Goal: Task Accomplishment & Management: Manage account settings

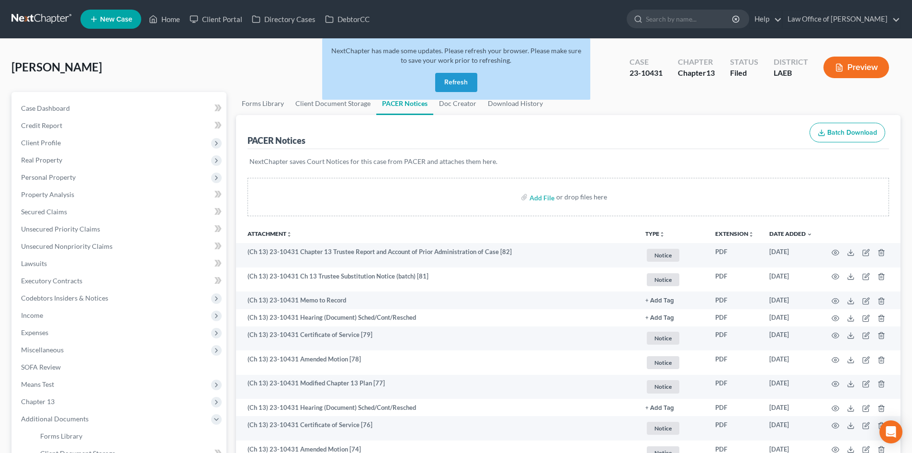
click at [30, 20] on link at bounding box center [41, 19] width 61 height 17
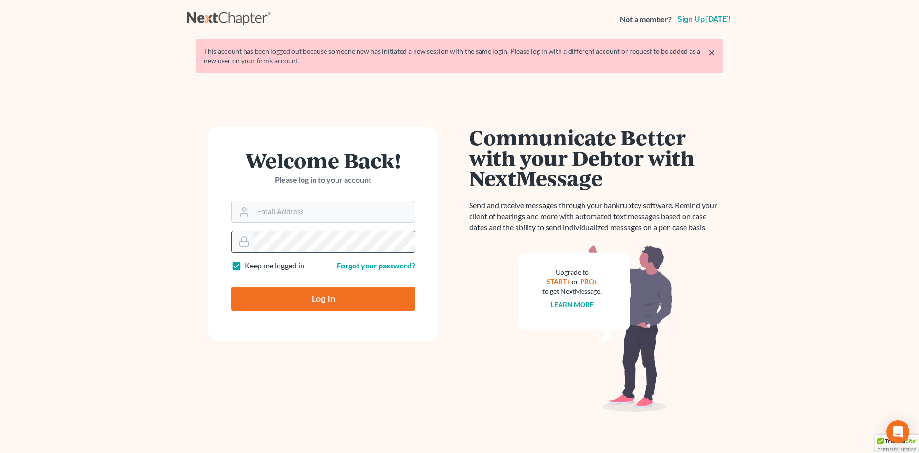
type input "sean@lawyersean.com"
click at [320, 300] on input "Log In" at bounding box center [323, 298] width 184 height 24
type input "Thinking..."
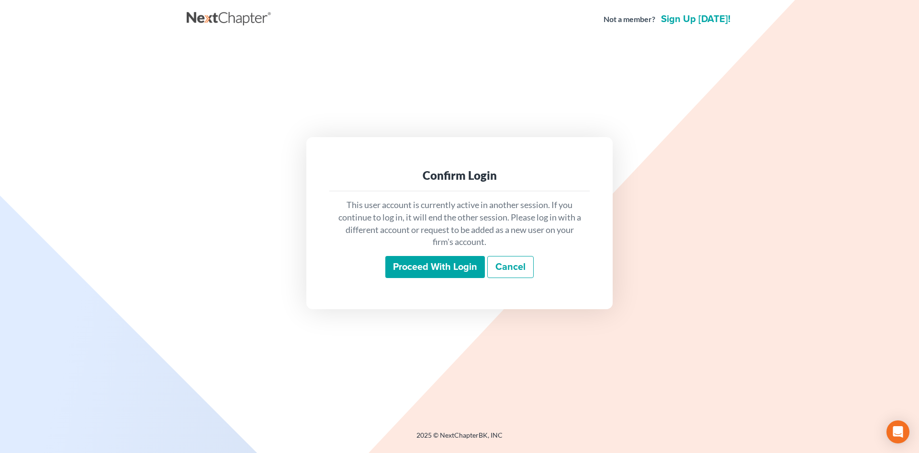
click at [439, 267] on input "Proceed with login" at bounding box center [436, 267] width 100 height 22
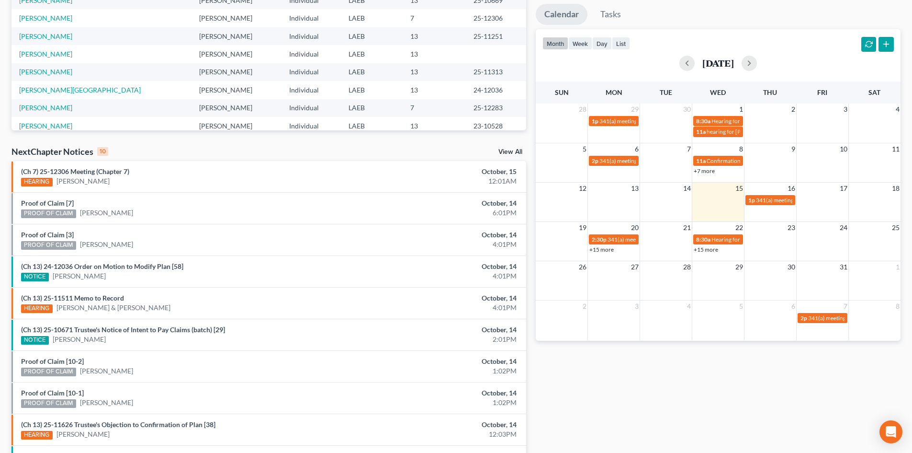
scroll to position [192, 0]
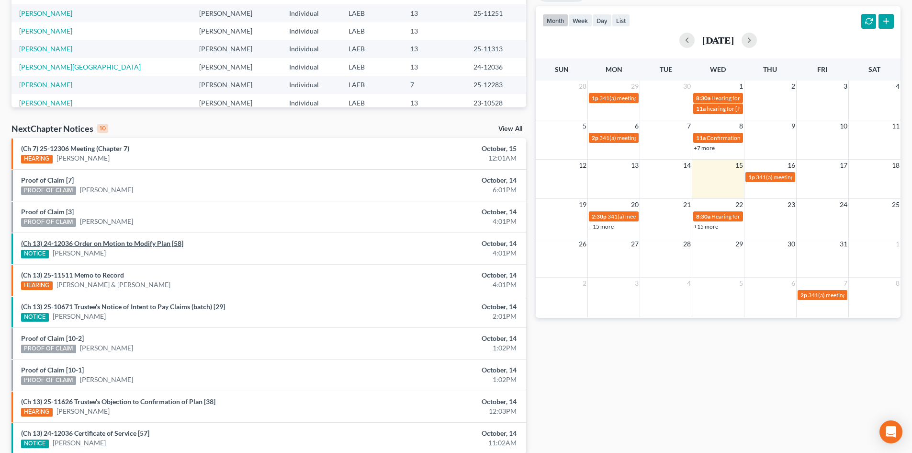
click at [156, 244] on link "(Ch 13) 24-12036 Order on Motion to Modify Plan [58]" at bounding box center [102, 243] width 162 height 8
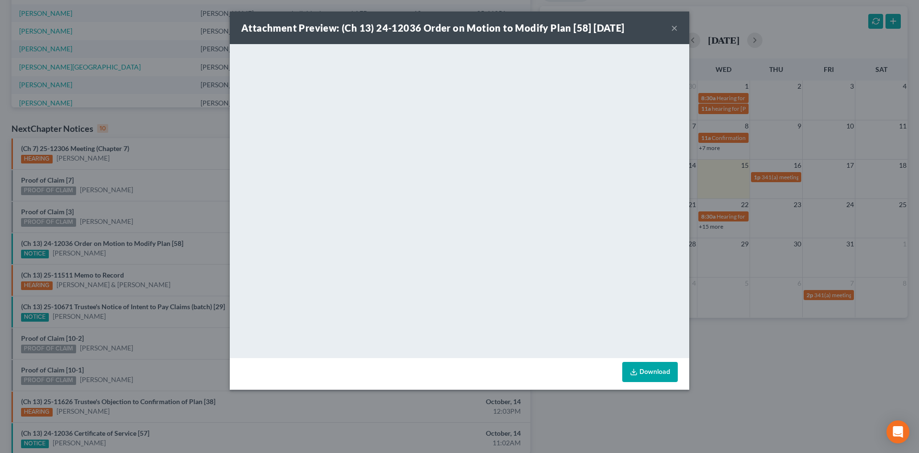
click at [650, 374] on link "Download" at bounding box center [651, 372] width 56 height 20
click at [675, 27] on button "×" at bounding box center [674, 27] width 7 height 11
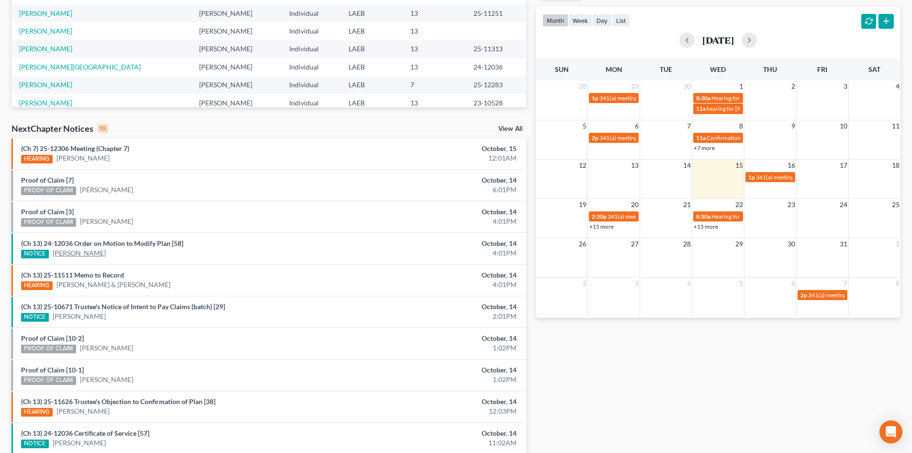
click at [78, 254] on link "[PERSON_NAME]" at bounding box center [79, 253] width 53 height 10
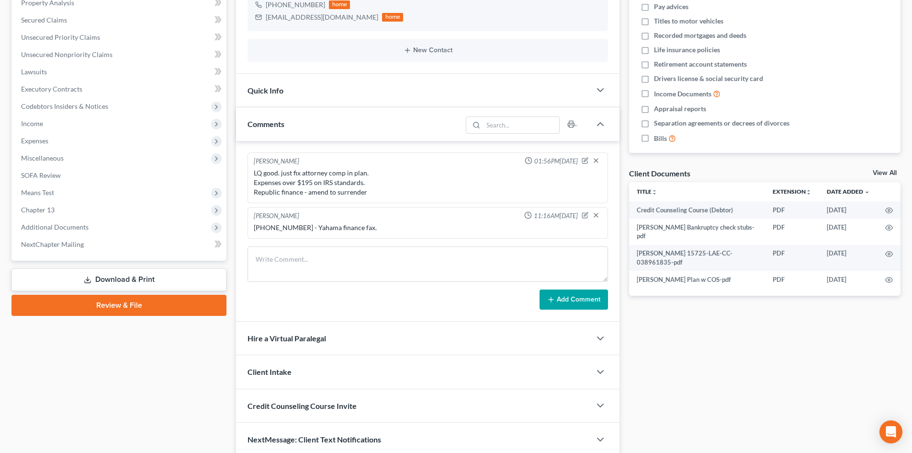
scroll to position [193, 0]
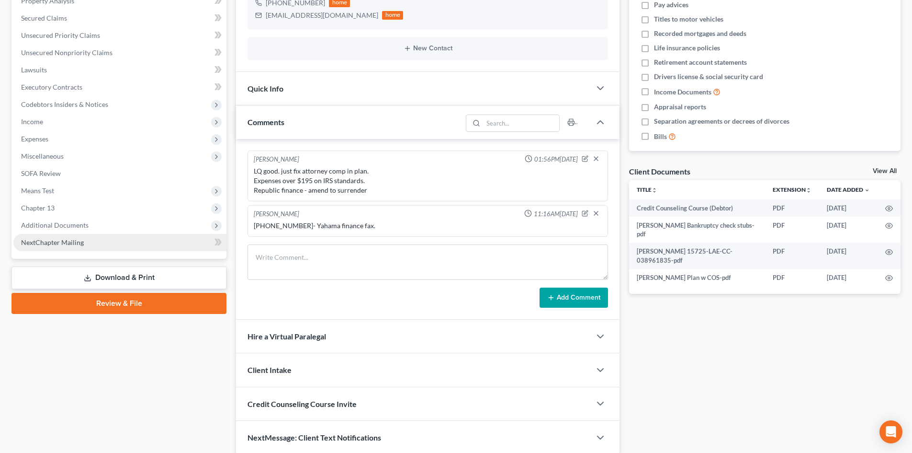
click at [58, 244] on span "NextChapter Mailing" at bounding box center [52, 242] width 63 height 8
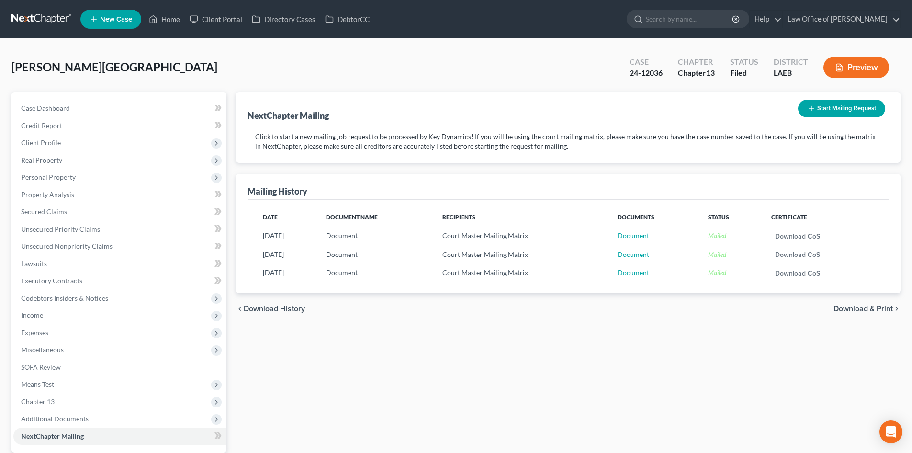
click at [851, 112] on button "Start Mailing Request" at bounding box center [841, 109] width 87 height 18
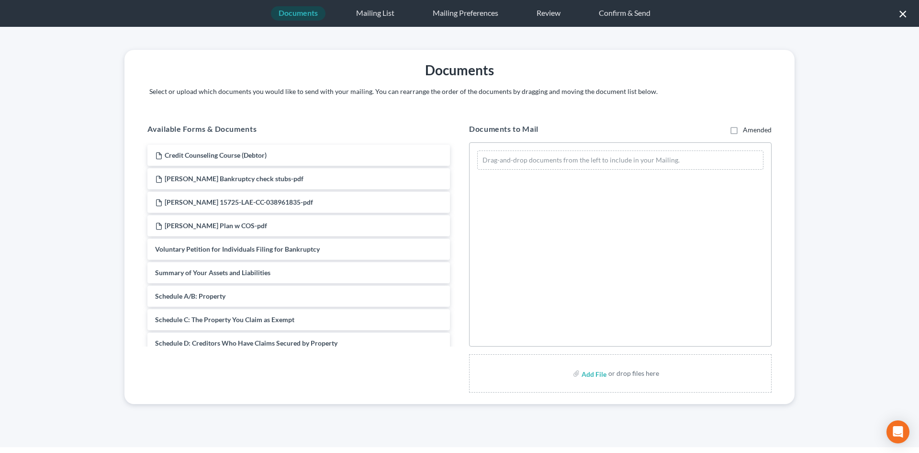
click at [906, 14] on button "×" at bounding box center [903, 13] width 9 height 15
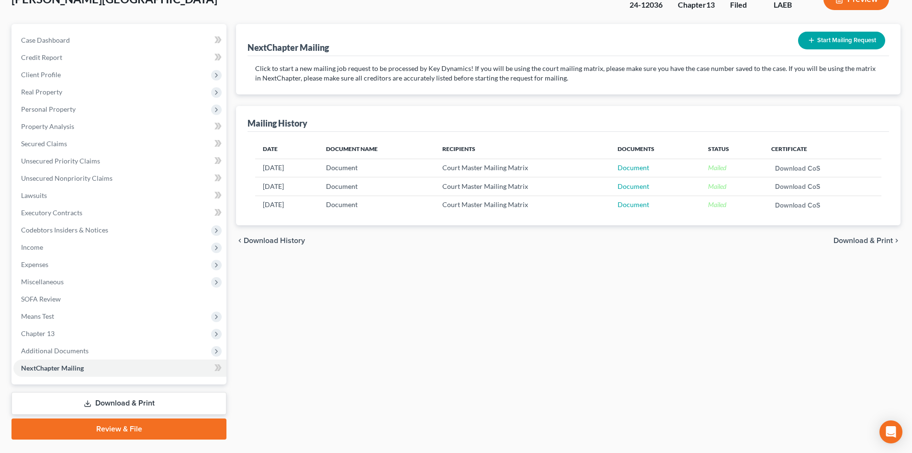
scroll to position [91, 0]
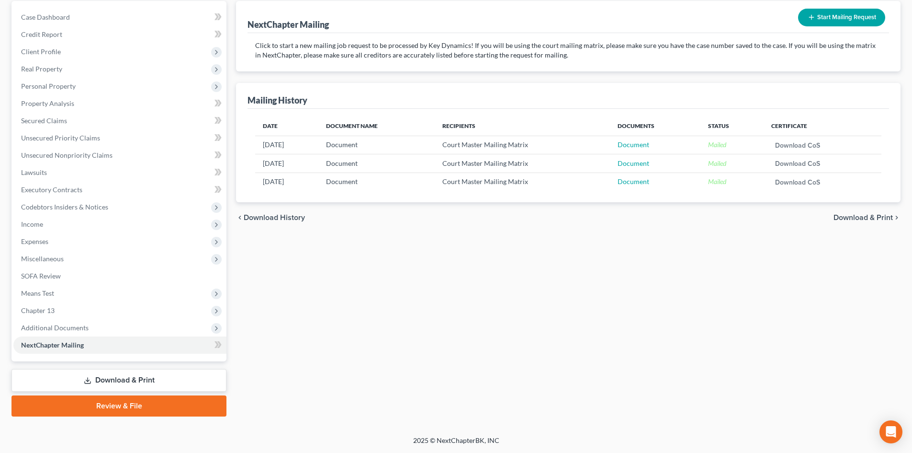
click at [831, 20] on button "Start Mailing Request" at bounding box center [841, 18] width 87 height 18
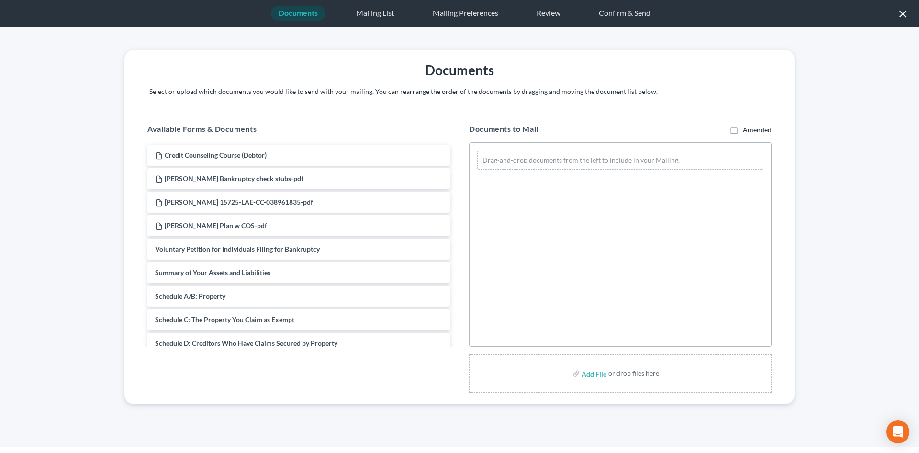
click at [606, 374] on label "Add File" at bounding box center [595, 374] width 27 height 17
click at [590, 372] on input "file" at bounding box center [593, 372] width 23 height 17
type input "C:\fakepath\Dauzat Order onModify.pdf"
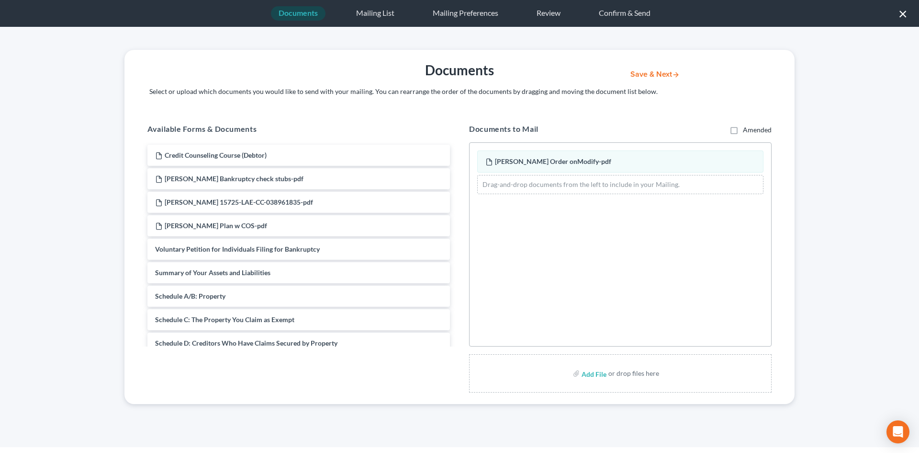
click at [649, 74] on button "Save & Next" at bounding box center [655, 74] width 65 height 8
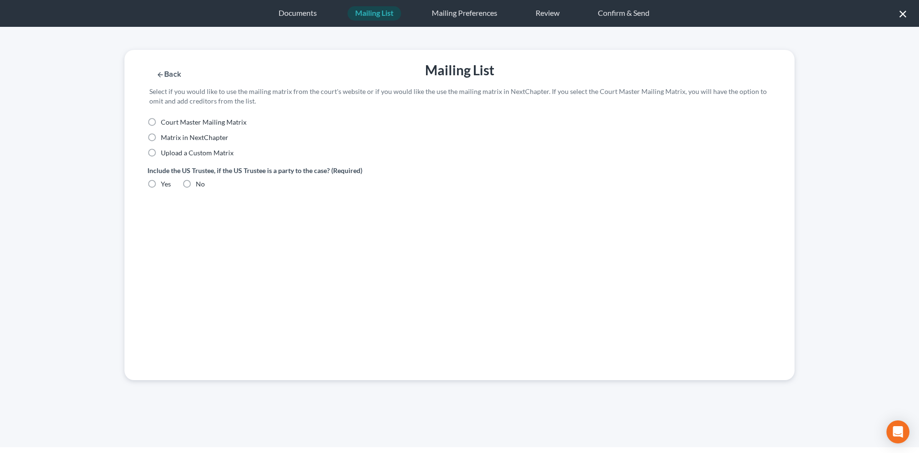
click at [184, 121] on span "Court Master Mailing Matrix" at bounding box center [204, 122] width 86 height 8
click at [171, 121] on input "Court Master Mailing Matrix" at bounding box center [168, 120] width 6 height 6
radio input "true"
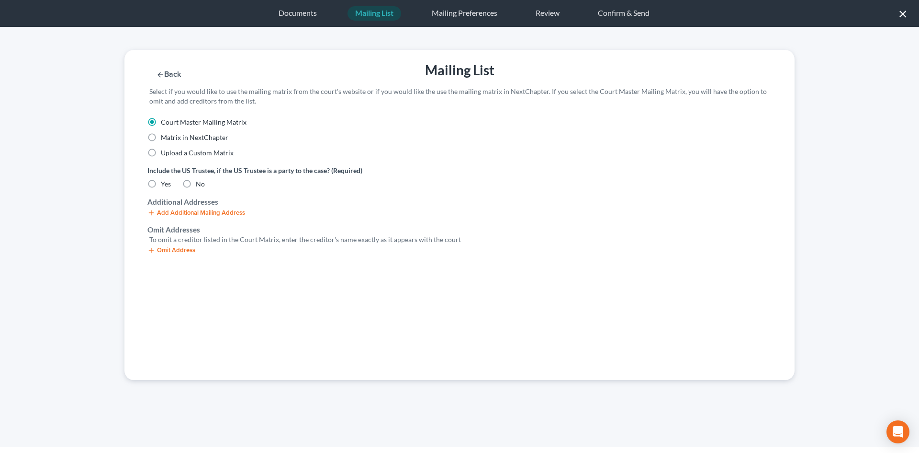
click at [196, 185] on label "No" at bounding box center [200, 184] width 9 height 10
click at [200, 185] on input "No" at bounding box center [203, 182] width 6 height 6
radio input "true"
click at [181, 249] on button "Omit Address" at bounding box center [172, 250] width 48 height 8
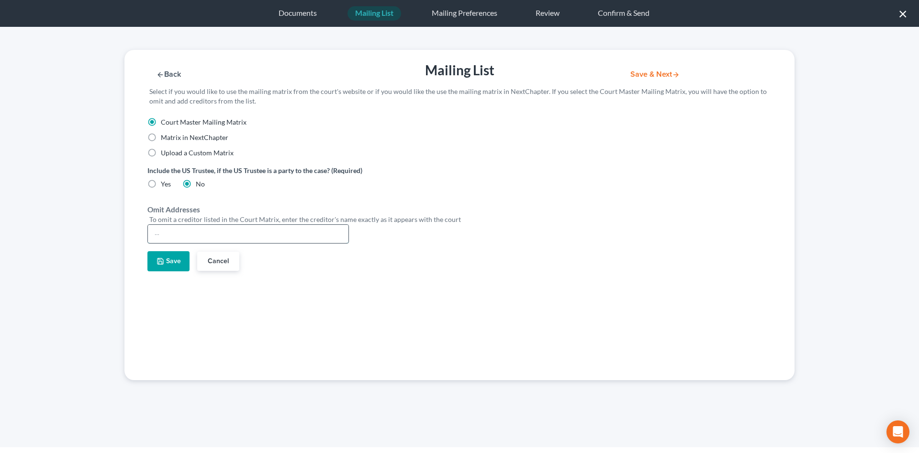
click at [176, 236] on input "text" at bounding box center [248, 234] width 201 height 18
type input "[PERSON_NAME]"
click at [174, 255] on button "Save" at bounding box center [169, 261] width 42 height 20
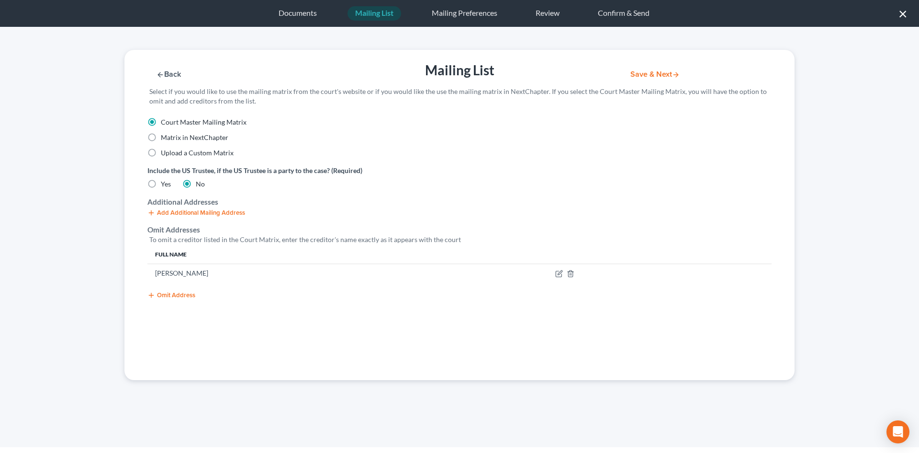
click at [649, 76] on button "Save & Next" at bounding box center [655, 74] width 65 height 8
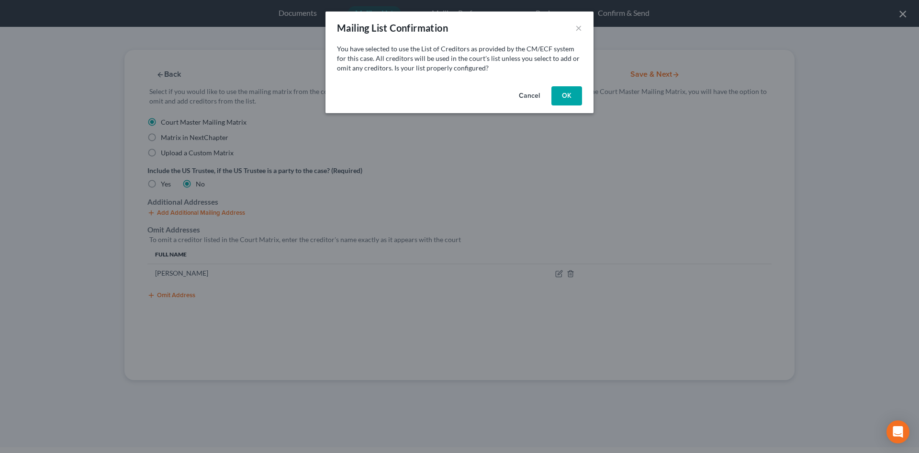
click at [569, 98] on button "OK" at bounding box center [567, 95] width 31 height 19
select select "19"
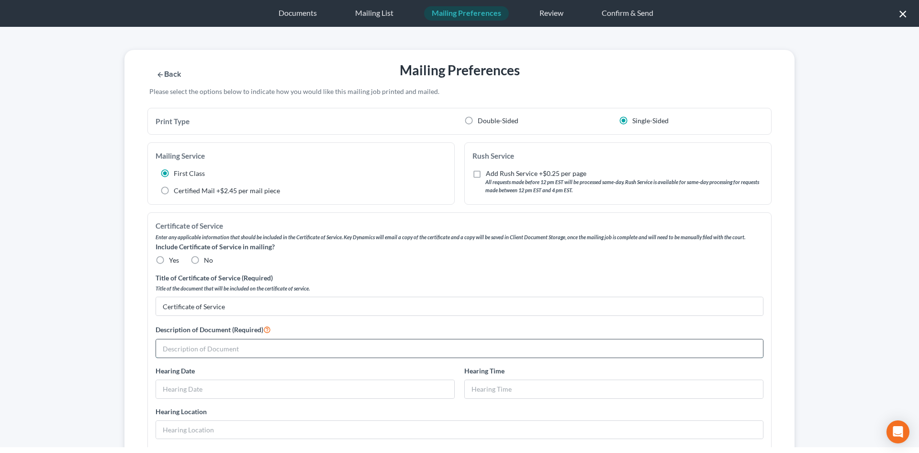
click at [210, 349] on input "text" at bounding box center [459, 348] width 607 height 18
type input "Order on Motion to Modify Plan [Doc 58]"
click at [204, 260] on label "No" at bounding box center [208, 260] width 9 height 10
click at [208, 260] on input "No" at bounding box center [211, 258] width 6 height 6
radio input "true"
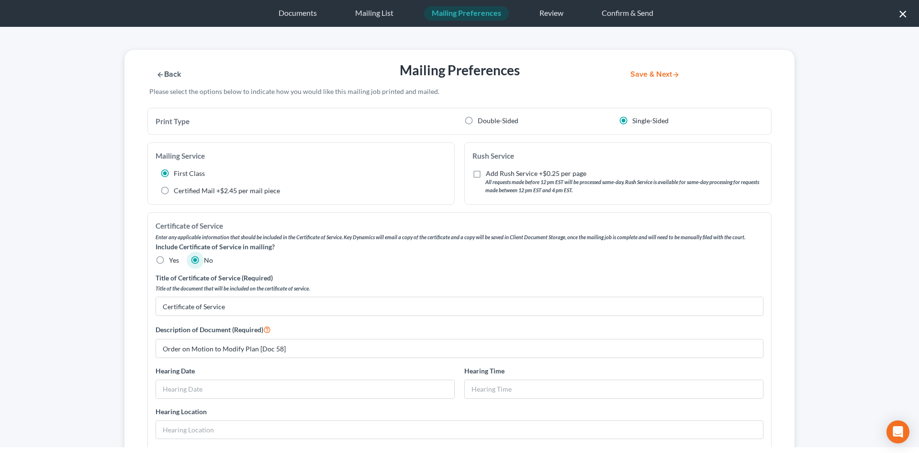
click at [639, 79] on div "Back Mailing Preferences Save & Next Please select the options below to indicat…" at bounding box center [460, 79] width 680 height 58
click at [640, 77] on button "Save & Next" at bounding box center [655, 74] width 65 height 8
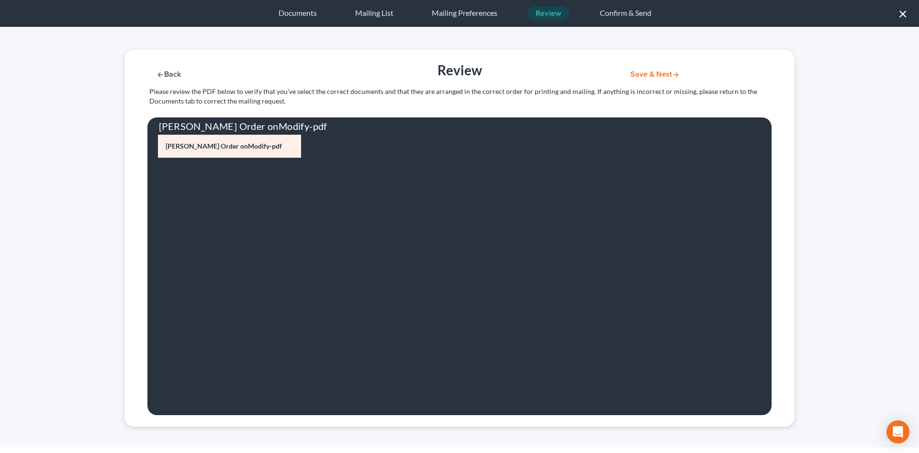
click at [638, 76] on button "Save & Next" at bounding box center [655, 74] width 65 height 8
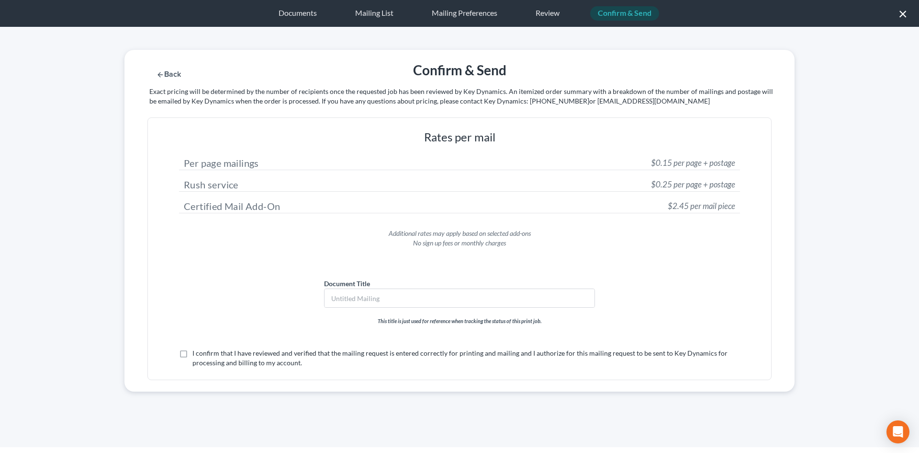
click at [207, 358] on label "I confirm that I have reviewed and verified that the mailing request is entered…" at bounding box center [467, 357] width 548 height 19
click at [203, 354] on input "I confirm that I have reviewed and verified that the mailing request is entered…" at bounding box center [199, 351] width 6 height 6
checkbox input "true"
click at [670, 76] on button "Submit for Mailing" at bounding box center [667, 74] width 89 height 8
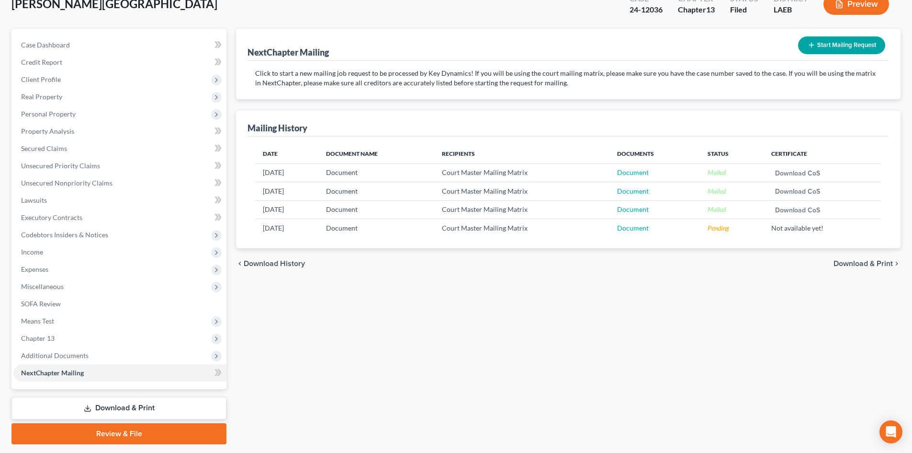
scroll to position [0, 0]
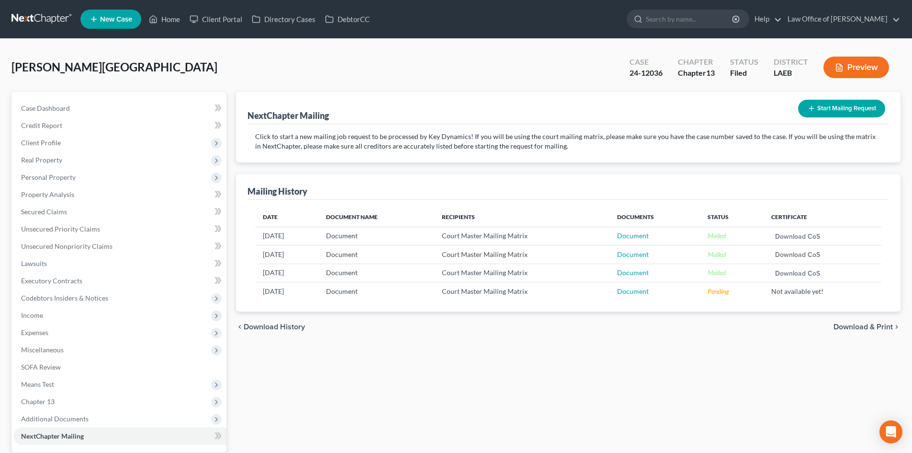
click at [35, 17] on link at bounding box center [41, 19] width 61 height 17
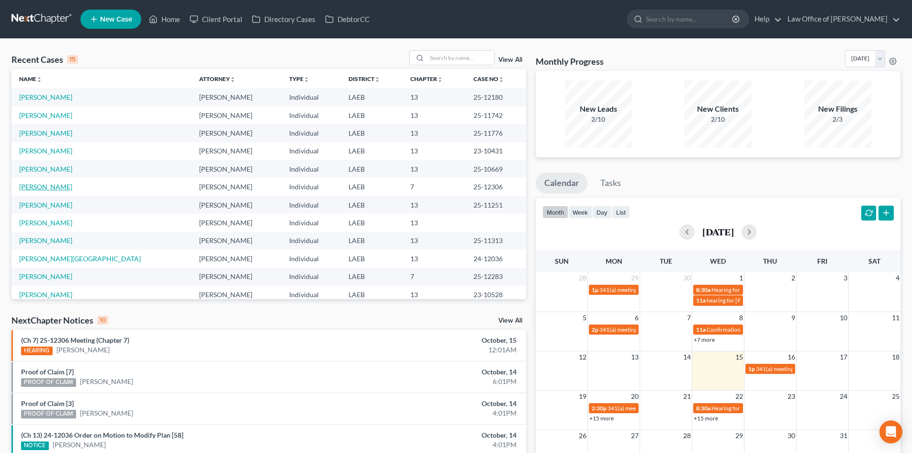
click at [47, 186] on link "[PERSON_NAME]" at bounding box center [45, 186] width 53 height 8
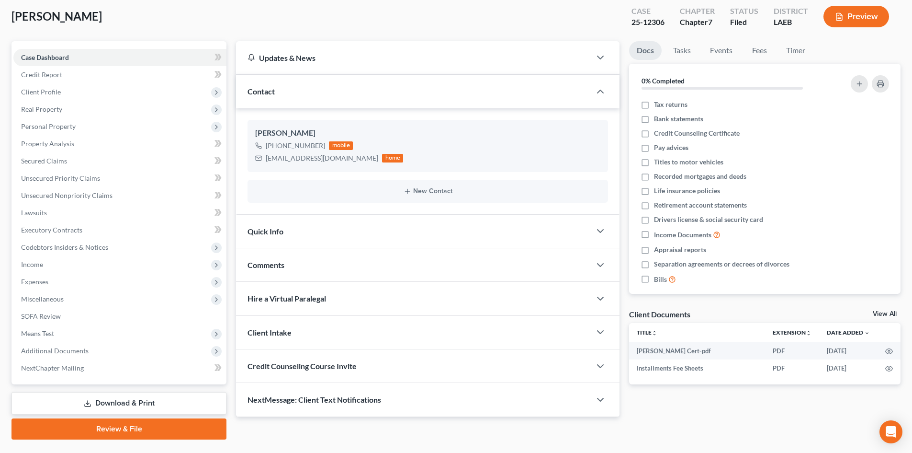
scroll to position [74, 0]
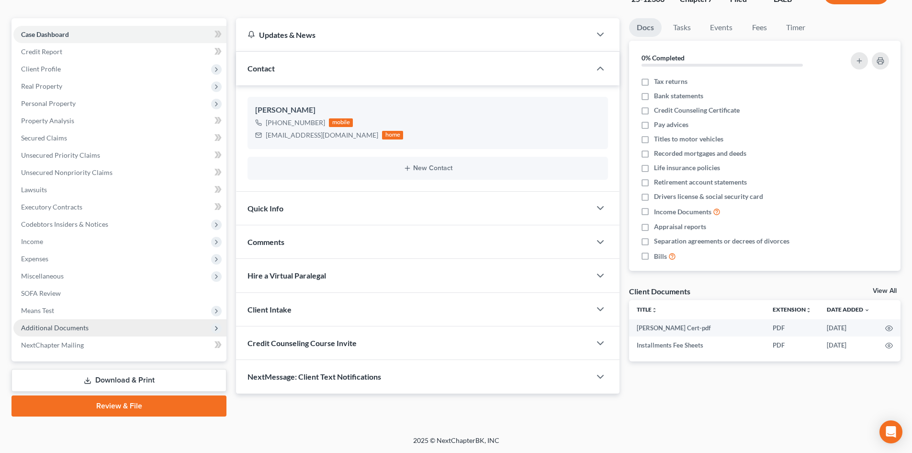
click at [56, 329] on span "Additional Documents" at bounding box center [55, 327] width 68 height 8
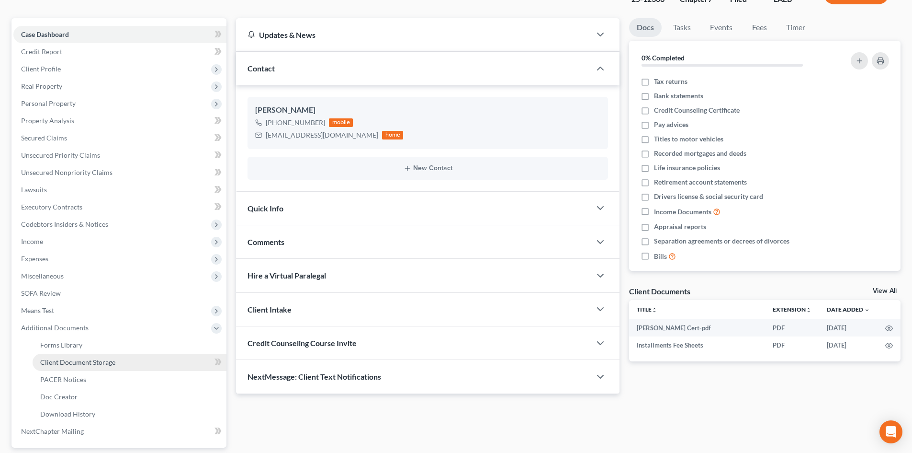
click at [64, 363] on span "Client Document Storage" at bounding box center [77, 362] width 75 height 8
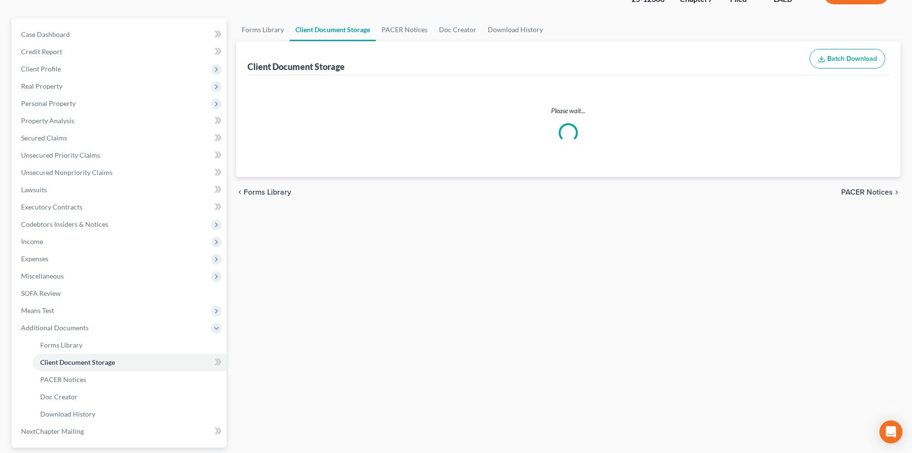
scroll to position [7, 0]
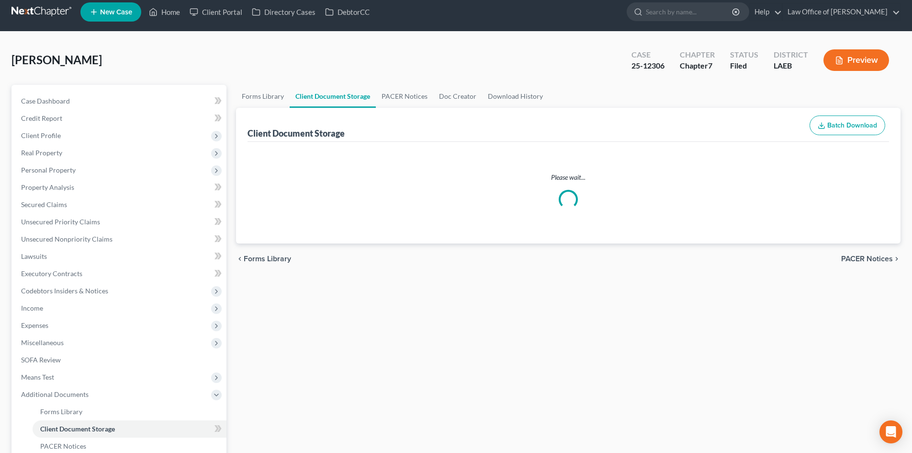
select select "8"
select select "0"
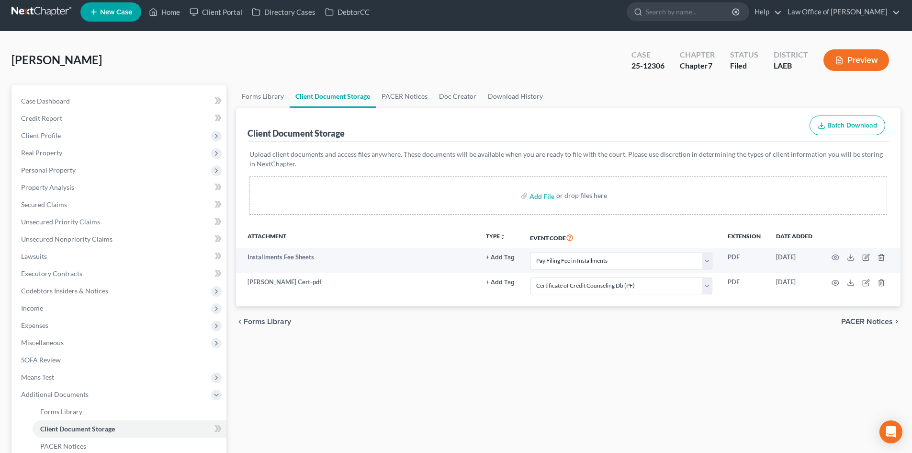
scroll to position [0, 0]
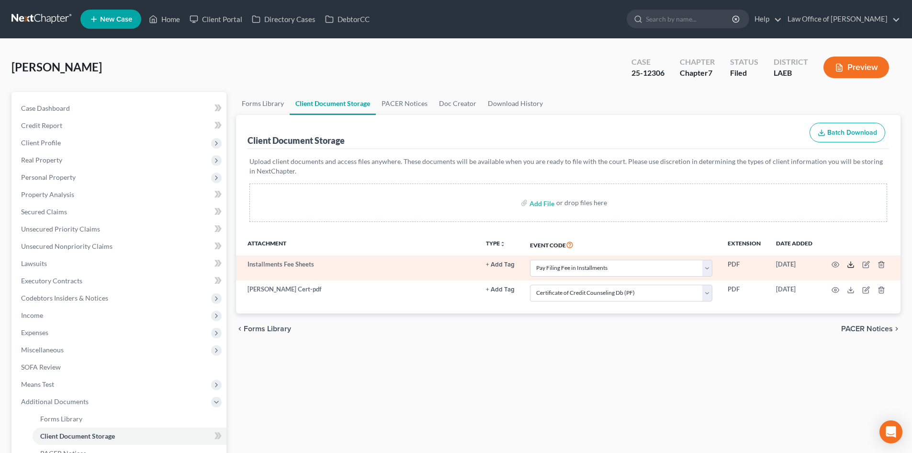
click at [849, 266] on icon at bounding box center [851, 265] width 8 height 8
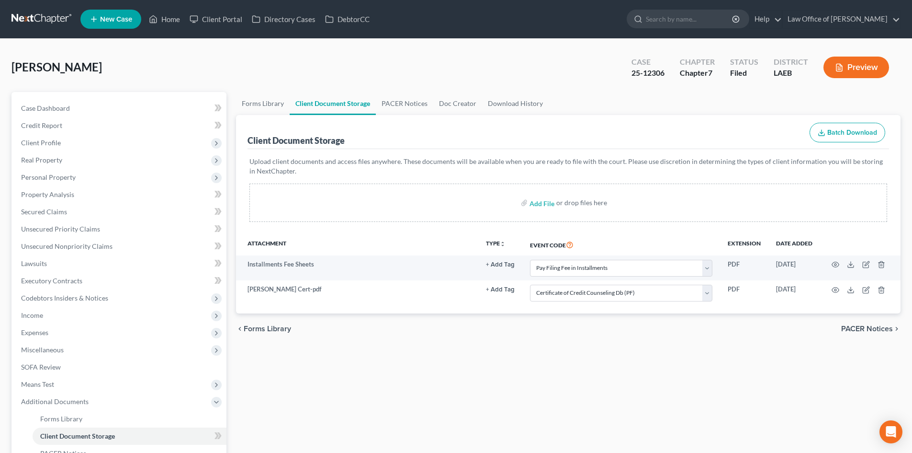
click at [39, 16] on link at bounding box center [41, 19] width 61 height 17
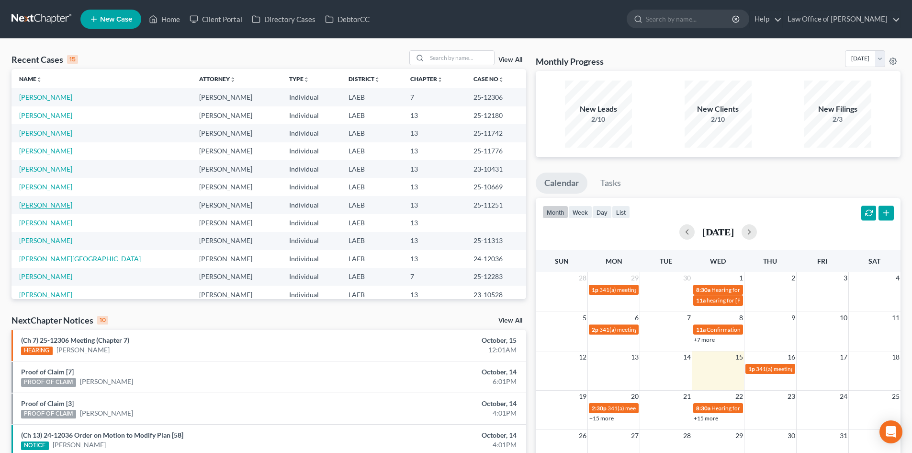
click at [32, 207] on link "[PERSON_NAME]" at bounding box center [45, 205] width 53 height 8
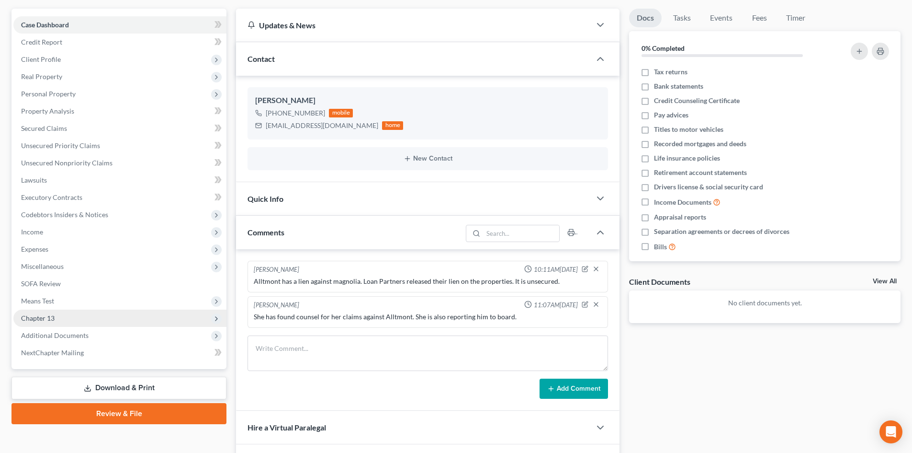
scroll to position [96, 0]
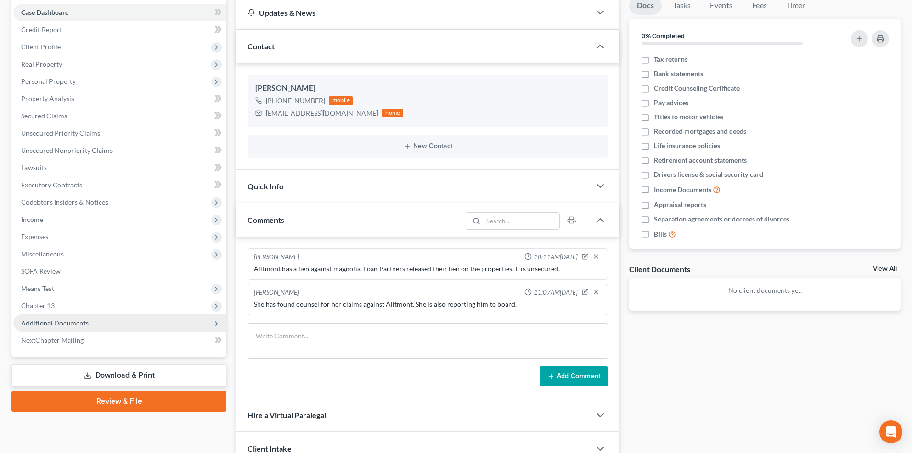
click at [81, 319] on span "Additional Documents" at bounding box center [55, 322] width 68 height 8
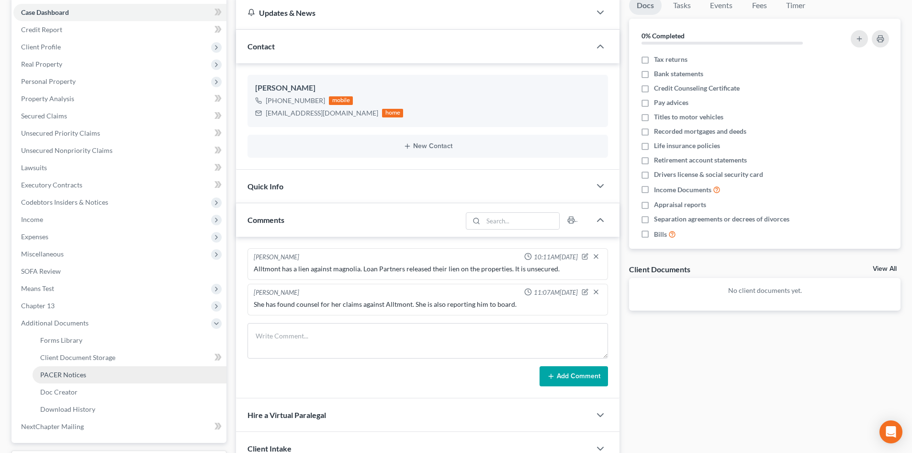
click at [69, 371] on span "PACER Notices" at bounding box center [63, 374] width 46 height 8
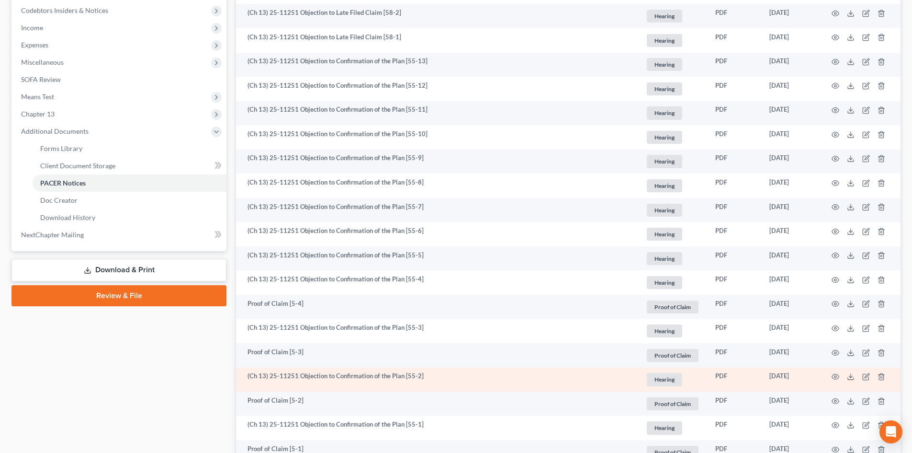
scroll to position [383, 0]
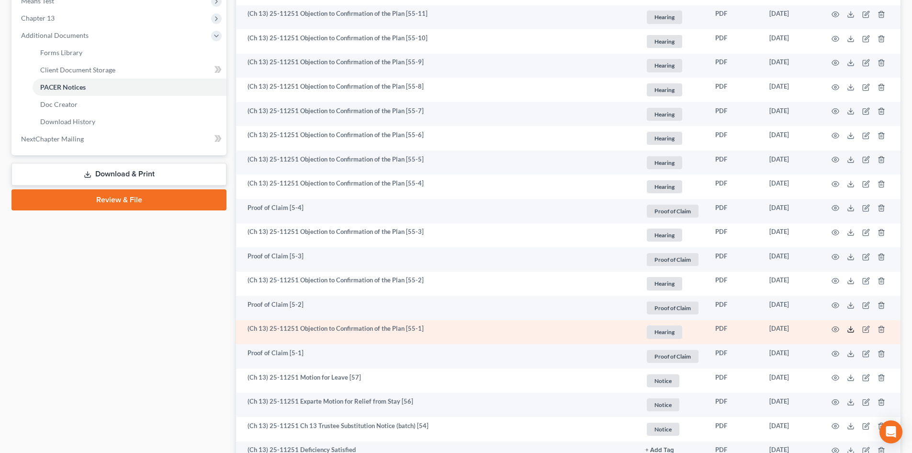
click at [851, 329] on icon at bounding box center [851, 329] width 8 height 8
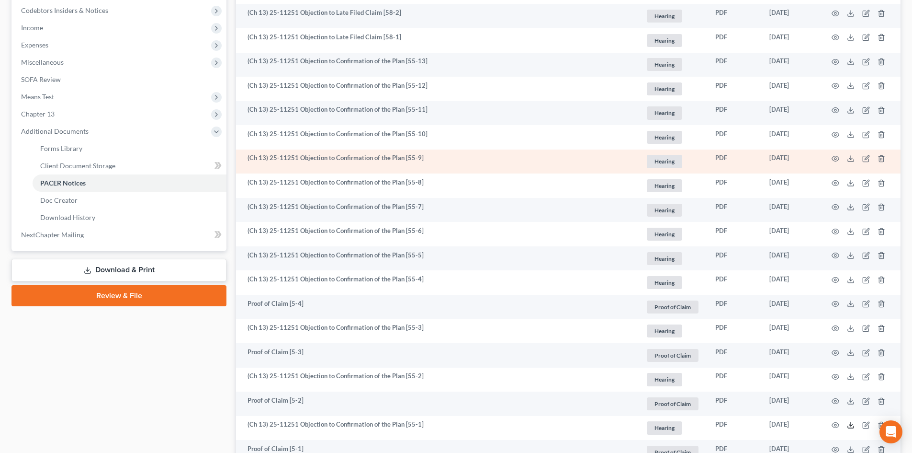
scroll to position [192, 0]
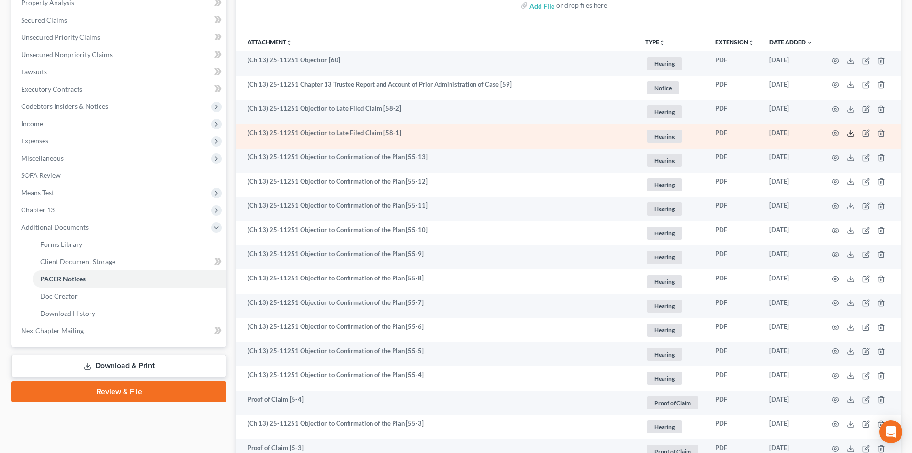
click at [851, 133] on icon at bounding box center [851, 133] width 8 height 8
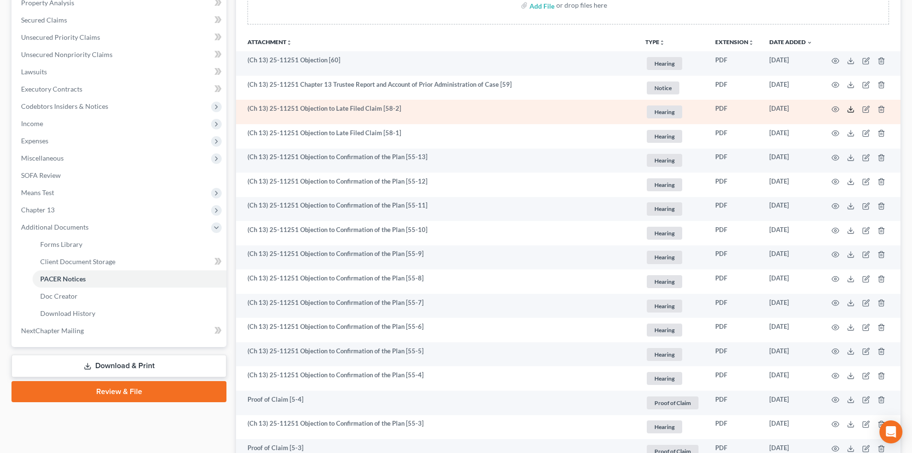
click at [850, 107] on icon at bounding box center [851, 109] width 8 height 8
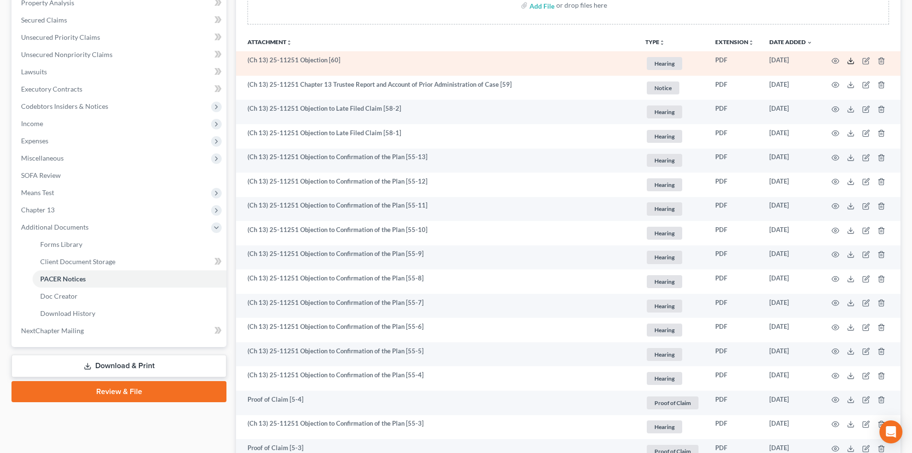
click at [851, 60] on icon at bounding box center [851, 61] width 8 height 8
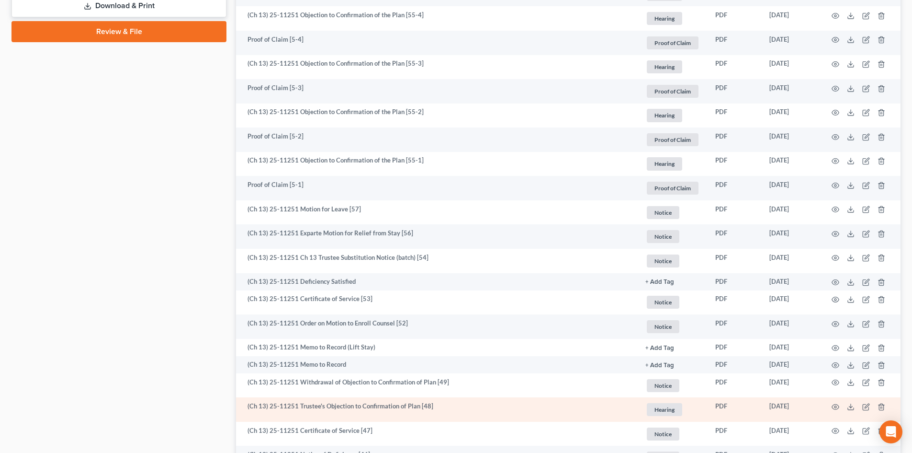
scroll to position [575, 0]
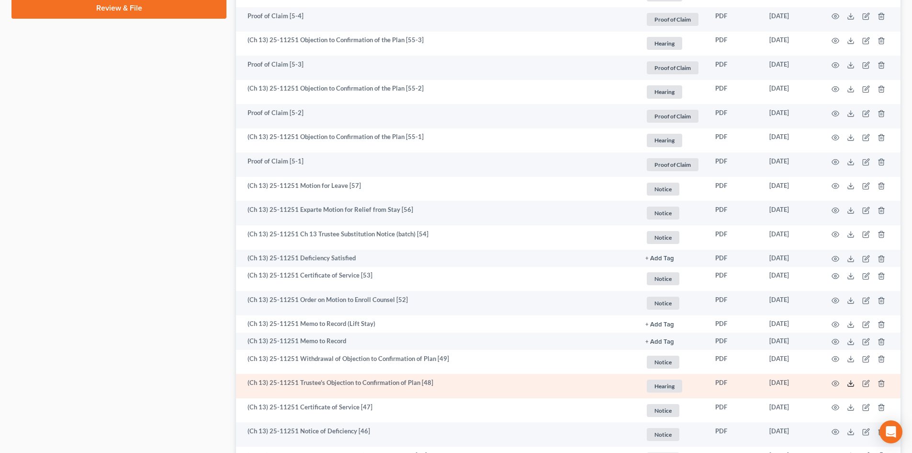
click at [849, 381] on icon at bounding box center [851, 383] width 8 height 8
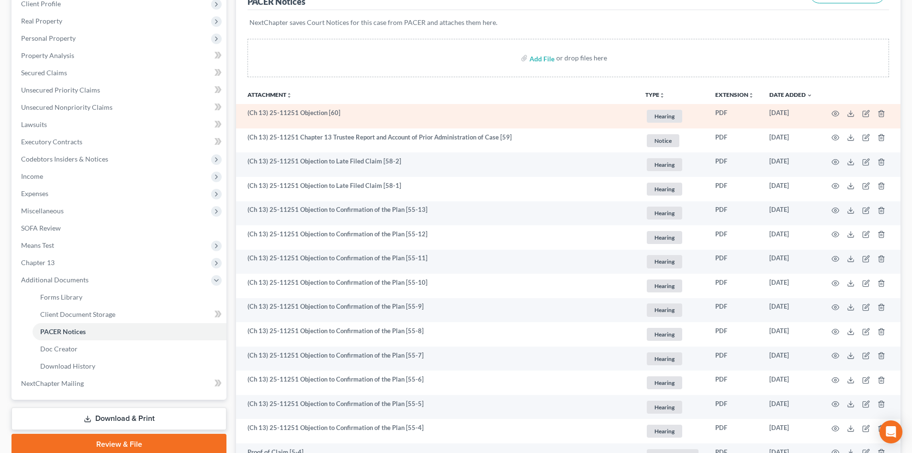
scroll to position [0, 0]
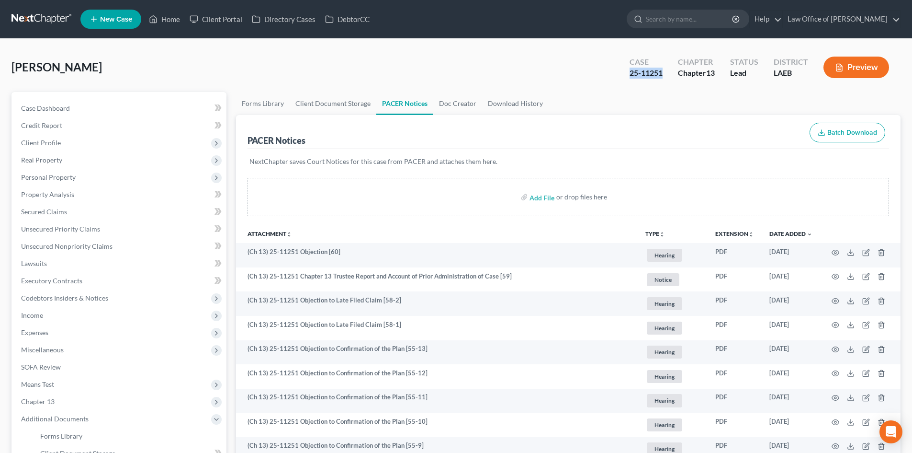
drag, startPoint x: 664, startPoint y: 72, endPoint x: 601, endPoint y: 73, distance: 62.7
click at [601, 73] on div "DeDais, Sonja Upgraded Case 25-11251 Chapter Chapter 13 Status Lead District LA…" at bounding box center [455, 71] width 889 height 42
copy div "25-11251"
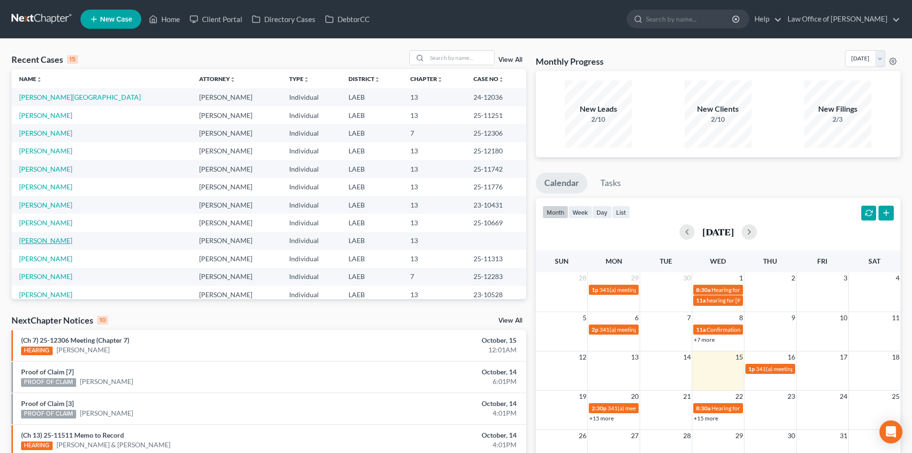
click at [36, 241] on link "[PERSON_NAME]" at bounding box center [45, 240] width 53 height 8
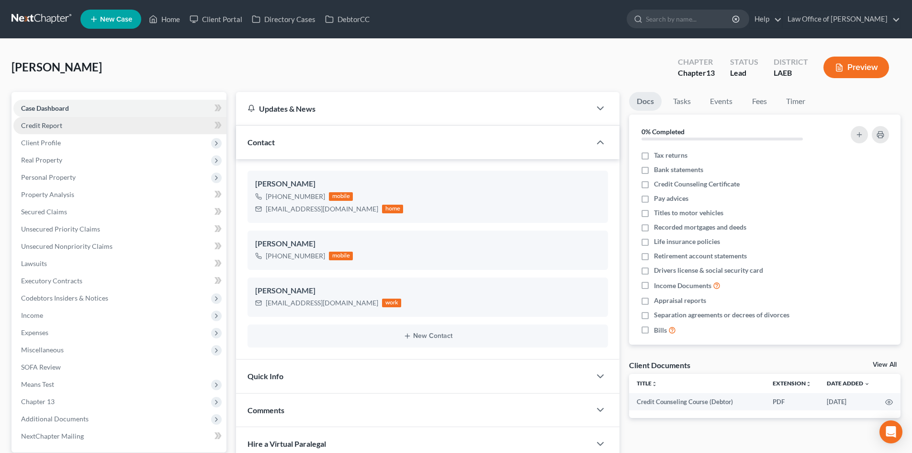
click at [44, 131] on link "Credit Report" at bounding box center [119, 125] width 213 height 17
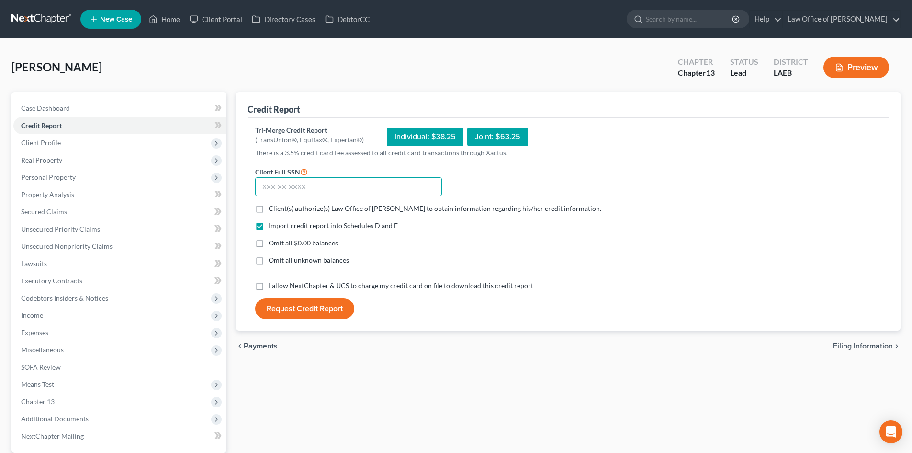
click at [311, 195] on input "text" at bounding box center [348, 186] width 187 height 19
type input "434-96-9714"
click at [289, 210] on span "Client(s) authorize(s) Law Office of [PERSON_NAME] to obtain information regard…" at bounding box center [435, 208] width 333 height 8
click at [279, 210] on input "Client(s) authorize(s) Law Office of [PERSON_NAME] to obtain information regard…" at bounding box center [275, 207] width 6 height 6
checkbox input "true"
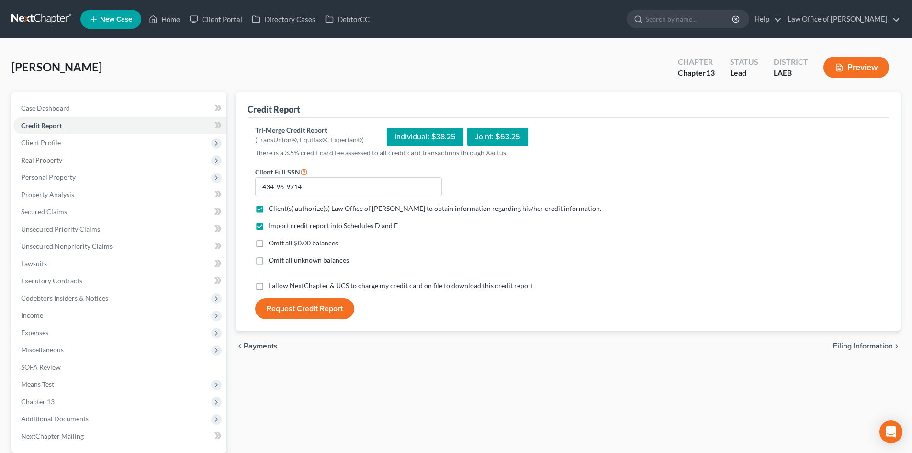
click at [305, 242] on span "Omit all $0.00 balances" at bounding box center [303, 242] width 69 height 8
click at [279, 242] on input "Omit all $0.00 balances" at bounding box center [275, 241] width 6 height 6
checkbox input "true"
click at [278, 284] on span "I allow NextChapter & UCS to charge my credit card on file to download this cre…" at bounding box center [401, 285] width 265 height 8
click at [278, 284] on input "I allow NextChapter & UCS to charge my credit card on file to download this cre…" at bounding box center [275, 284] width 6 height 6
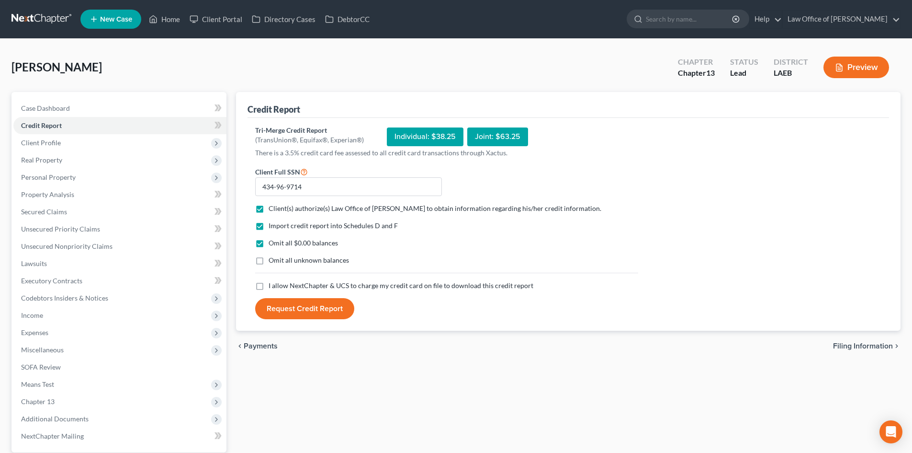
checkbox input "true"
click at [293, 308] on button "Request Credit Report" at bounding box center [304, 308] width 99 height 21
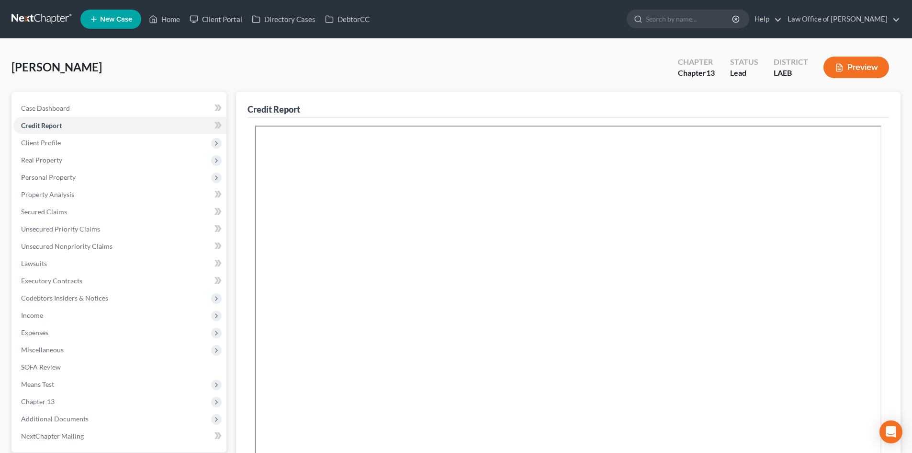
click at [512, 61] on div "Anderson, LaDrena Upgraded Chapter Chapter 13 Status Lead District LAEB Preview" at bounding box center [455, 71] width 889 height 42
click at [52, 242] on span "Unsecured Nonpriority Claims" at bounding box center [66, 246] width 91 height 8
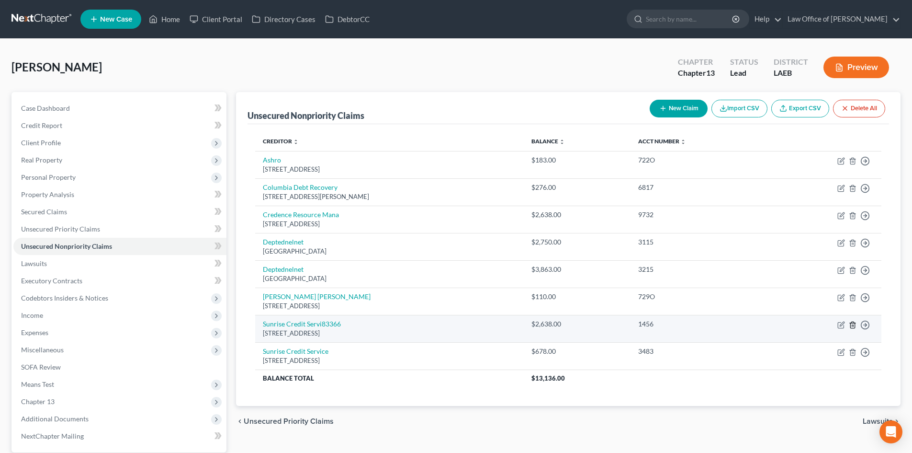
click at [853, 325] on icon "button" at bounding box center [853, 325] width 8 height 8
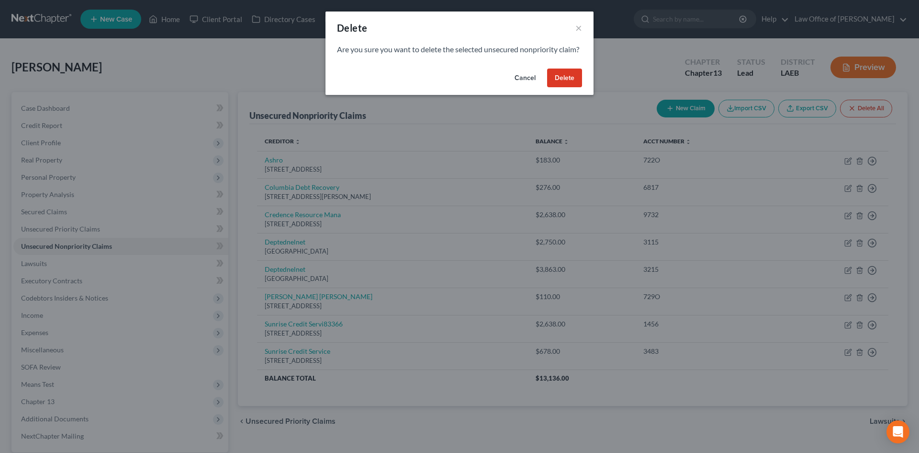
click at [568, 88] on button "Delete" at bounding box center [564, 77] width 35 height 19
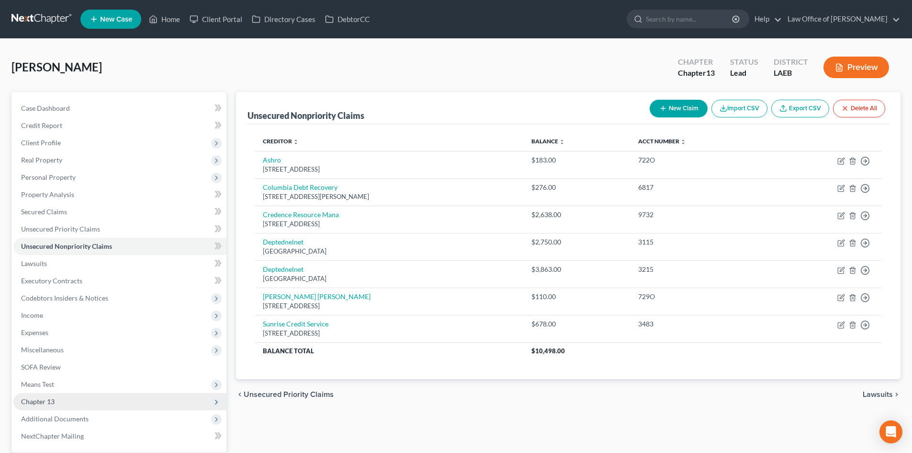
click at [43, 405] on span "Chapter 13" at bounding box center [119, 401] width 213 height 17
click at [70, 436] on span "Chapter 13 Plan" at bounding box center [64, 435] width 48 height 8
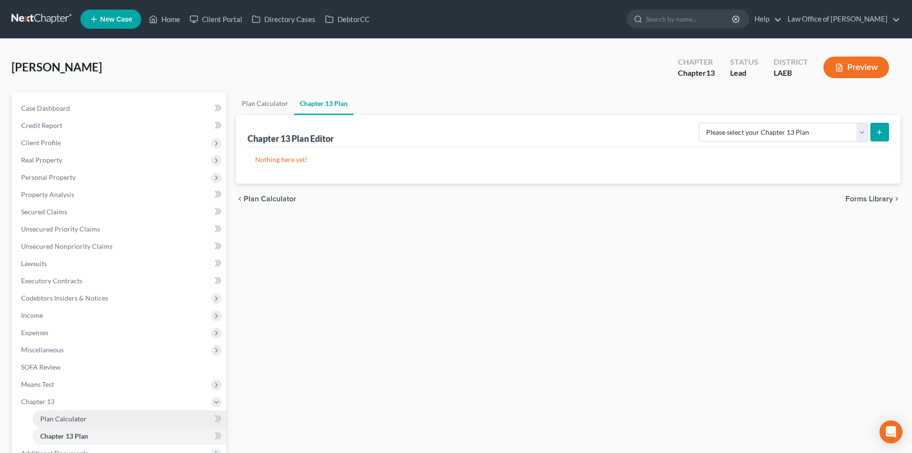
click at [70, 425] on link "Plan Calculator" at bounding box center [130, 418] width 194 height 17
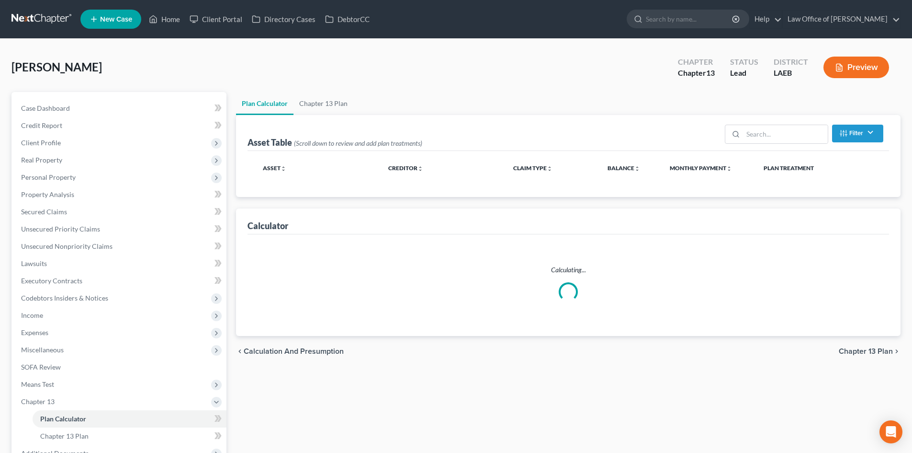
select select "59"
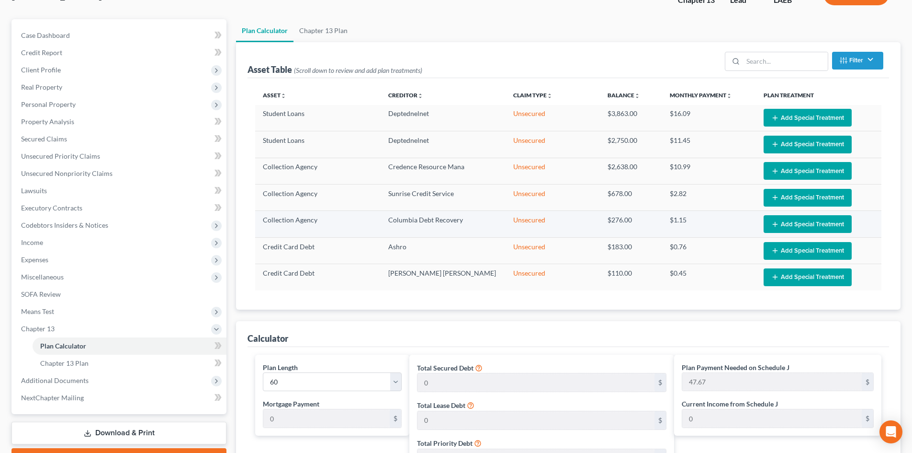
scroll to position [96, 0]
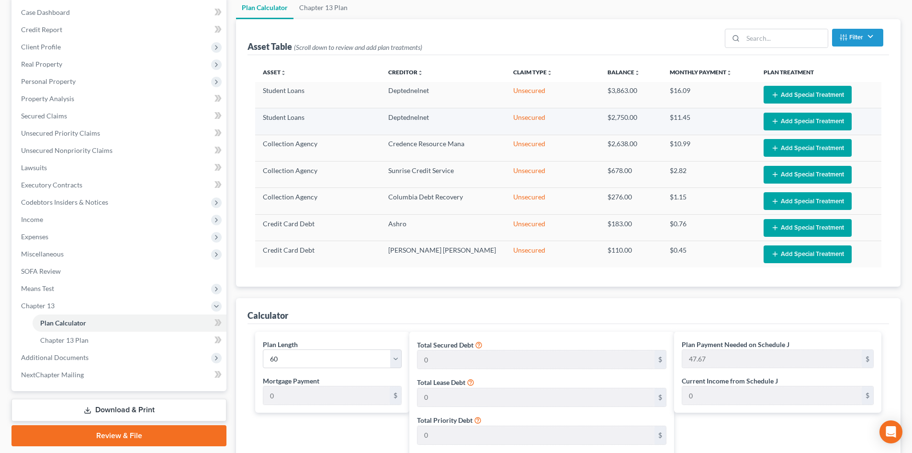
click at [797, 122] on button "Add Special Treatment" at bounding box center [808, 122] width 88 height 18
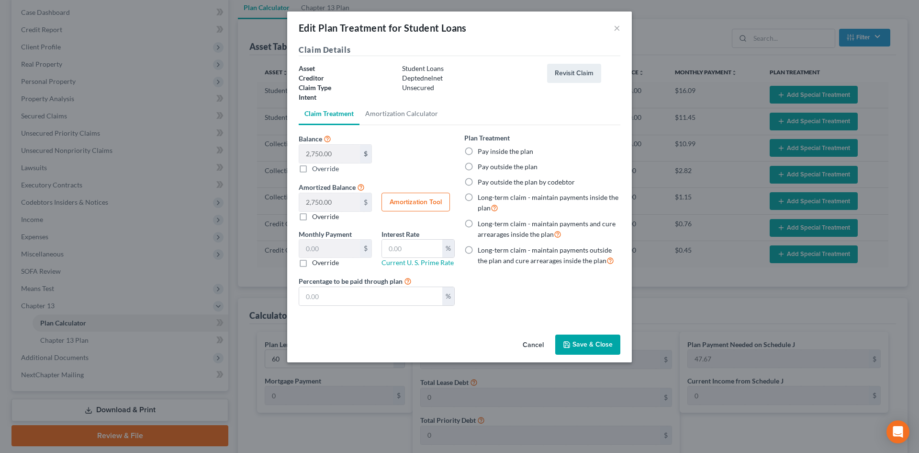
click at [510, 168] on label "Pay outside the plan" at bounding box center [508, 167] width 60 height 10
click at [488, 168] on input "Pay outside the plan" at bounding box center [485, 165] width 6 height 6
radio input "true"
click at [588, 349] on button "Save & Close" at bounding box center [588, 344] width 65 height 20
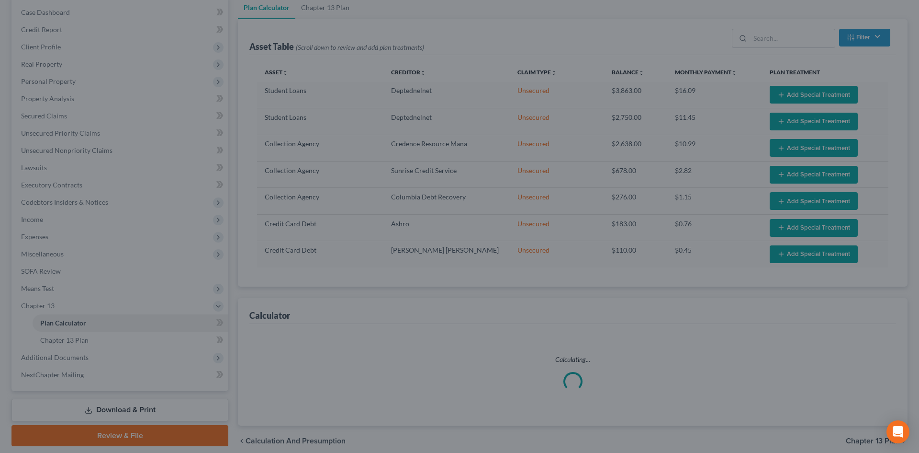
select select "59"
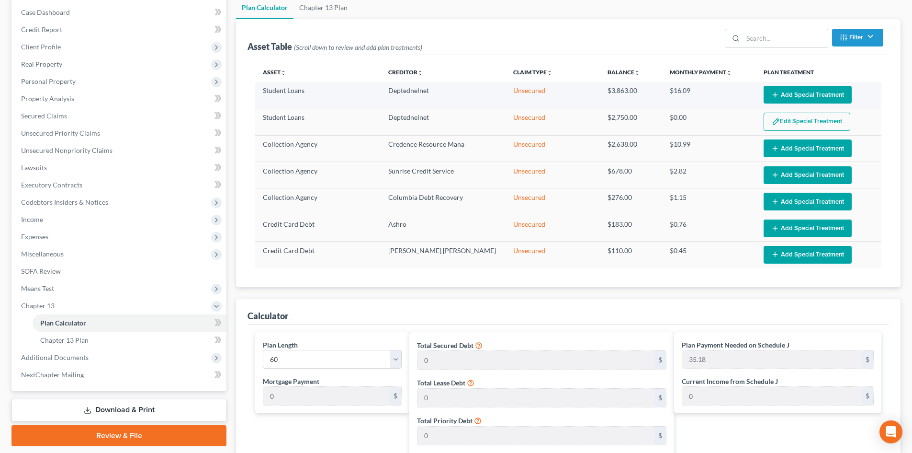
click at [801, 95] on button "Add Special Treatment" at bounding box center [808, 95] width 88 height 18
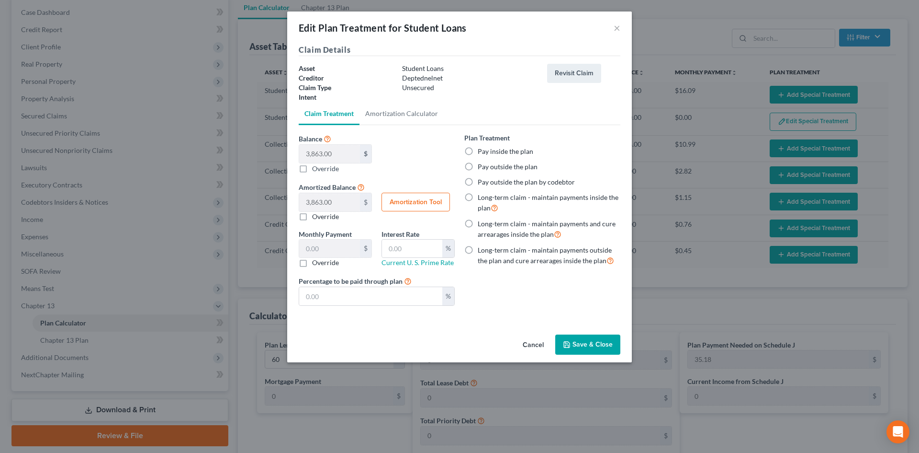
click at [502, 161] on div "Plan Treatment Pay inside the plan Pay outside the plan Pay outside the plan by…" at bounding box center [543, 199] width 156 height 133
click at [502, 167] on label "Pay outside the plan" at bounding box center [508, 167] width 60 height 10
click at [488, 167] on input "Pay outside the plan" at bounding box center [485, 165] width 6 height 6
radio input "true"
click at [581, 349] on button "Save & Close" at bounding box center [588, 344] width 65 height 20
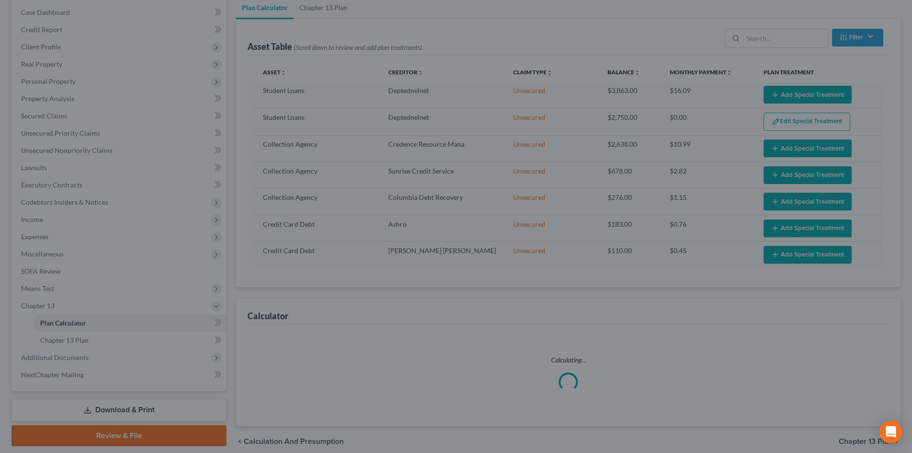
select select "59"
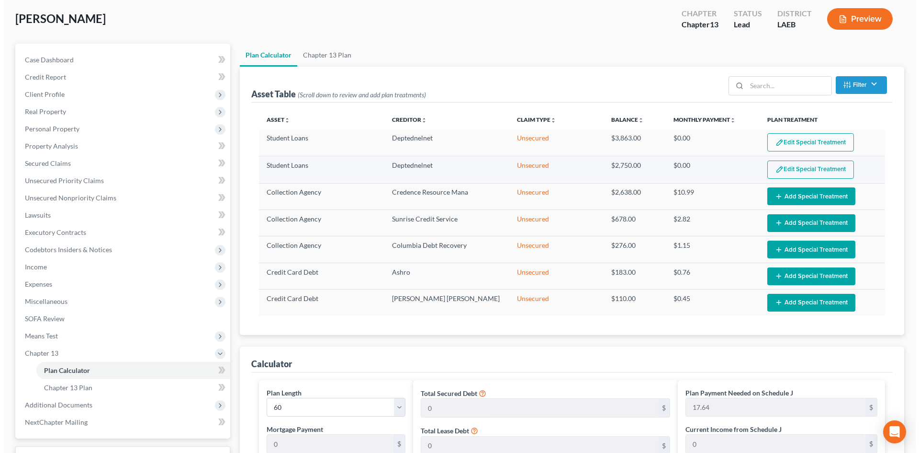
scroll to position [0, 0]
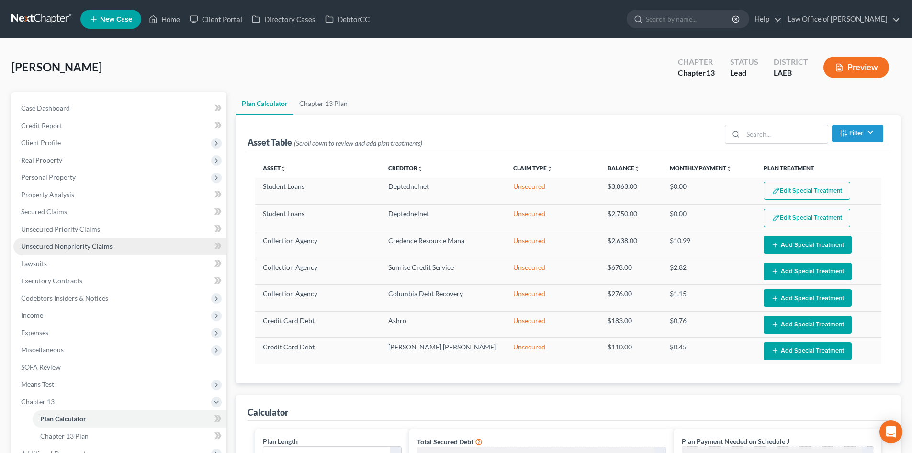
click at [48, 248] on span "Unsecured Nonpriority Claims" at bounding box center [66, 246] width 91 height 8
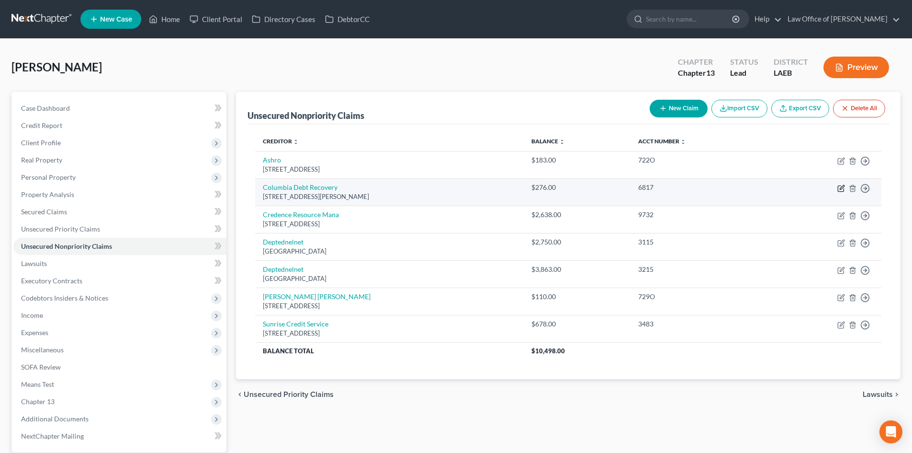
click at [840, 187] on icon "button" at bounding box center [842, 188] width 8 height 8
select select "50"
select select "1"
select select "0"
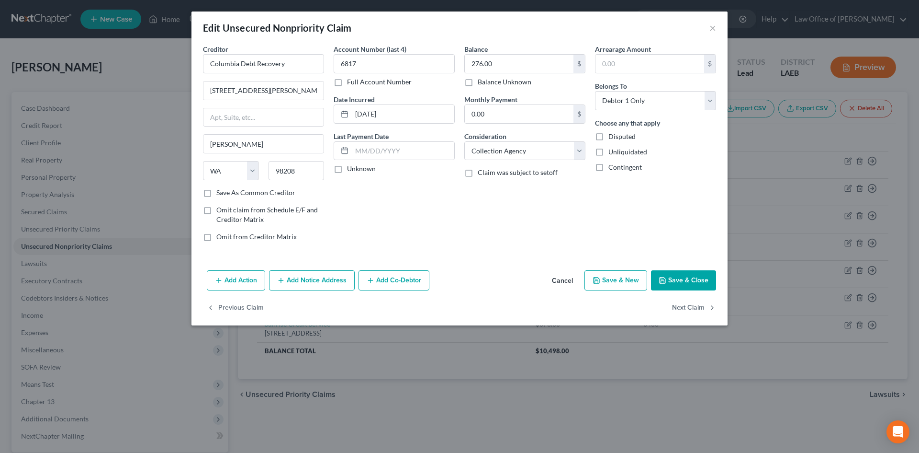
click at [609, 135] on label "Disputed" at bounding box center [622, 137] width 27 height 10
click at [613, 135] on input "Disputed" at bounding box center [616, 135] width 6 height 6
checkbox input "true"
click at [689, 281] on button "Save & Close" at bounding box center [683, 280] width 65 height 20
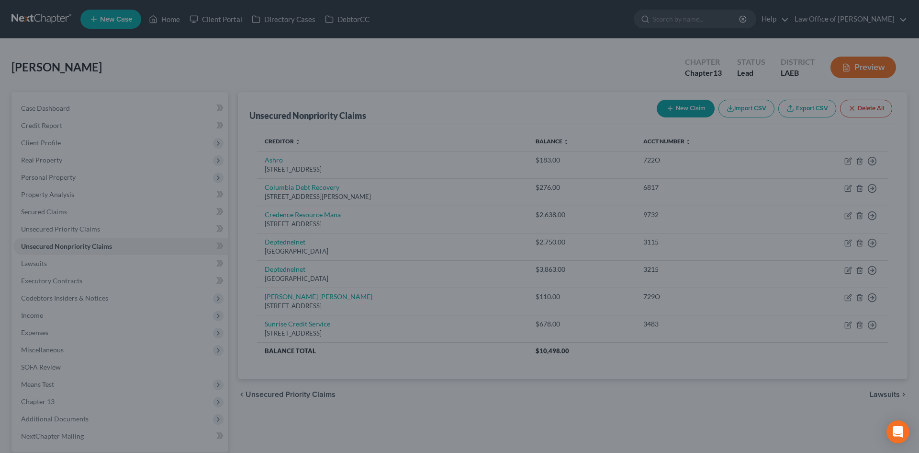
type input "0"
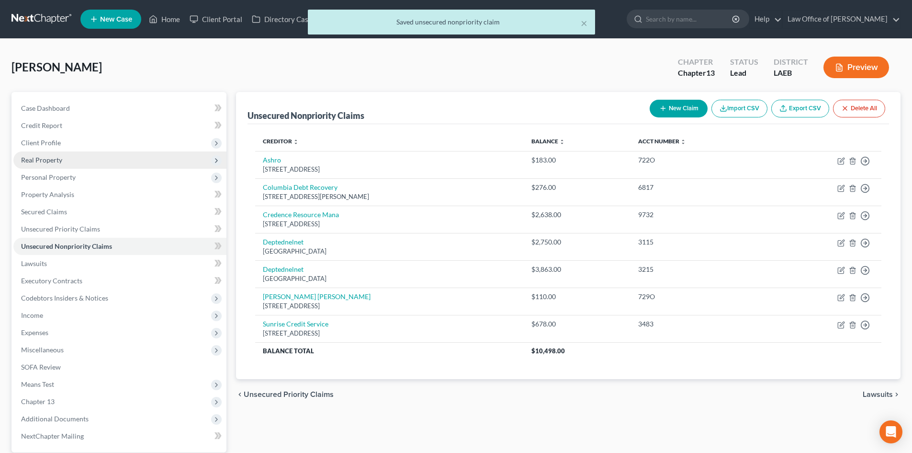
click at [47, 164] on span "Real Property" at bounding box center [119, 159] width 213 height 17
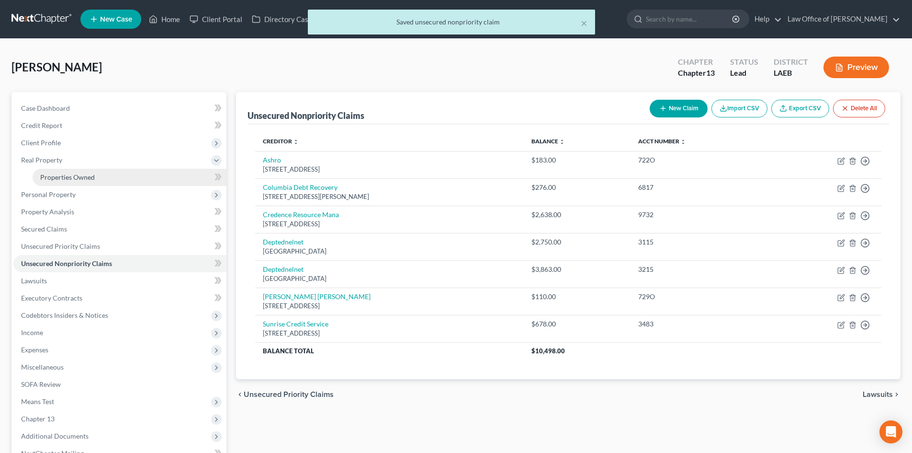
click at [68, 177] on span "Properties Owned" at bounding box center [67, 177] width 55 height 8
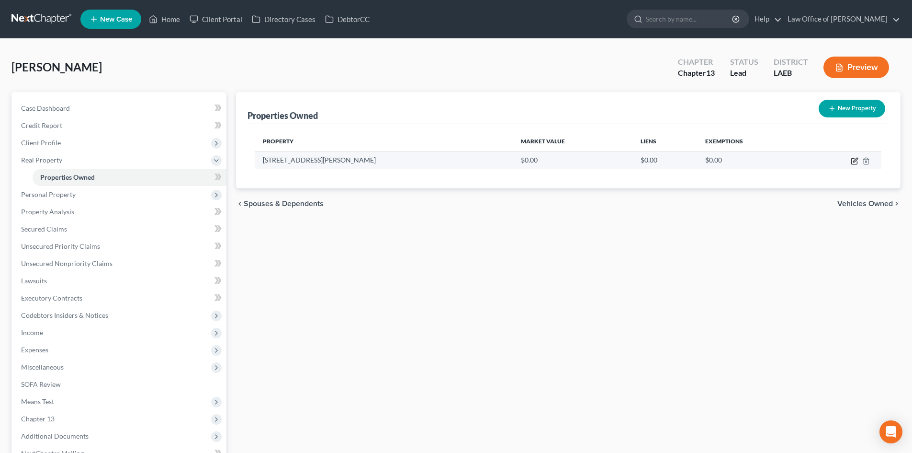
click at [852, 162] on icon "button" at bounding box center [855, 161] width 8 height 8
select select "19"
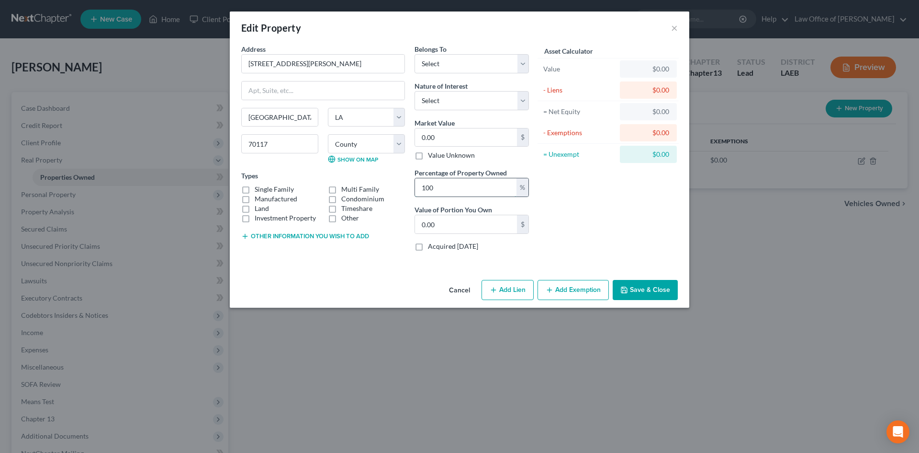
click at [465, 185] on input "100" at bounding box center [466, 187] width 102 height 18
type input "5"
type input "0"
type input "50"
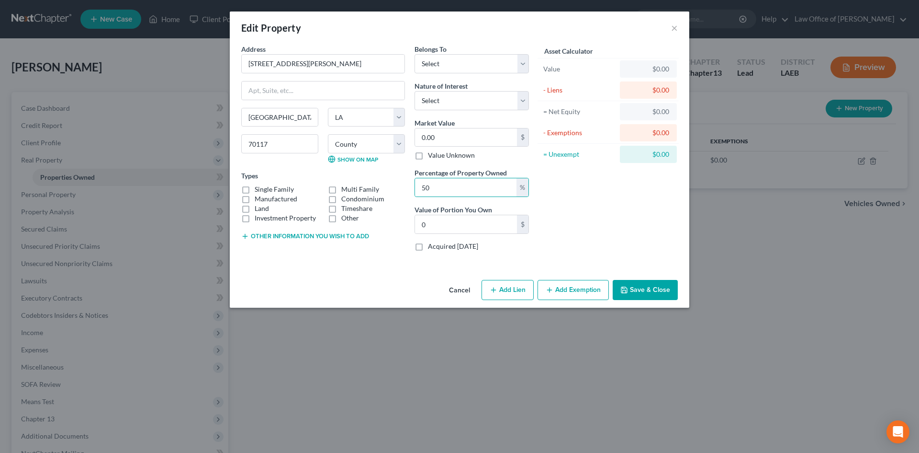
click at [267, 189] on label "Single Family" at bounding box center [274, 189] width 39 height 10
click at [265, 189] on input "Single Family" at bounding box center [262, 187] width 6 height 6
checkbox input "true"
click at [287, 235] on button "Other information you wish to add" at bounding box center [305, 236] width 128 height 8
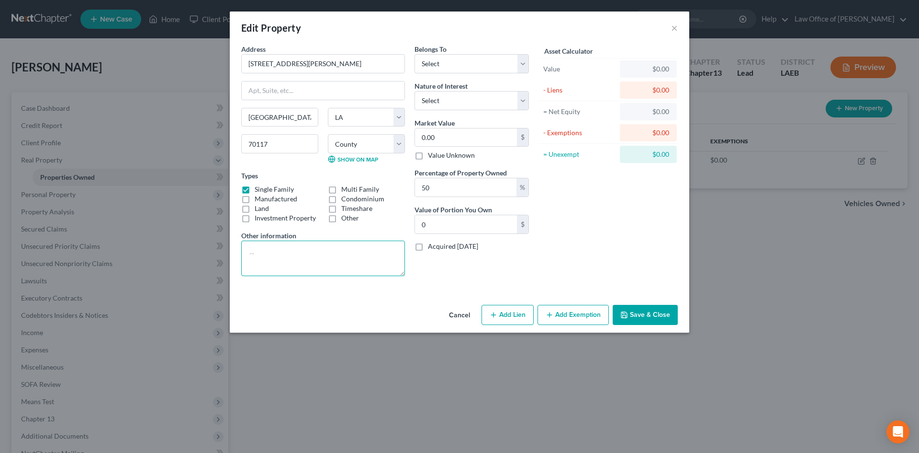
click at [278, 252] on textarea at bounding box center [323, 257] width 164 height 35
click at [296, 255] on textarea "1/2 Ownership. Inherited Property." at bounding box center [323, 257] width 164 height 35
paste textarea "HUGHES CECILE R"
type textarea "1/2 Ownership with HUGHES CECILE R. Inherited Property."
type input "8"
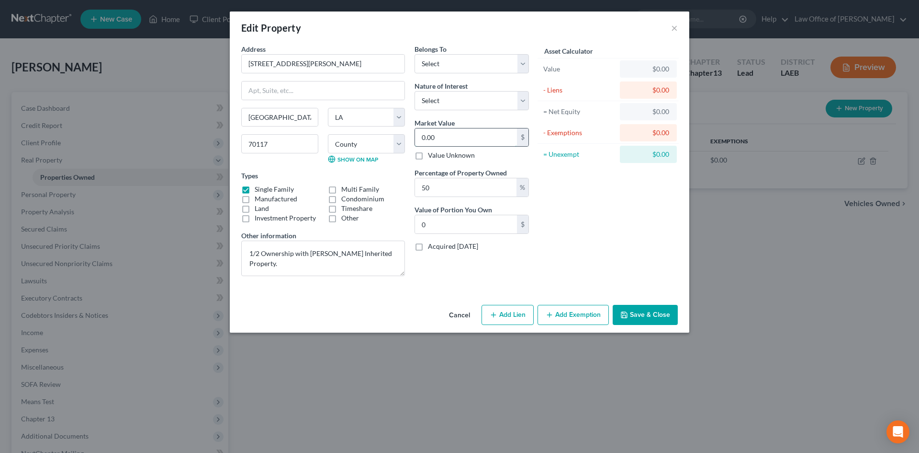
type input "4.00"
type input "82"
type input "41.00"
type input "825"
type input "412.50"
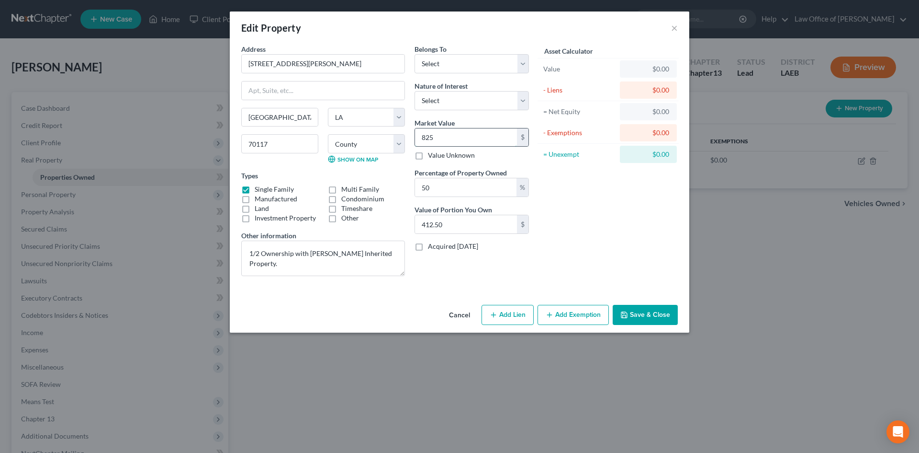
type input "8250"
type input "4,125.00"
type input "8,2500"
type input "41,250.00"
type input "82,500"
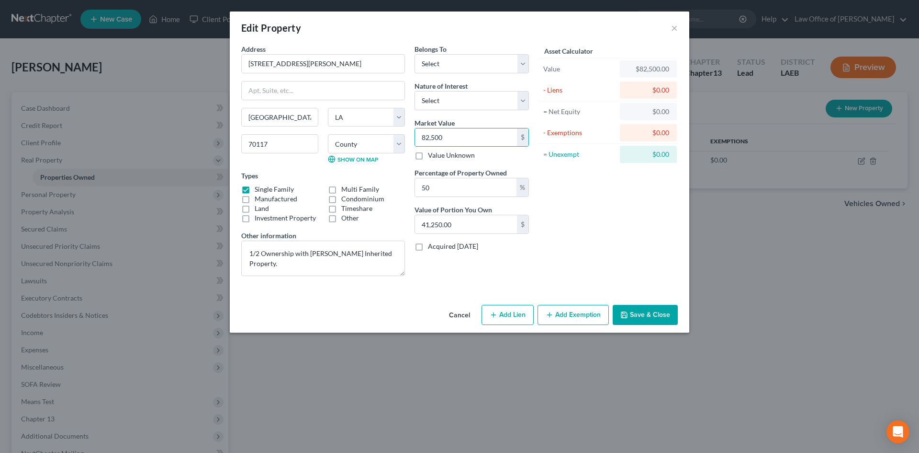
click at [609, 235] on div "Asset Calculator Value $82,500.00 - Liens $0.00 = Net Equity $0.00 - Exemptions…" at bounding box center [608, 163] width 149 height 239
click at [647, 318] on button "Save & Close" at bounding box center [645, 315] width 65 height 20
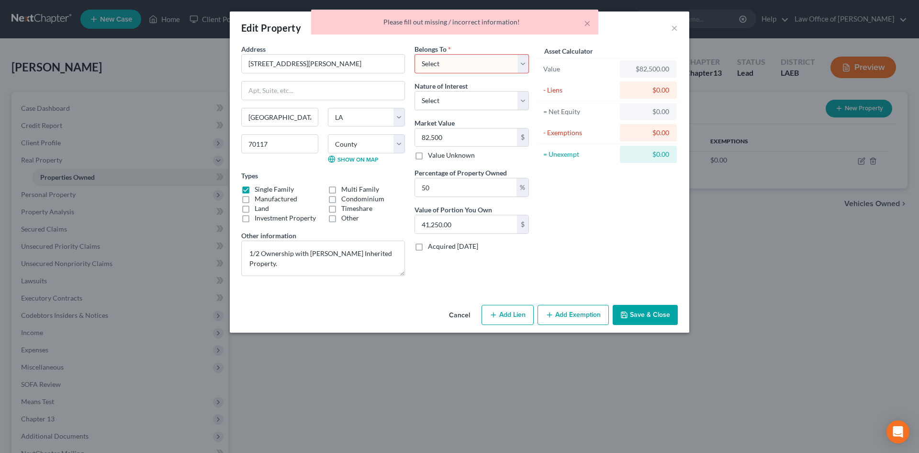
click at [473, 60] on select "Select Debtor 1 Only Debtor 2 Only Debtor 1 And Debtor 2 Only At Least One Of T…" at bounding box center [472, 63] width 114 height 19
select select "3"
click at [415, 54] on select "Select Debtor 1 Only Debtor 2 Only Debtor 1 And Debtor 2 Only At Least One Of T…" at bounding box center [472, 63] width 114 height 19
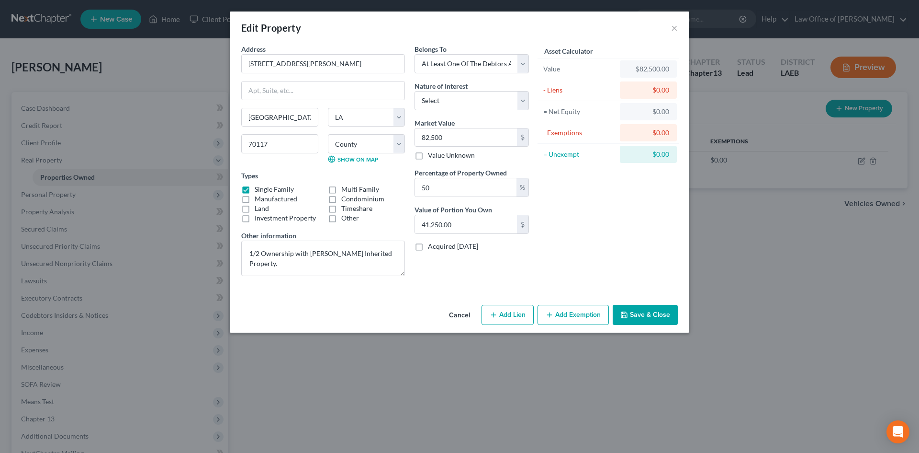
click at [661, 315] on button "Save & Close" at bounding box center [645, 315] width 65 height 20
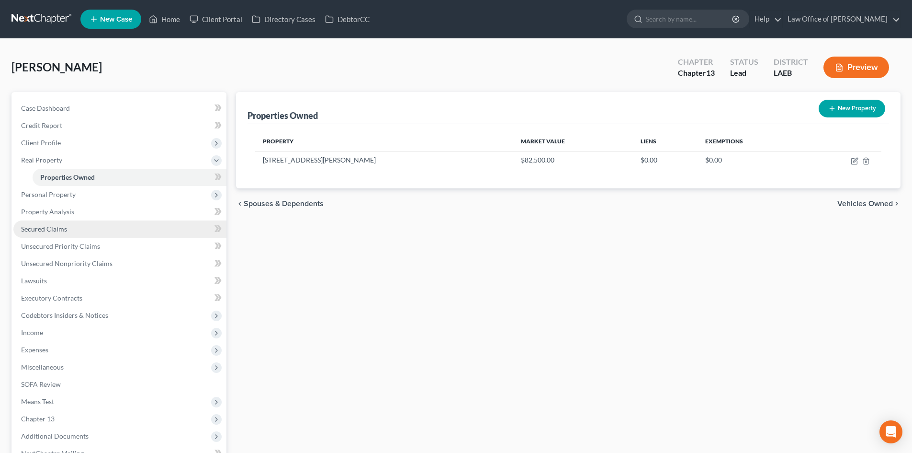
click at [37, 232] on span "Secured Claims" at bounding box center [44, 229] width 46 height 8
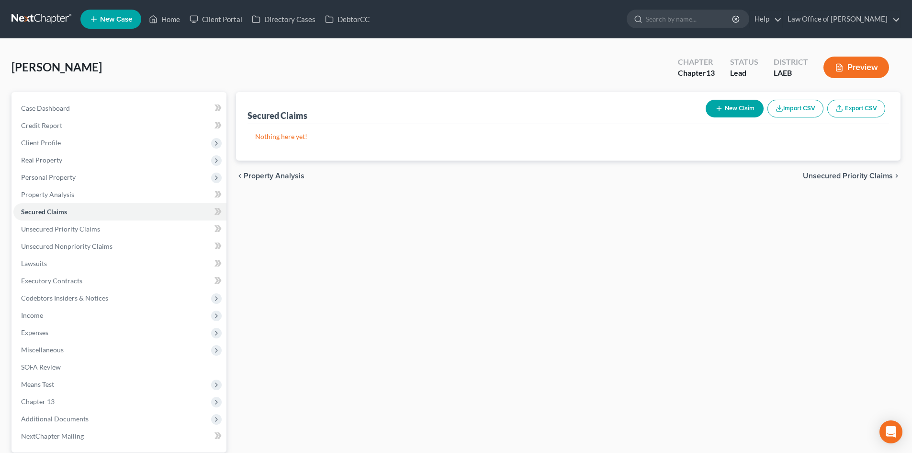
click at [733, 115] on button "New Claim" at bounding box center [735, 109] width 58 height 18
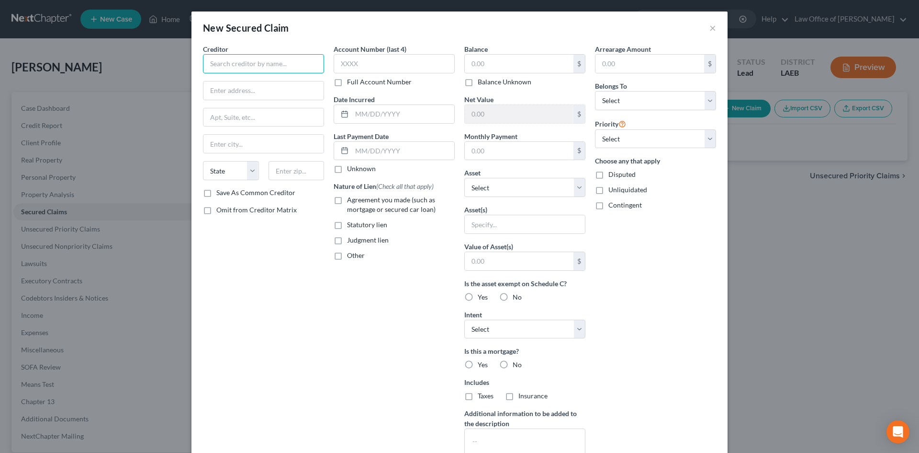
click at [271, 60] on input "text" at bounding box center [263, 63] width 121 height 19
type input "City of New Orleans"
type input "Bureau of the Treasury"
type input "1300 Perdido St. Rm 1W40"
type input "70112"
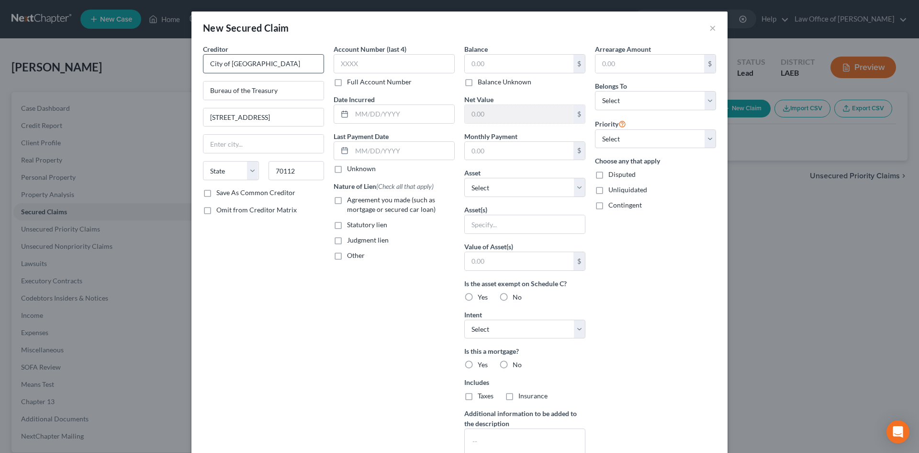
type input "New Orleans"
select select "19"
click at [386, 61] on input "text" at bounding box center [394, 63] width 121 height 19
type input "9701"
click at [385, 115] on input "text" at bounding box center [403, 114] width 102 height 18
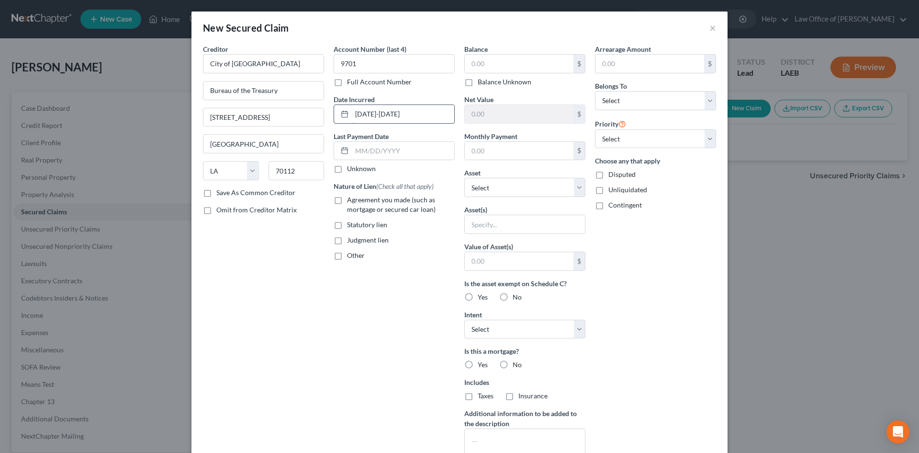
type input "2012-2025"
type input "2011"
click at [358, 224] on span "Statutory lien" at bounding box center [367, 224] width 40 height 8
click at [357, 224] on input "Statutory lien" at bounding box center [354, 223] width 6 height 6
checkbox input "true"
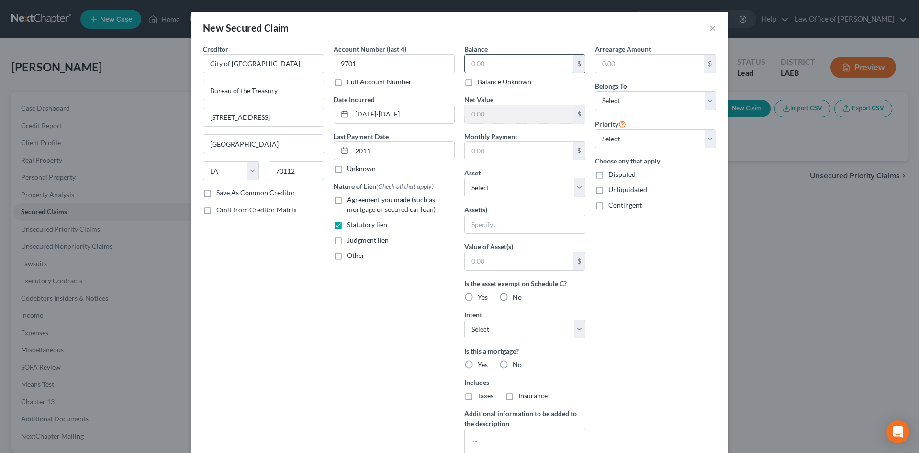
click at [503, 60] on input "text" at bounding box center [519, 64] width 109 height 18
type input "33,000"
click at [498, 221] on input "text" at bounding box center [525, 224] width 120 height 18
drag, startPoint x: 498, startPoint y: 221, endPoint x: 503, endPoint y: 209, distance: 13.3
click at [498, 221] on input "text" at bounding box center [525, 224] width 120 height 18
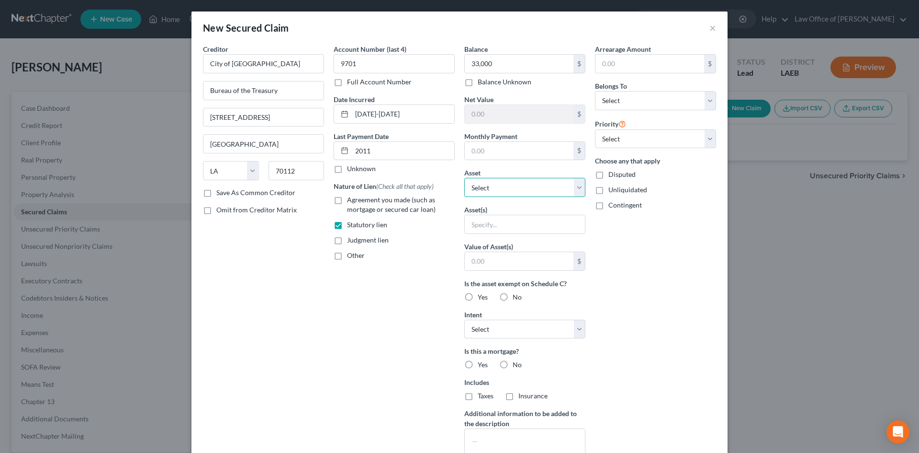
click at [503, 197] on select "Select Other Multiple Assets 1701 Forstall Street - $82500.0" at bounding box center [525, 187] width 121 height 19
select select "2"
click at [465, 178] on select "Select Other Multiple Assets 1701 Forstall Street - $82500.0" at bounding box center [525, 187] width 121 height 19
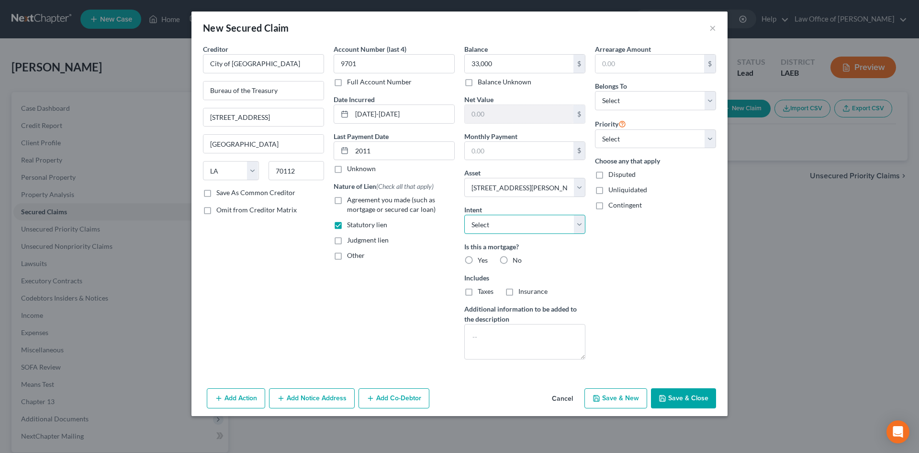
click at [498, 224] on select "Select Surrender Redeem Reaffirm Avoid Other" at bounding box center [525, 224] width 121 height 19
select select "2"
click at [465, 215] on select "Select Surrender Redeem Reaffirm Avoid Other" at bounding box center [525, 224] width 121 height 19
click at [513, 261] on label "No" at bounding box center [517, 260] width 9 height 10
click at [517, 261] on input "No" at bounding box center [520, 258] width 6 height 6
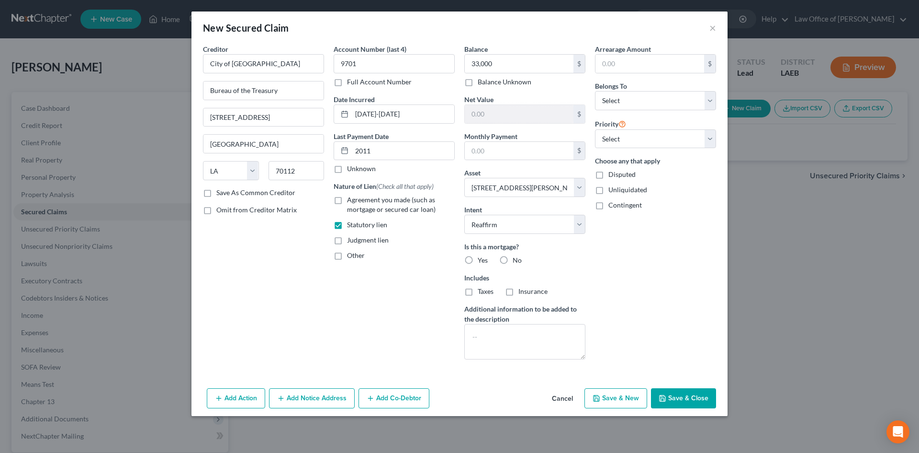
radio input "true"
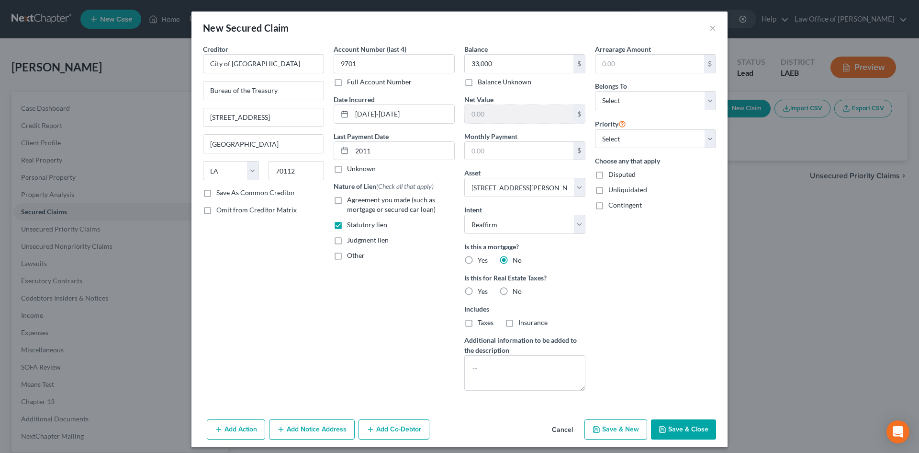
click at [478, 291] on label "Yes" at bounding box center [483, 291] width 10 height 10
click at [482, 291] on input "Yes" at bounding box center [485, 289] width 6 height 6
radio input "true"
click at [631, 104] on select "Select Debtor 1 Only Debtor 2 Only Debtor 1 And Debtor 2 Only At Least One Of T…" at bounding box center [655, 100] width 121 height 19
select select "3"
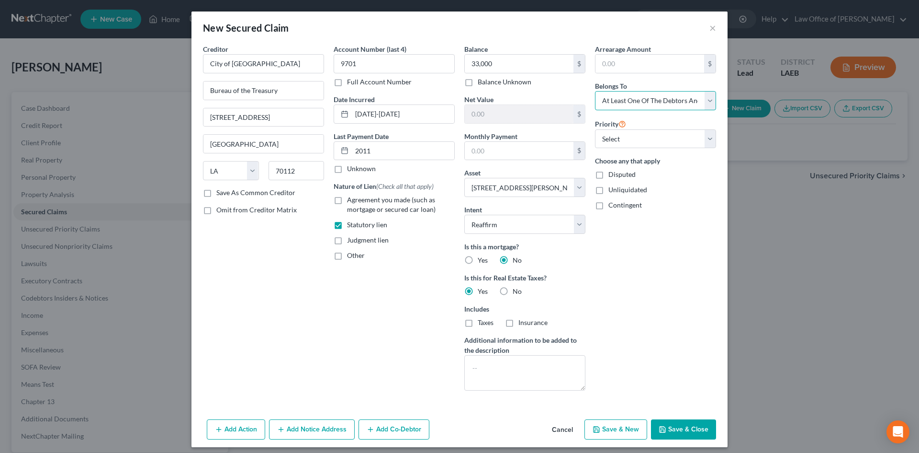
click at [595, 91] on select "Select Debtor 1 Only Debtor 2 Only Debtor 1 And Debtor 2 Only At Least One Of T…" at bounding box center [655, 100] width 121 height 19
click at [632, 141] on select "Select 1st 2nd 3rd 4th 5th 6th 7th 8th 9th 10th 11th 12th 13th 14th 15th 16th 1…" at bounding box center [655, 138] width 121 height 19
select select "0"
click at [595, 129] on select "Select 1st 2nd 3rd 4th 5th 6th 7th 8th 9th 10th 11th 12th 13th 14th 15th 16th 1…" at bounding box center [655, 138] width 121 height 19
click at [636, 278] on div "Arrearage Amount $ Belongs To * Select Debtor 1 Only Debtor 2 Only Debtor 1 And…" at bounding box center [655, 221] width 131 height 354
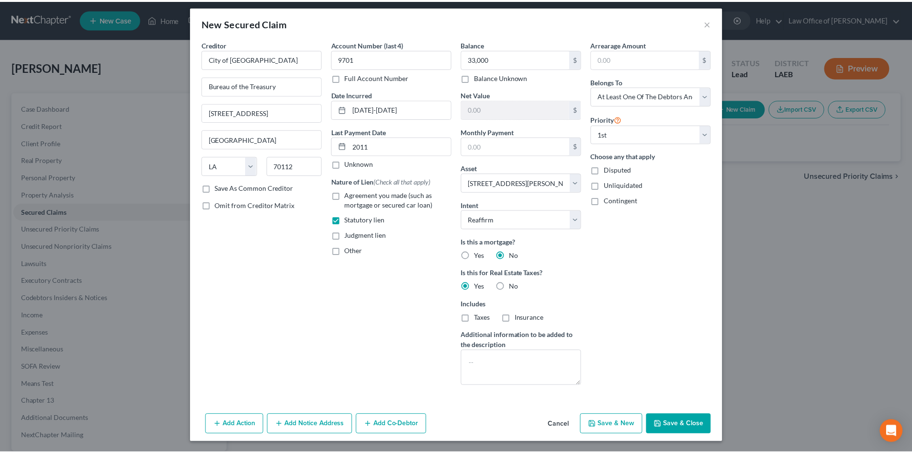
scroll to position [6, 0]
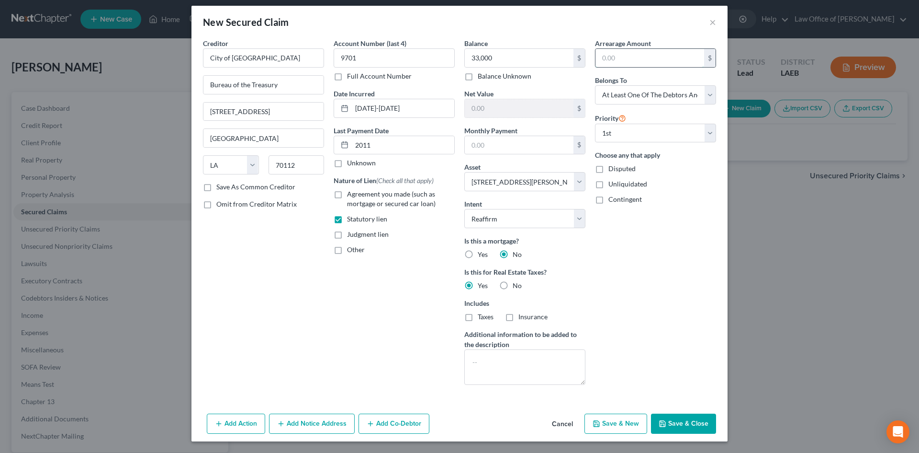
click at [630, 56] on input "text" at bounding box center [650, 58] width 109 height 18
type input "33,000"
click at [678, 415] on button "Save & Close" at bounding box center [683, 423] width 65 height 20
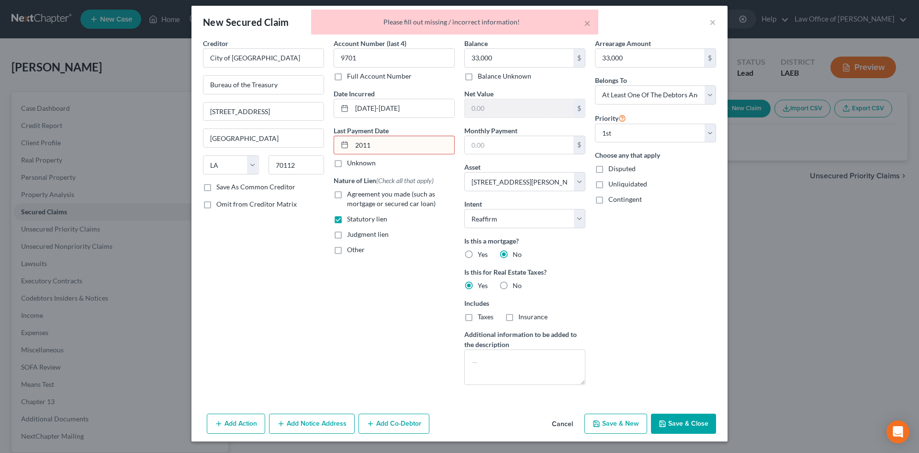
click at [380, 140] on input "2011" at bounding box center [403, 145] width 102 height 18
click at [353, 144] on input "2011" at bounding box center [403, 145] width 102 height 18
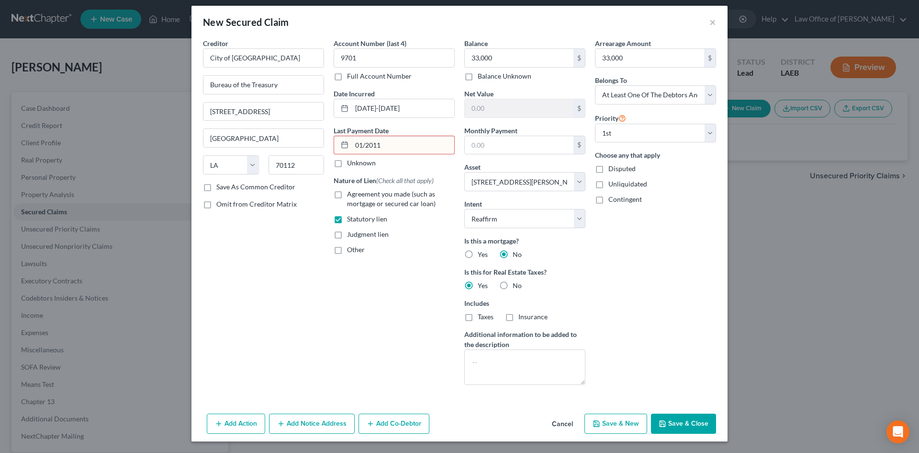
click at [674, 419] on button "Save & Close" at bounding box center [683, 423] width 65 height 20
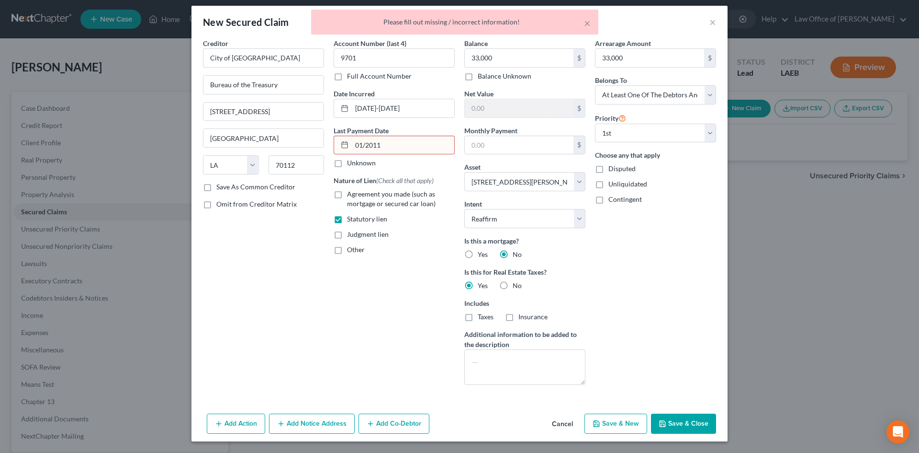
click at [360, 142] on input "01/2011" at bounding box center [403, 145] width 102 height 18
type input "01/01/2011"
click at [665, 305] on div "Arrearage Amount 33,000 $ Belongs To * Select Debtor 1 Only Debtor 2 Only Debto…" at bounding box center [655, 215] width 131 height 354
click at [685, 425] on button "Save & Close" at bounding box center [683, 423] width 65 height 20
select select
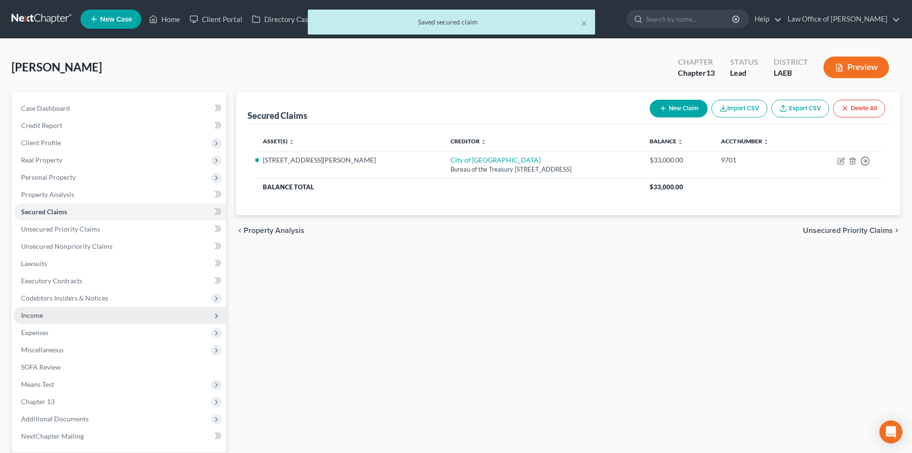
click at [44, 319] on span "Income" at bounding box center [119, 314] width 213 height 17
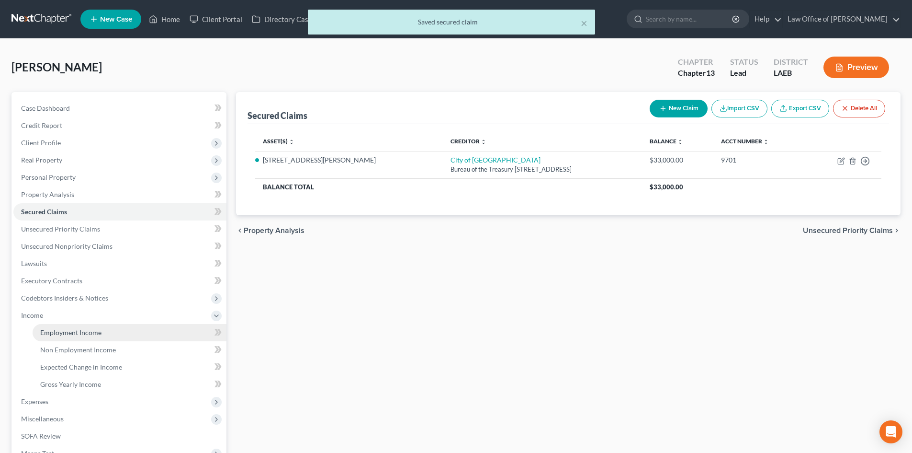
click at [77, 335] on span "Employment Income" at bounding box center [70, 332] width 61 height 8
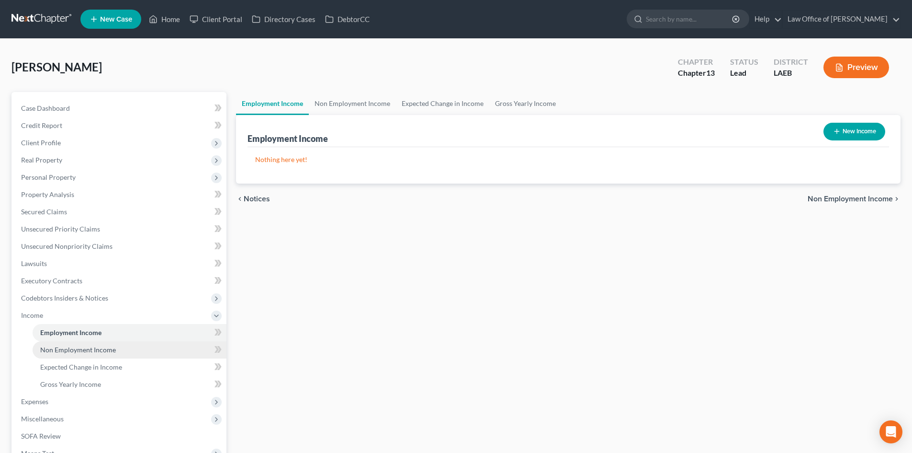
click at [70, 350] on span "Non Employment Income" at bounding box center [78, 349] width 76 height 8
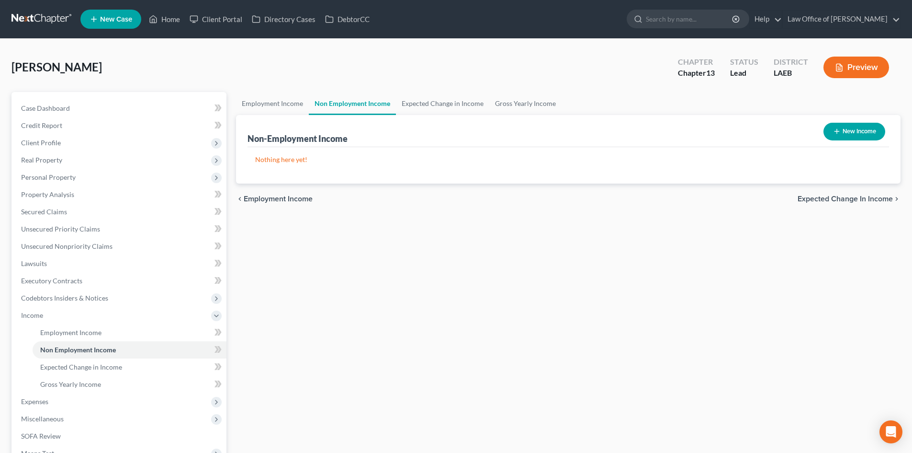
click at [851, 134] on button "New Income" at bounding box center [855, 132] width 62 height 18
select select "0"
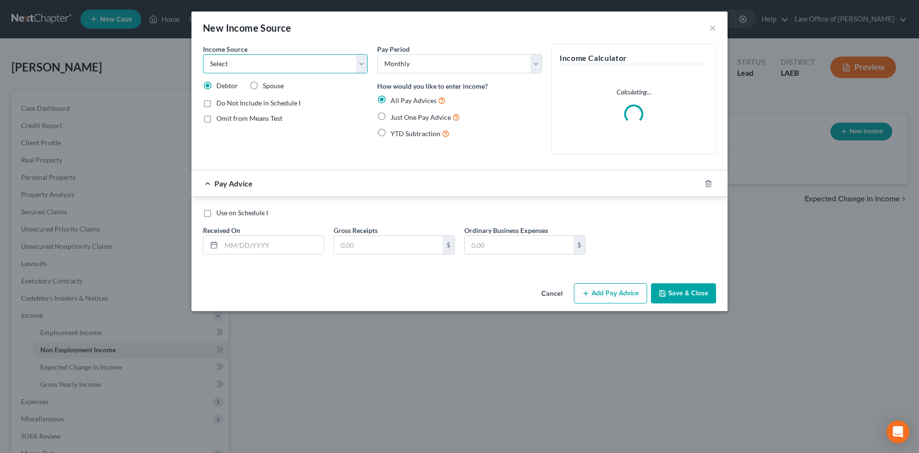
click at [298, 69] on select "Select Unemployment Disability (from employer) Pension Retirement Social Securi…" at bounding box center [285, 63] width 165 height 19
select select "4"
click at [203, 54] on select "Select Unemployment Disability (from employer) Pension Retirement Social Securi…" at bounding box center [285, 63] width 165 height 19
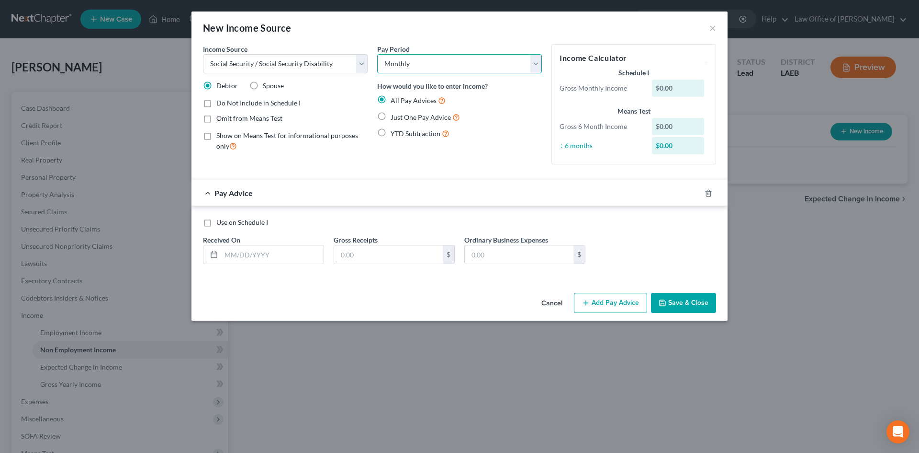
click at [466, 61] on select "Select Monthly Twice Monthly Every Other Week Weekly" at bounding box center [459, 63] width 165 height 19
click at [425, 118] on span "Just One Pay Advice" at bounding box center [421, 117] width 60 height 8
click at [401, 118] on input "Just One Pay Advice" at bounding box center [398, 115] width 6 height 6
radio input "true"
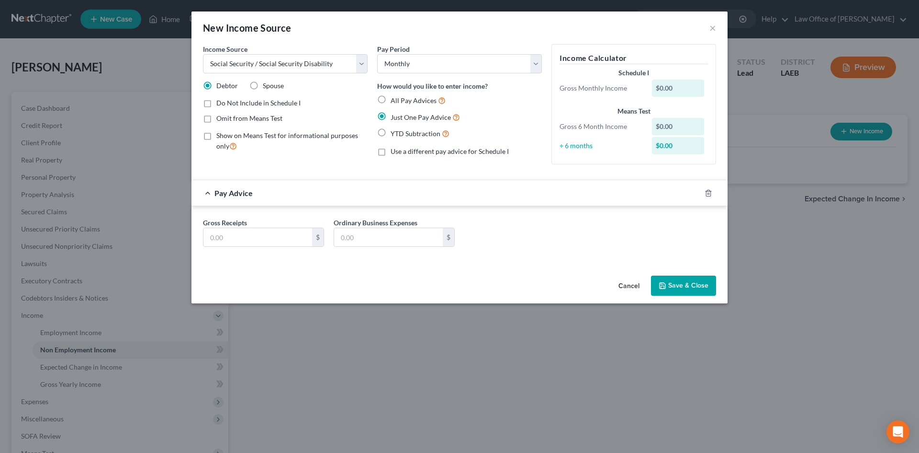
click at [253, 248] on div "Gross Receipts $ Ordinary Business Expenses $" at bounding box center [459, 235] width 523 height 37
click at [236, 238] on input "text" at bounding box center [258, 237] width 109 height 18
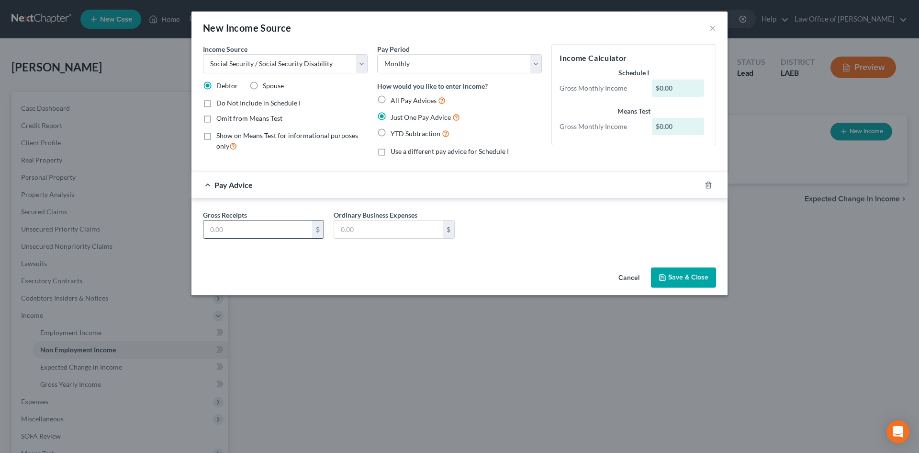
click at [232, 237] on input "text" at bounding box center [258, 229] width 109 height 18
type input "1,110"
click at [698, 280] on button "Save & Close" at bounding box center [683, 277] width 65 height 20
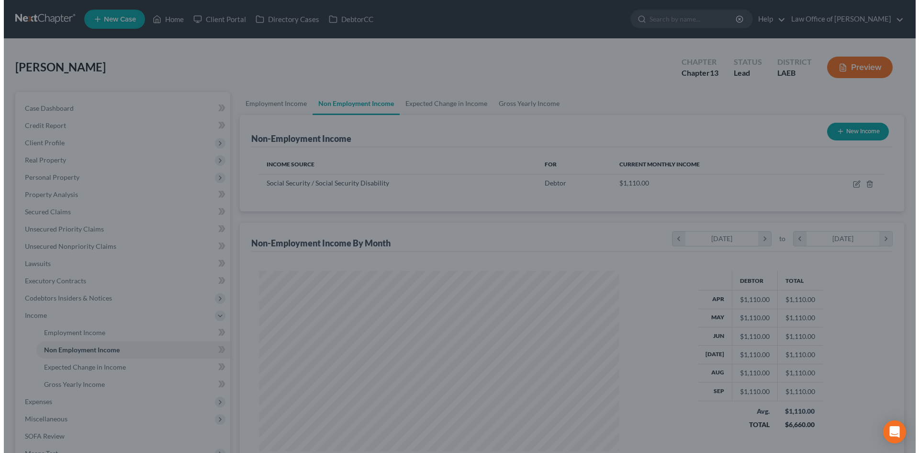
scroll to position [478724, 478526]
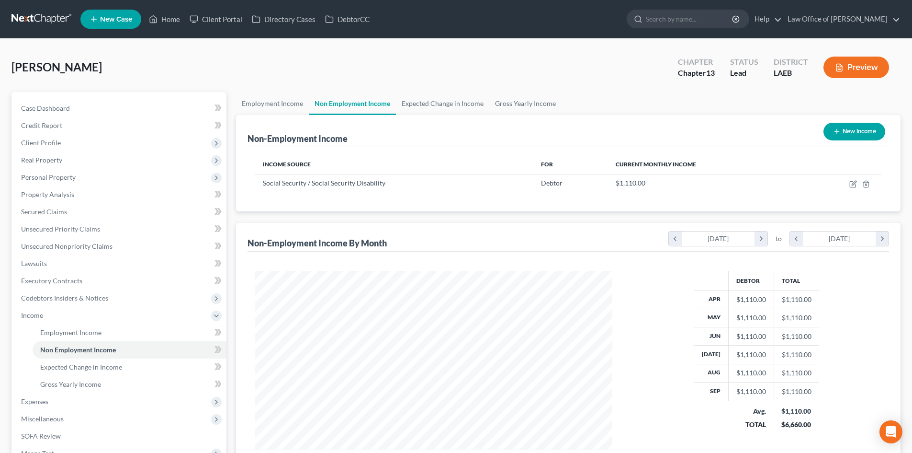
click at [851, 126] on button "New Income" at bounding box center [855, 132] width 62 height 18
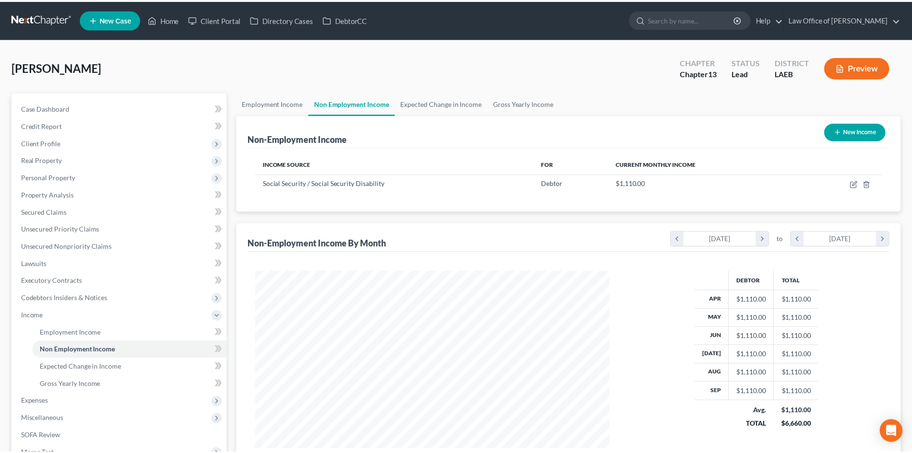
scroll to position [180, 380]
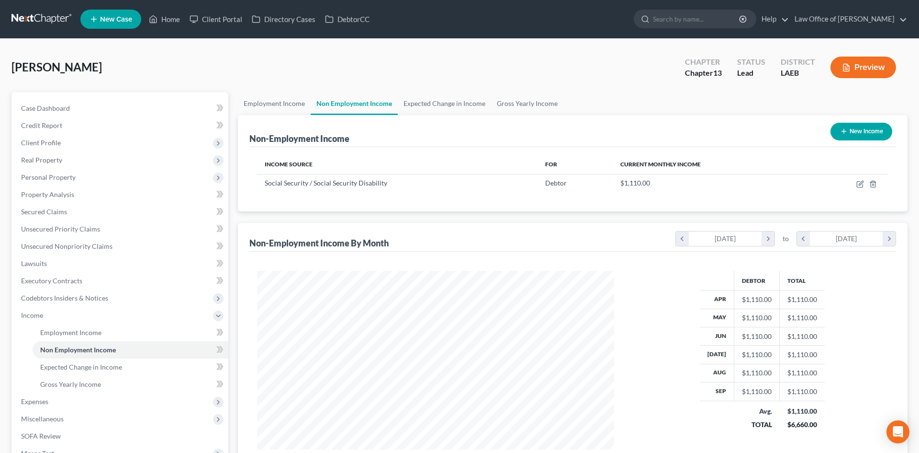
select select "0"
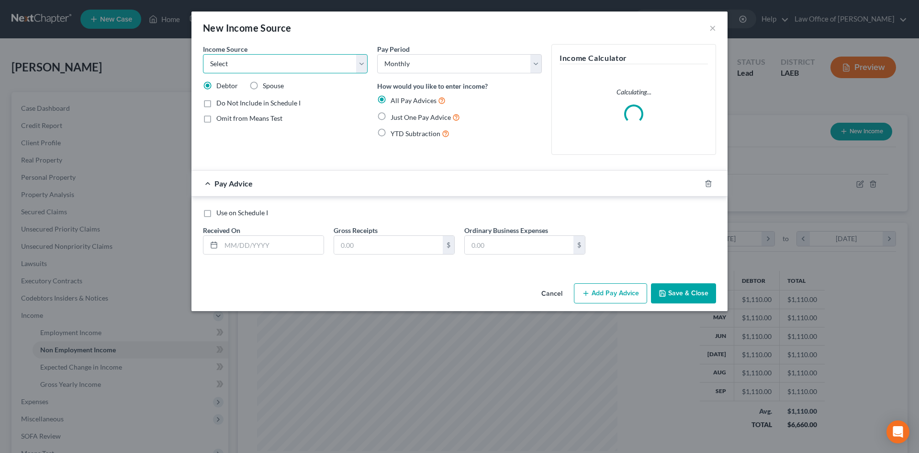
click at [252, 64] on select "Select Unemployment Disability (from employer) Pension Retirement Social Securi…" at bounding box center [285, 63] width 165 height 19
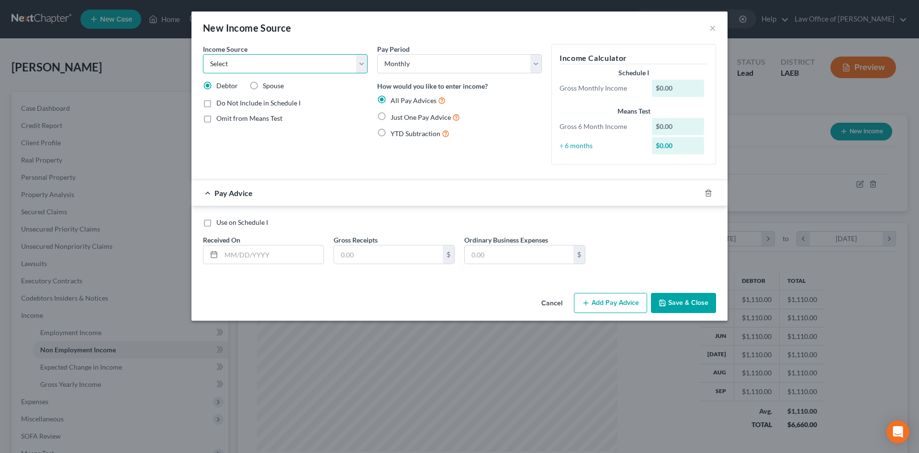
select select "7"
click at [203, 54] on select "Select Unemployment Disability (from employer) Pension Retirement Social Securi…" at bounding box center [285, 63] width 165 height 19
click at [261, 66] on select "Select Unemployment Disability (from employer) Pension Retirement Social Securi…" at bounding box center [285, 63] width 165 height 19
click at [203, 54] on select "Select Unemployment Disability (from employer) Pension Retirement Social Securi…" at bounding box center [285, 63] width 165 height 19
click at [443, 122] on label "Just One Pay Advice" at bounding box center [425, 117] width 69 height 11
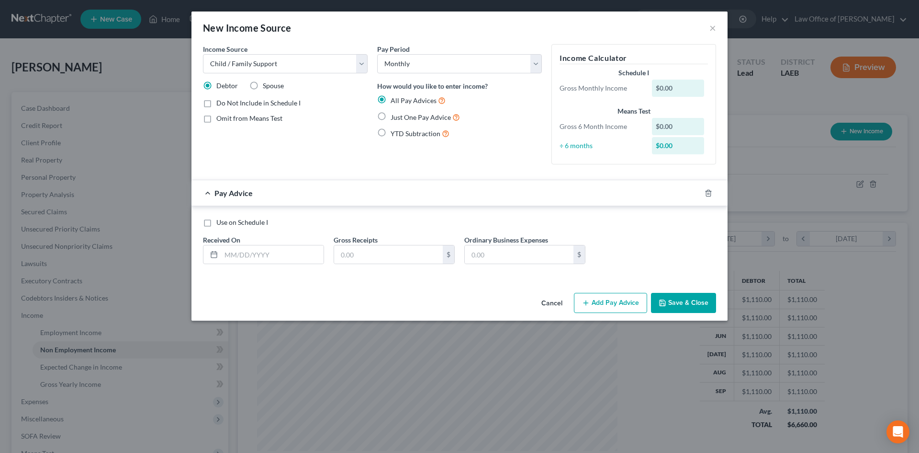
click at [401, 118] on input "Just One Pay Advice" at bounding box center [398, 115] width 6 height 6
radio input "true"
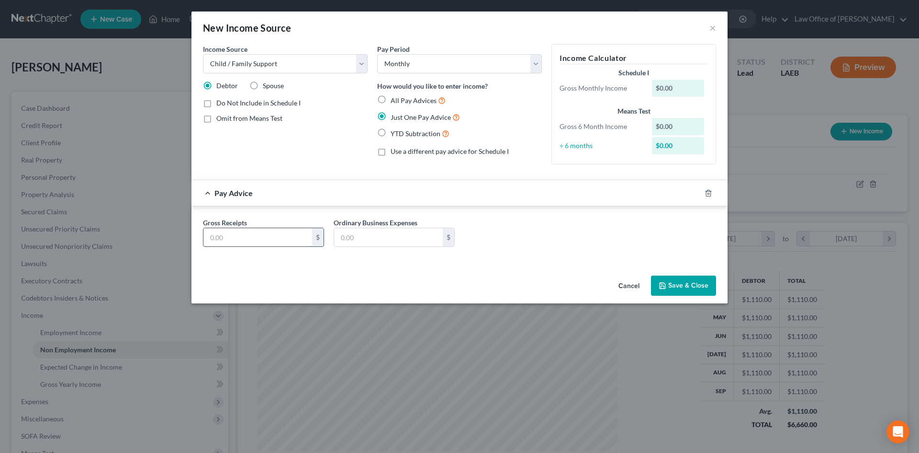
click at [266, 239] on input "text" at bounding box center [258, 237] width 109 height 18
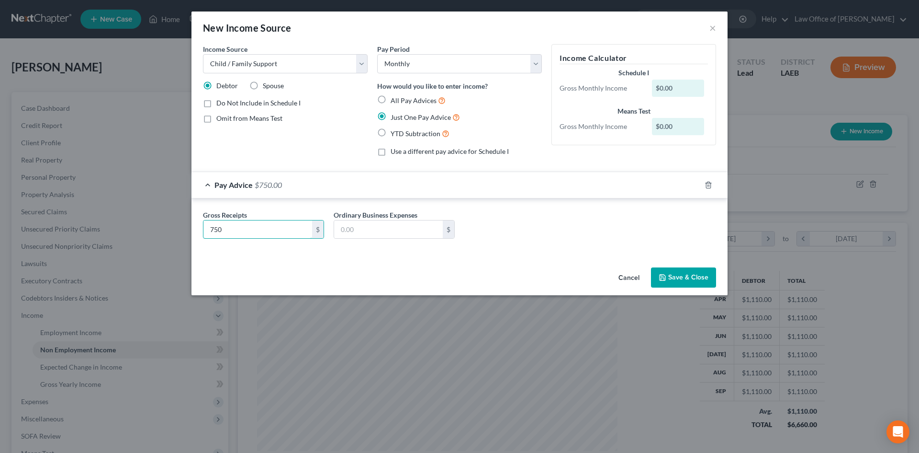
type input "750"
click at [683, 282] on button "Save & Close" at bounding box center [683, 277] width 65 height 20
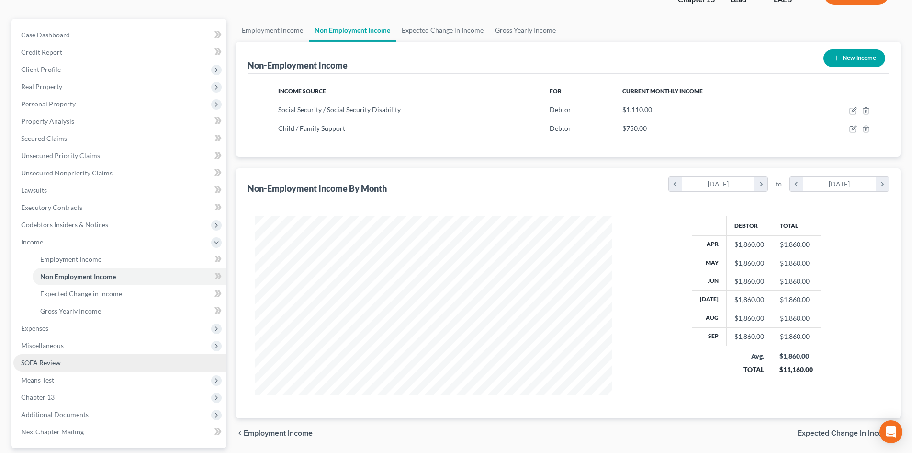
scroll to position [96, 0]
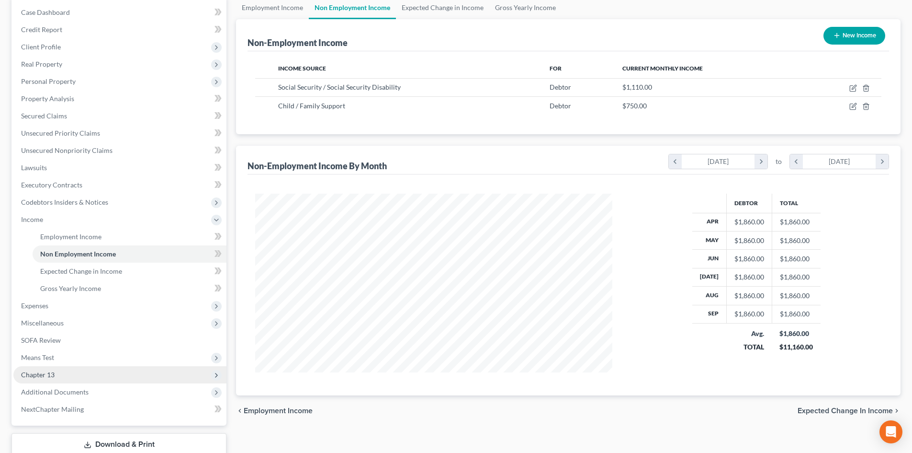
click at [54, 375] on span "Chapter 13" at bounding box center [38, 374] width 34 height 8
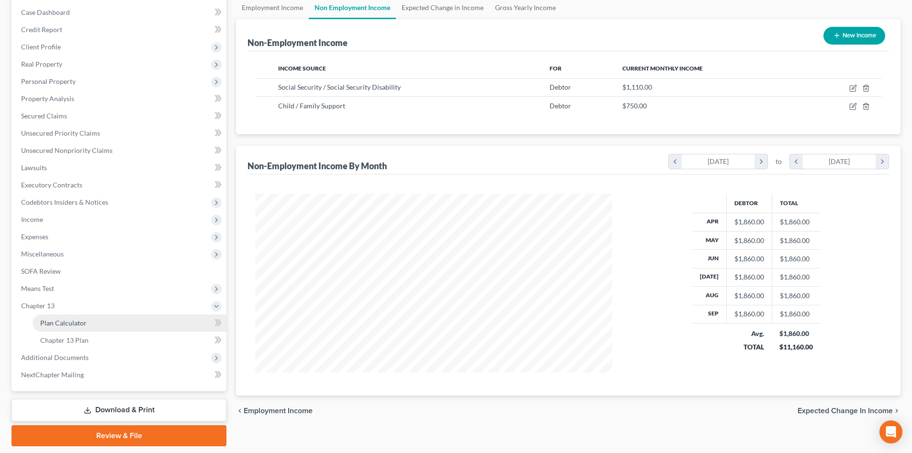
click at [60, 324] on span "Plan Calculator" at bounding box center [63, 322] width 46 height 8
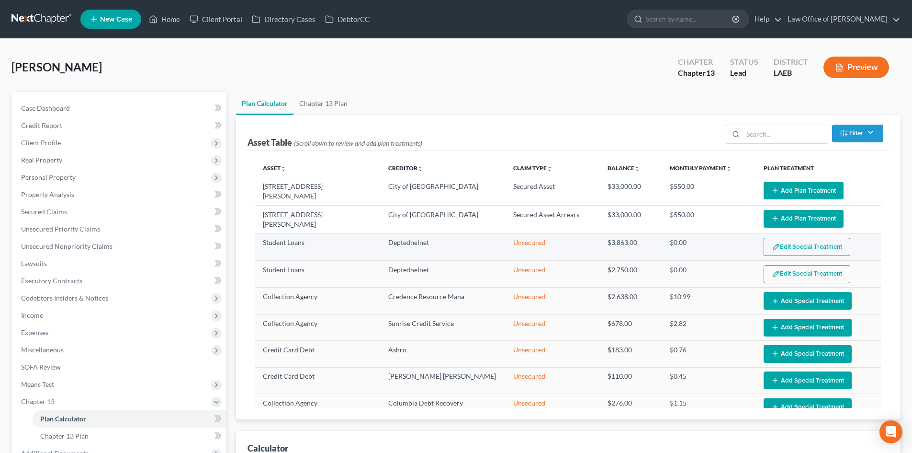
select select "59"
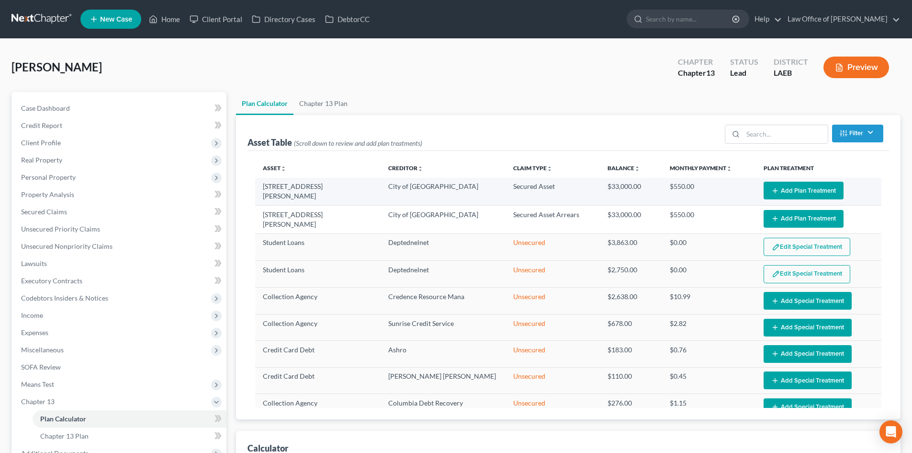
click at [800, 192] on button "Add Plan Treatment" at bounding box center [804, 191] width 80 height 18
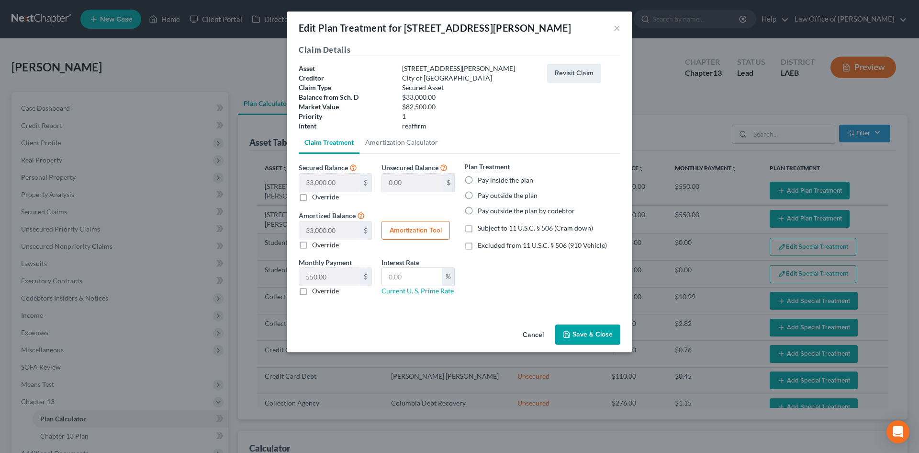
click at [508, 197] on label "Pay outside the plan" at bounding box center [508, 196] width 60 height 10
click at [488, 197] on input "Pay outside the plan" at bounding box center [485, 194] width 6 height 6
radio input "true"
click at [585, 335] on button "Save & Close" at bounding box center [588, 334] width 65 height 20
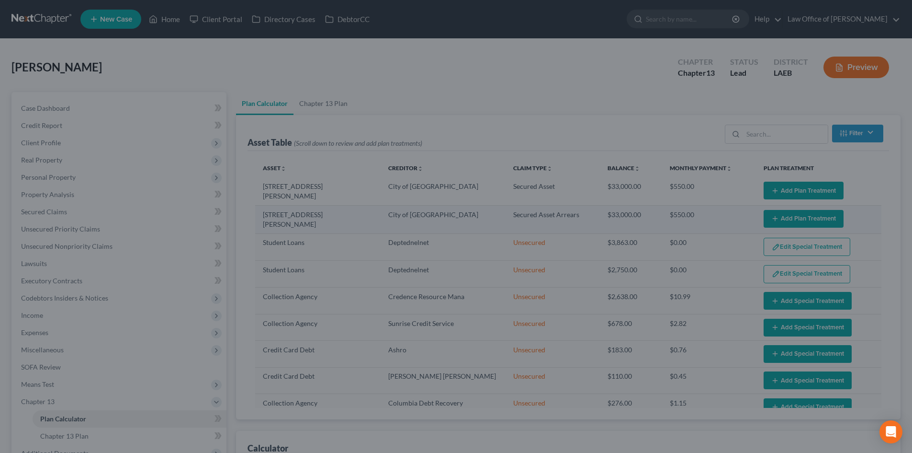
select select "59"
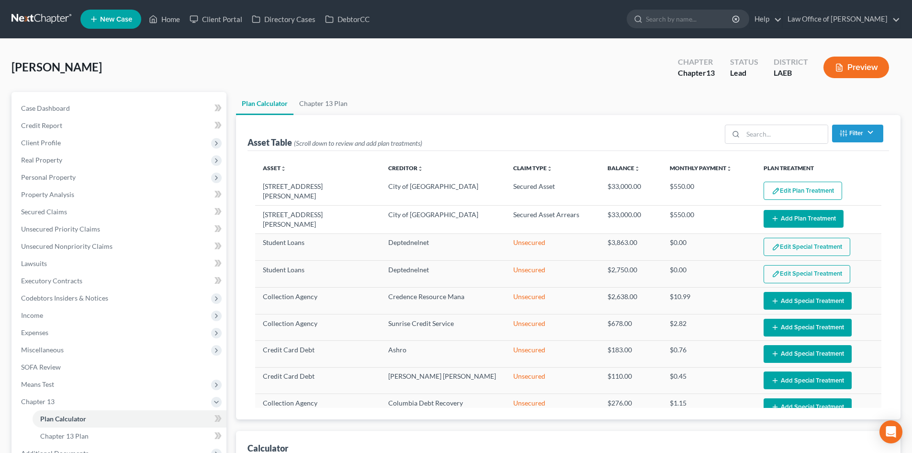
click at [805, 219] on button "Add Plan Treatment" at bounding box center [804, 219] width 80 height 18
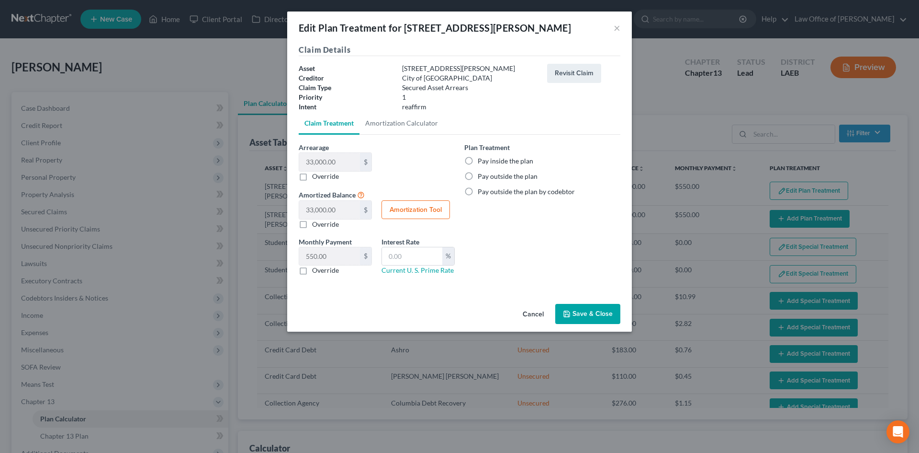
click at [504, 160] on label "Pay inside the plan" at bounding box center [506, 161] width 56 height 10
click at [488, 160] on input "Pay inside the plan" at bounding box center [485, 159] width 6 height 6
radio input "true"
click at [590, 316] on button "Save & Close" at bounding box center [588, 314] width 65 height 20
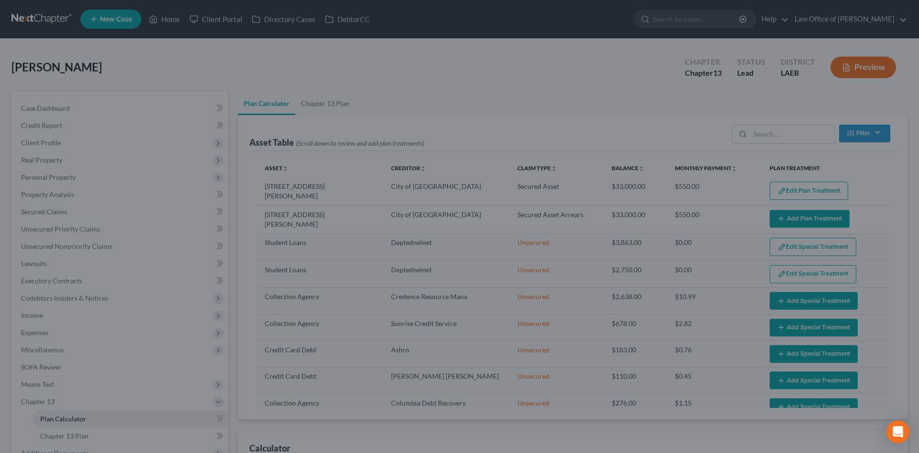
select select "59"
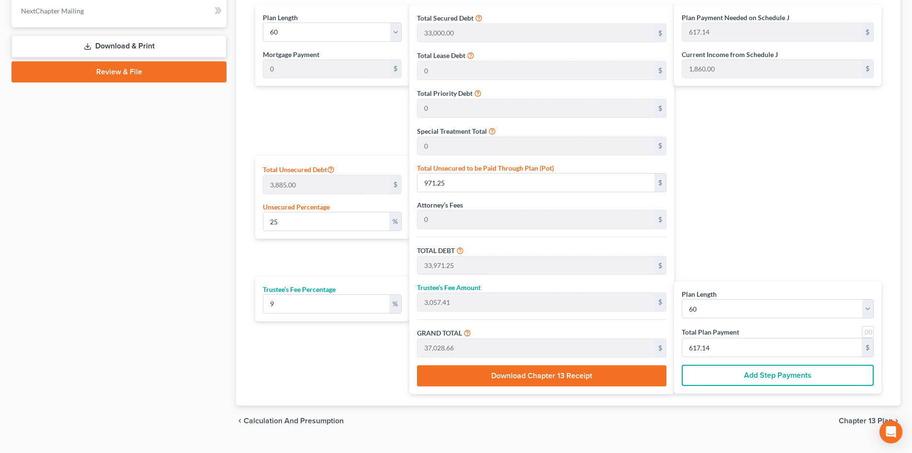
scroll to position [479, 0]
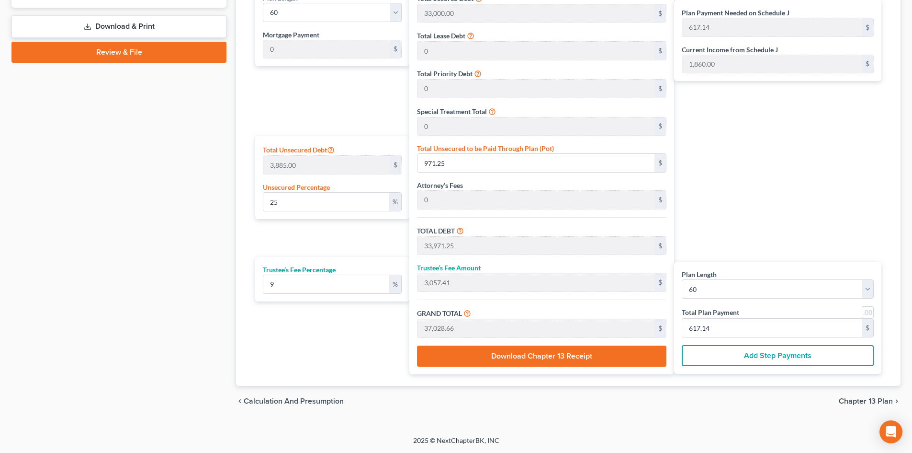
click at [868, 310] on link at bounding box center [868, 312] width 12 height 12
type input "617.00"
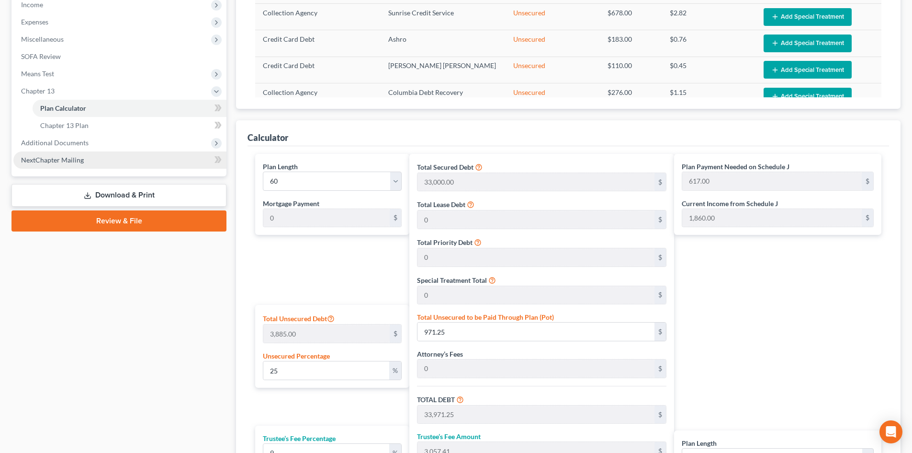
scroll to position [287, 0]
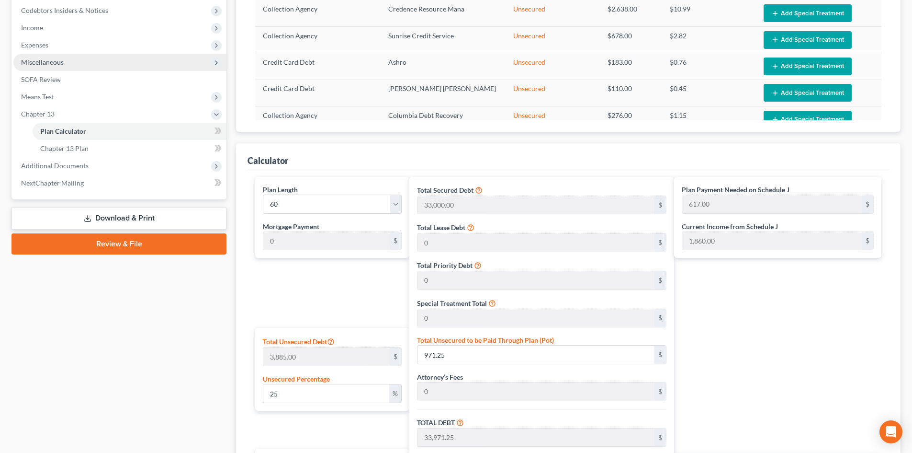
click at [52, 59] on span "Miscellaneous" at bounding box center [42, 62] width 43 height 8
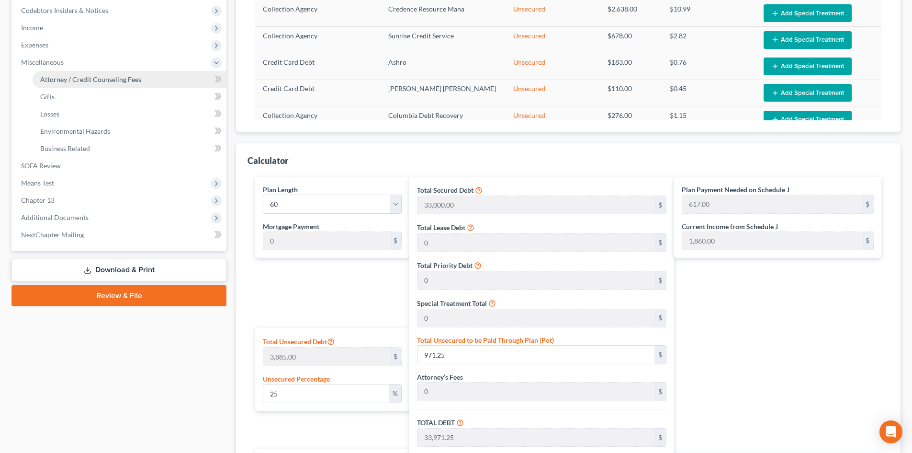
click at [68, 78] on span "Attorney / Credit Counseling Fees" at bounding box center [90, 79] width 101 height 8
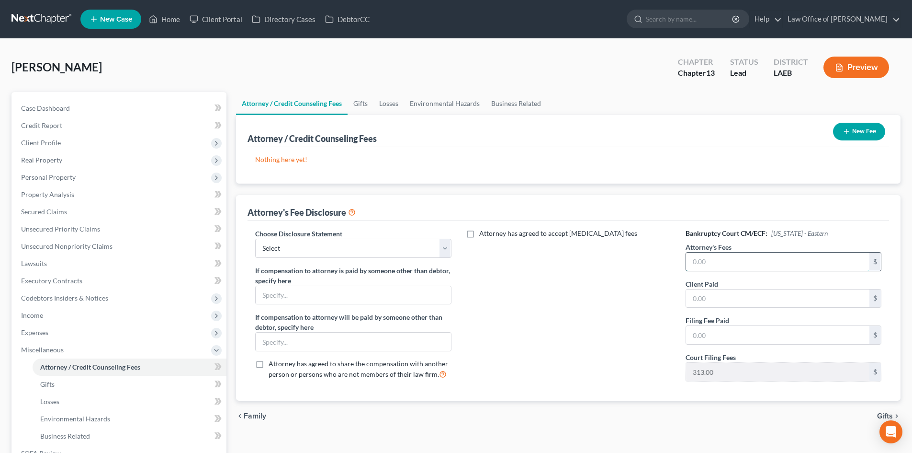
click at [721, 264] on input "text" at bounding box center [777, 261] width 183 height 18
type input "4,000"
type input "1,000"
type input "313"
click at [554, 307] on div "Attorney has agreed to accept retainer fees" at bounding box center [568, 308] width 215 height 160
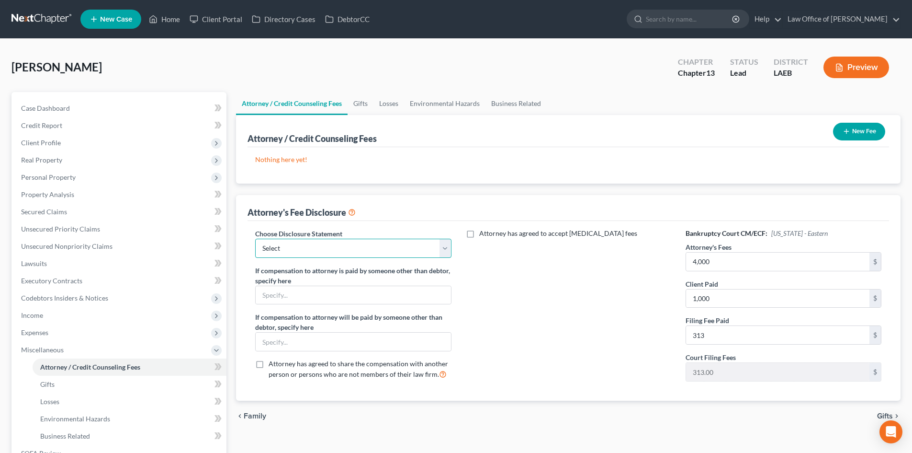
click at [408, 253] on select "Select Law Office Of Sean Reichert" at bounding box center [353, 247] width 196 height 19
select select "0"
click at [255, 238] on select "Select Law Office Of Sean Reichert" at bounding box center [353, 247] width 196 height 19
click at [853, 128] on button "New Fee" at bounding box center [859, 132] width 52 height 18
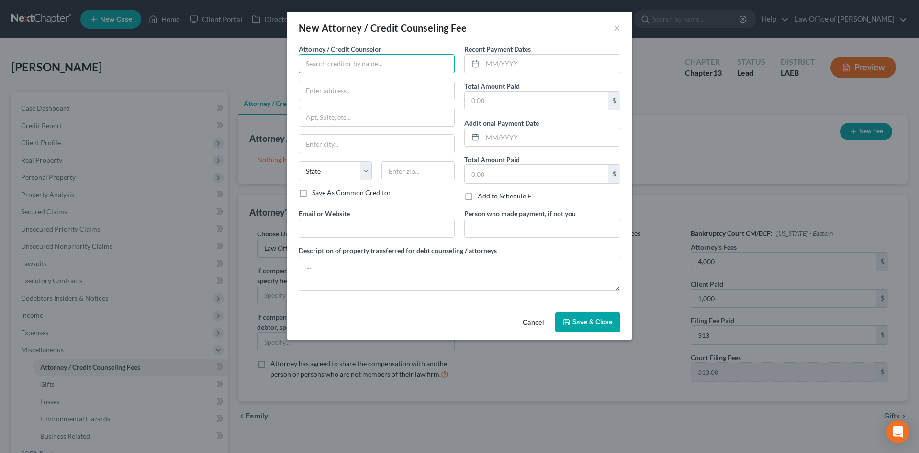
click at [368, 62] on input "text" at bounding box center [377, 63] width 156 height 19
type input "Sean Reichert, Esq."
type input "4035 Washington Ave."
type input "New Orleans"
select select "19"
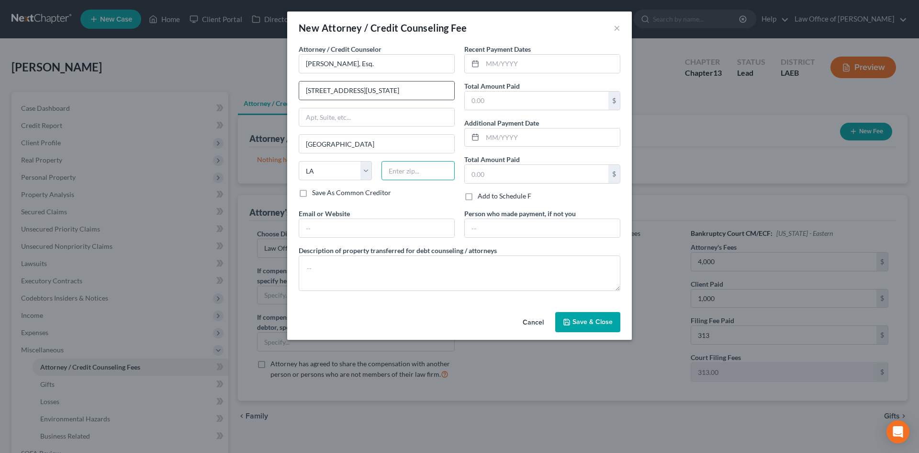
type input "70125"
type input "seandreichert@gmail.com"
click at [513, 59] on input "text" at bounding box center [551, 64] width 137 height 18
type input "10/10/2025"
click at [509, 99] on input "text" at bounding box center [537, 100] width 144 height 18
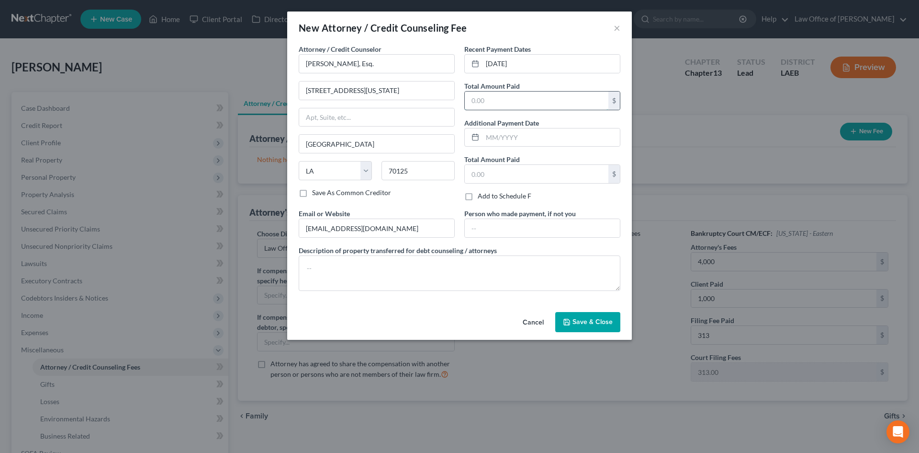
click at [488, 99] on input "text" at bounding box center [537, 100] width 144 height 18
type input "1,000"
type input "10/10/2025"
type input "313"
click at [592, 326] on button "Save & Close" at bounding box center [588, 322] width 65 height 20
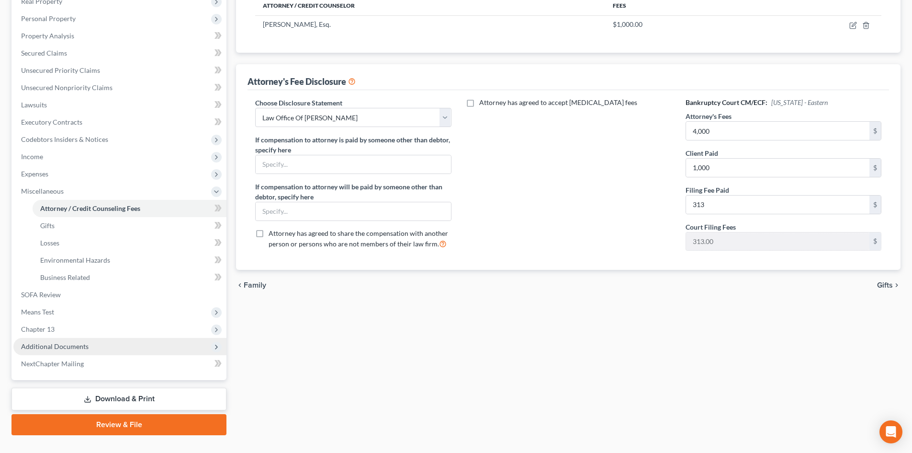
scroll to position [177, 0]
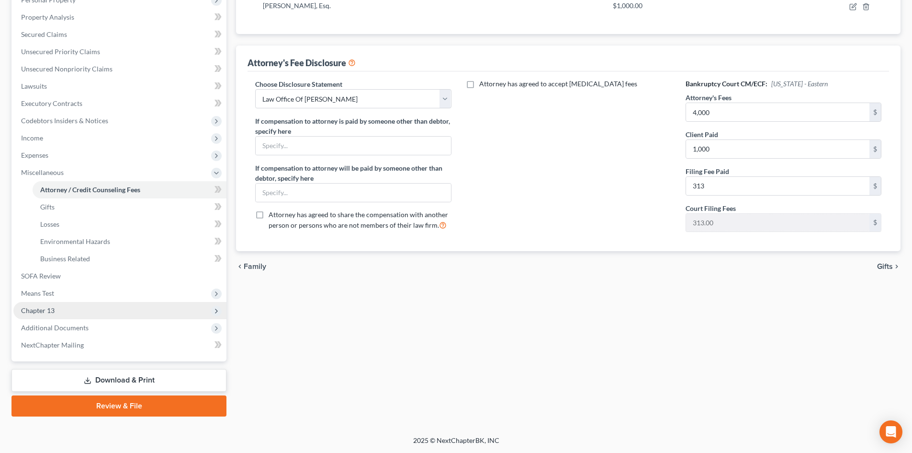
click at [39, 311] on span "Chapter 13" at bounding box center [38, 310] width 34 height 8
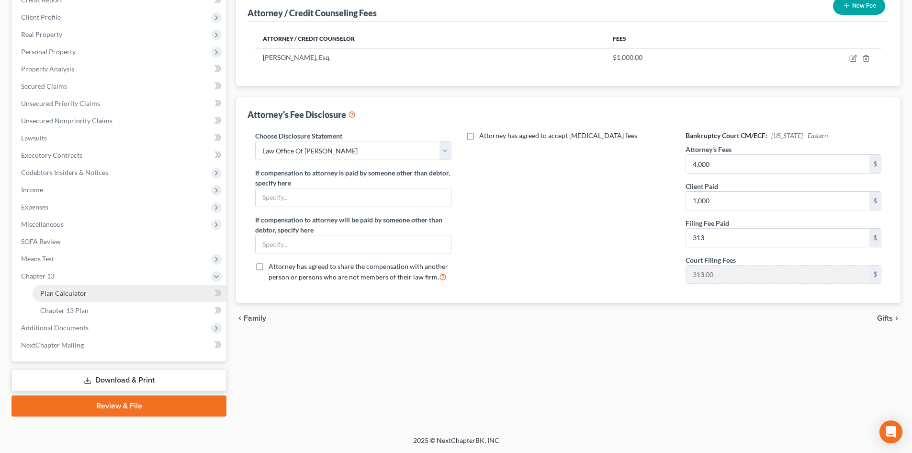
click at [61, 292] on span "Plan Calculator" at bounding box center [63, 293] width 46 height 8
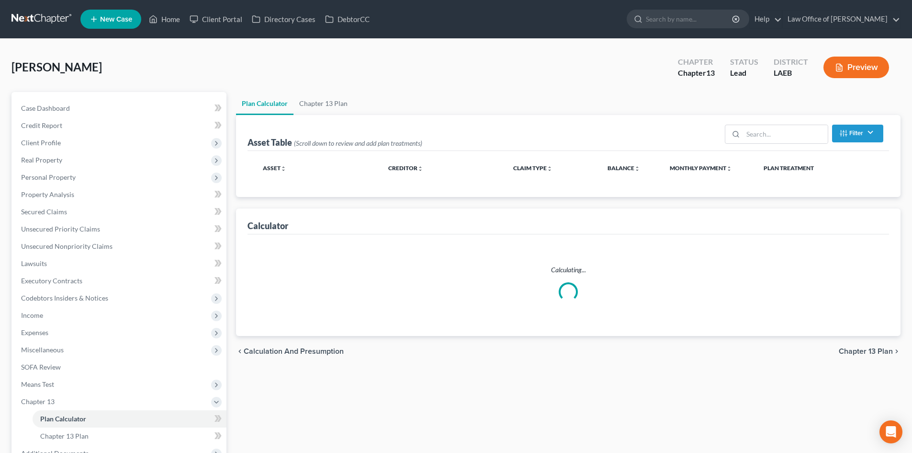
select select "59"
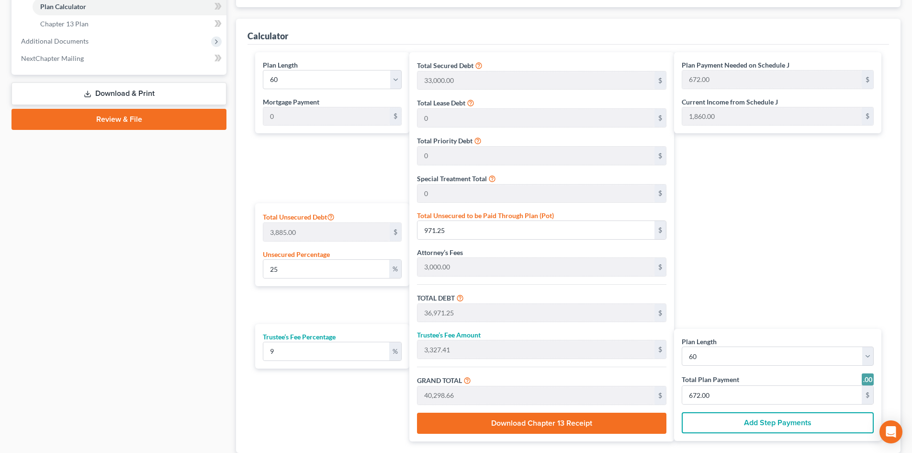
scroll to position [479, 0]
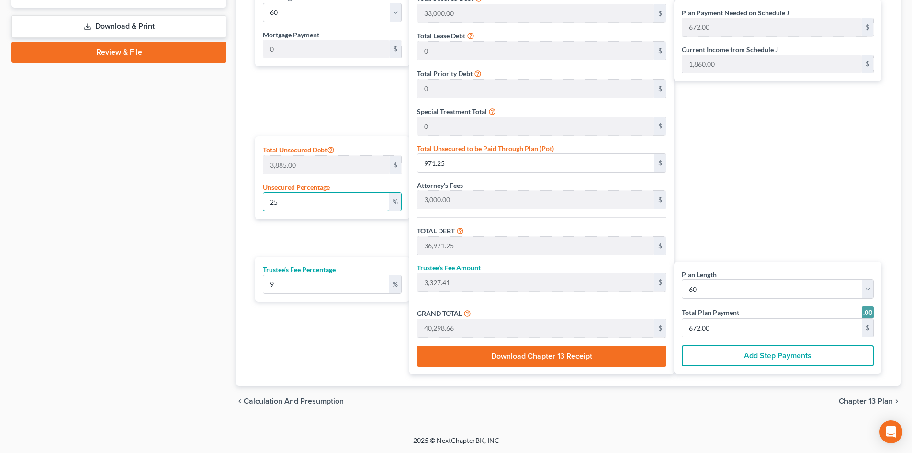
drag, startPoint x: 317, startPoint y: 193, endPoint x: 214, endPoint y: 196, distance: 103.0
click at [214, 196] on div "Petition Navigation Case Dashboard Payments Invoices Payments Payments Credit R…" at bounding box center [456, 14] width 899 height 803
type input "1"
type input "38.85"
type input "36,038.85"
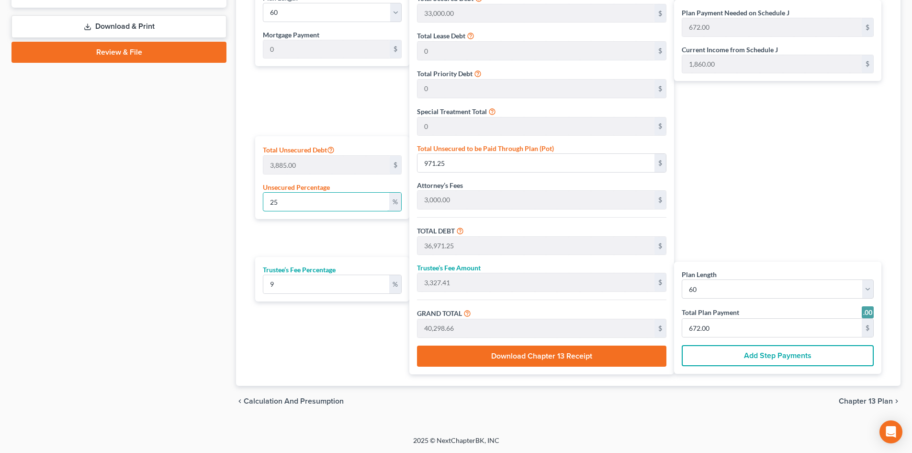
type input "3,243.49"
type input "39,282.34"
type input "655.00"
type input "10"
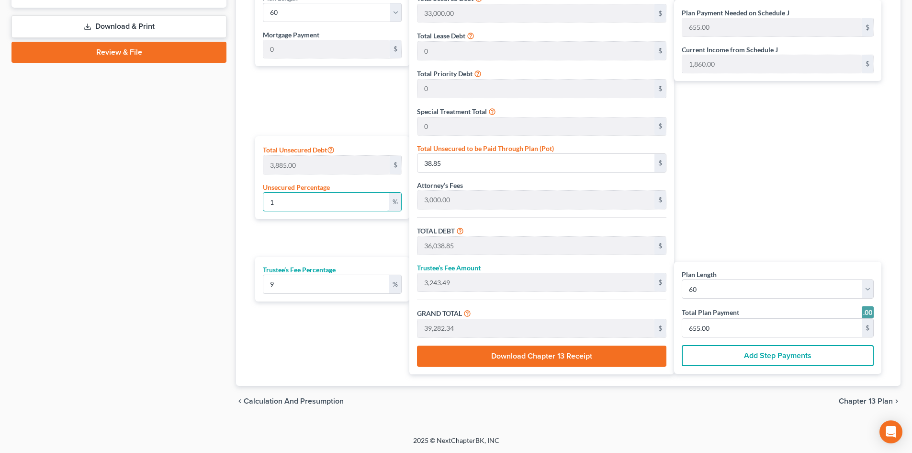
type input "388.50"
type input "36,388.50"
type input "3,274.96"
type input "39,663.46"
type input "661.00"
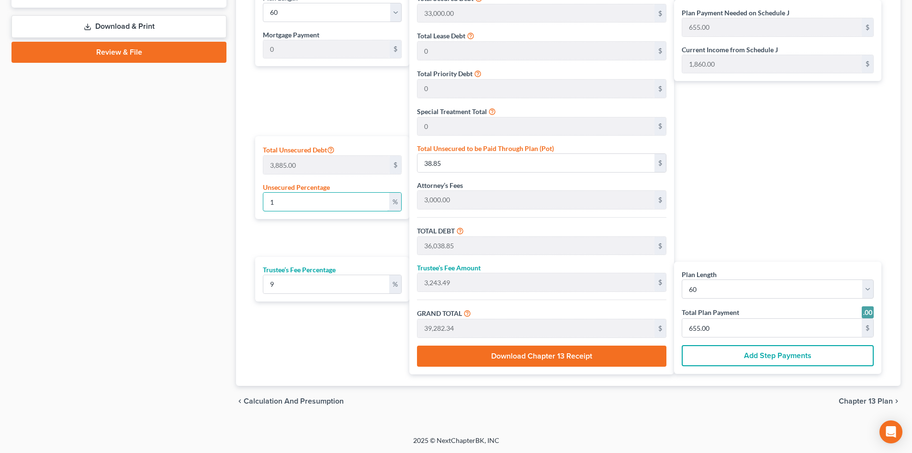
type input "661.00"
type input "100"
type input "3,885.00"
type input "39,885.00"
type input "3,589.65"
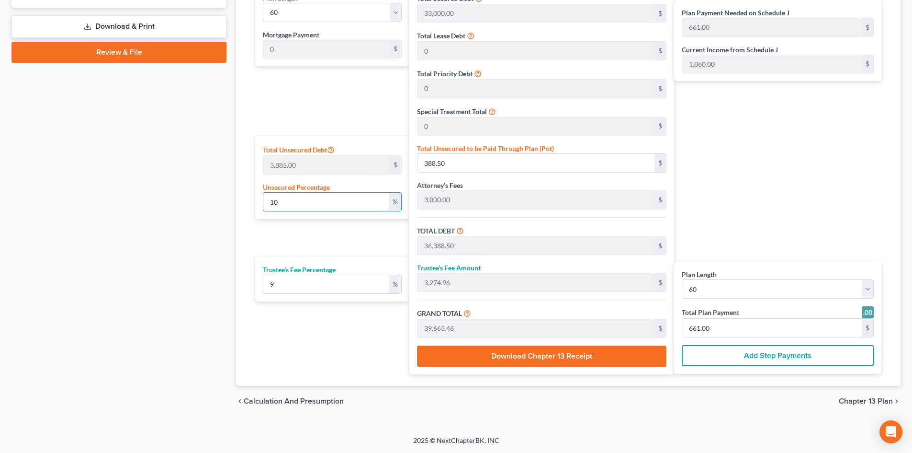
type input "43,474.65"
type input "725.00"
type input "100"
click at [746, 177] on div "Plan Payment Needed on Schedule J 725.00 $ Current Income from Schedule J 1,860…" at bounding box center [780, 179] width 212 height 389
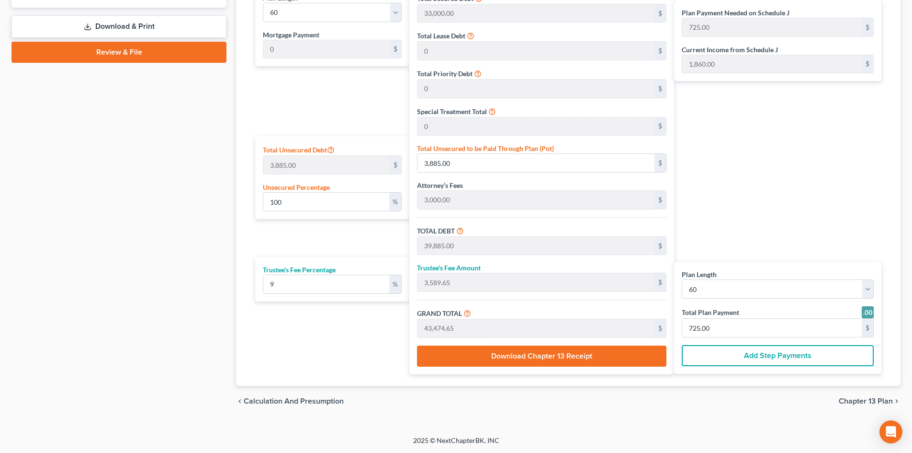
click at [767, 193] on div "Plan Payment Needed on Schedule J 725.00 $ Current Income from Schedule J 1,860…" at bounding box center [780, 179] width 212 height 389
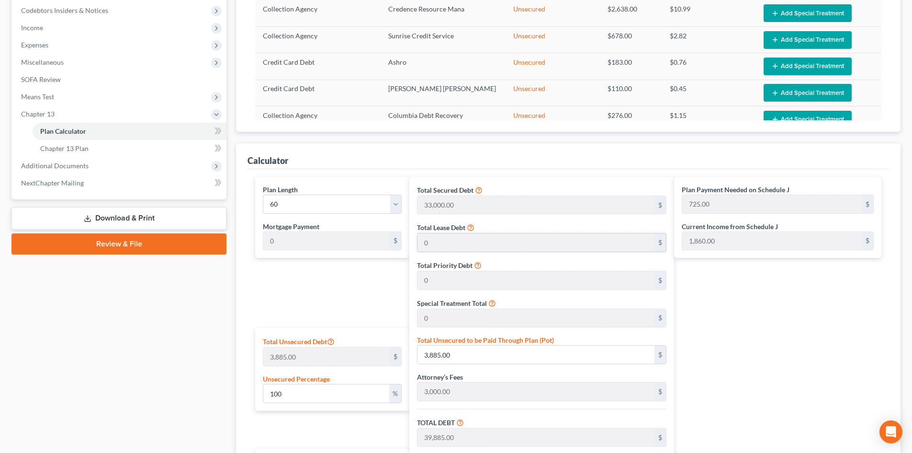
scroll to position [96, 0]
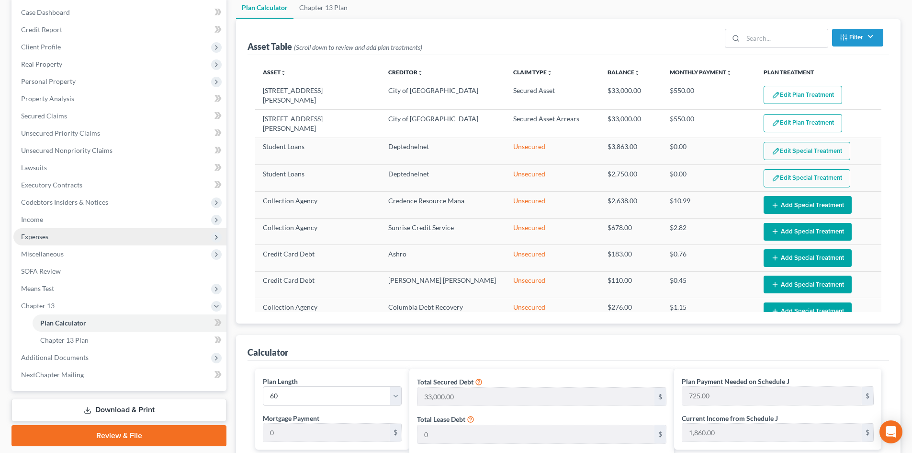
click at [26, 239] on span "Expenses" at bounding box center [34, 236] width 27 height 8
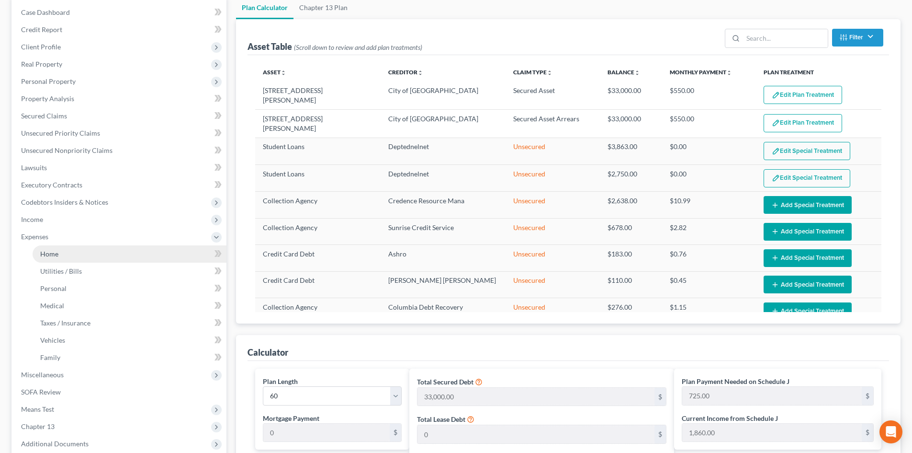
click at [55, 250] on span "Home" at bounding box center [49, 254] width 18 height 8
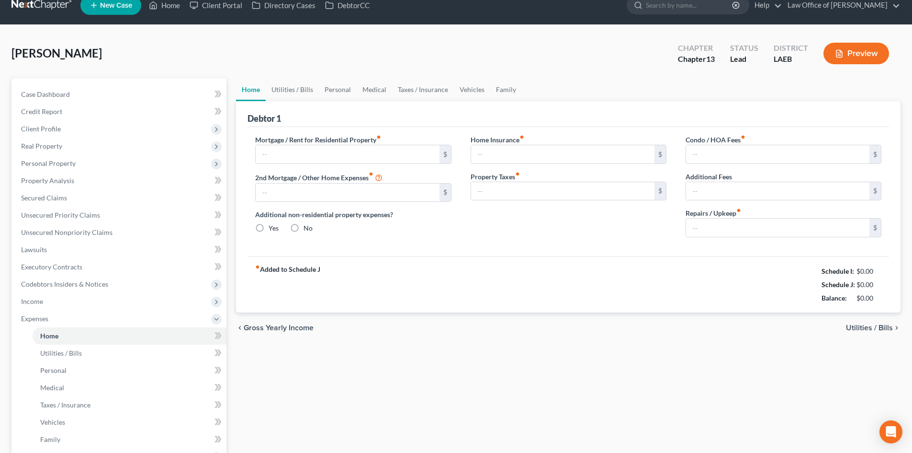
type input "0.00"
radio input "true"
type input "0.00"
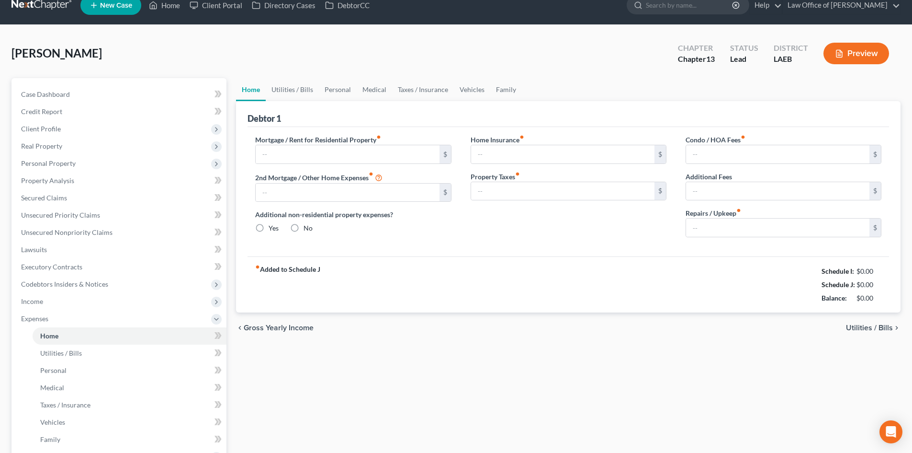
type input "0.00"
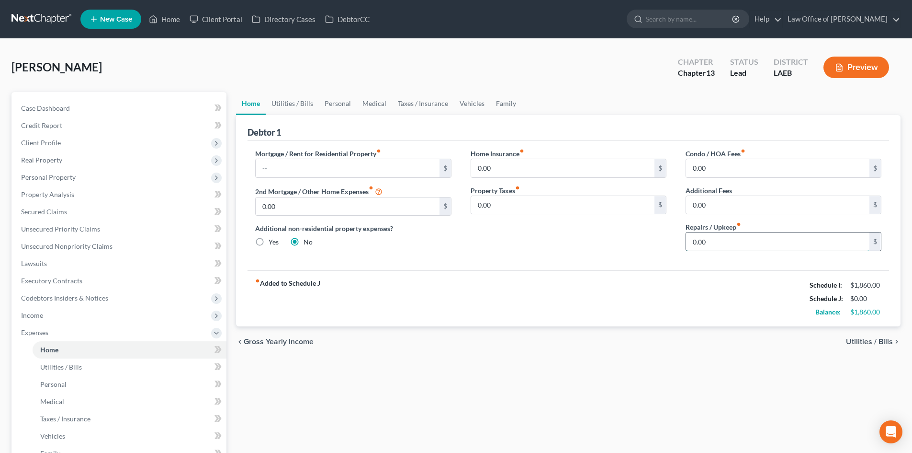
click at [744, 247] on input "0.00" at bounding box center [777, 241] width 183 height 18
type input "50"
click at [280, 101] on link "Utilities / Bills" at bounding box center [292, 103] width 53 height 23
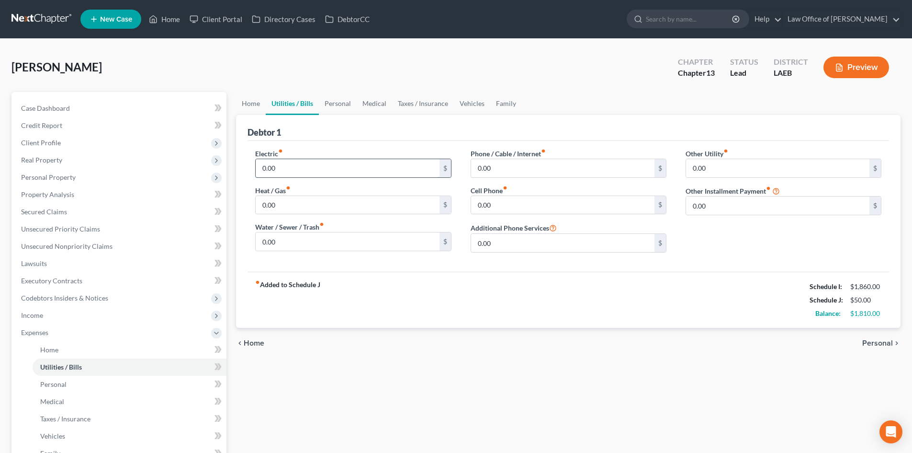
click at [284, 165] on input "0.00" at bounding box center [347, 168] width 183 height 18
type input "120"
type input "100"
type input "50"
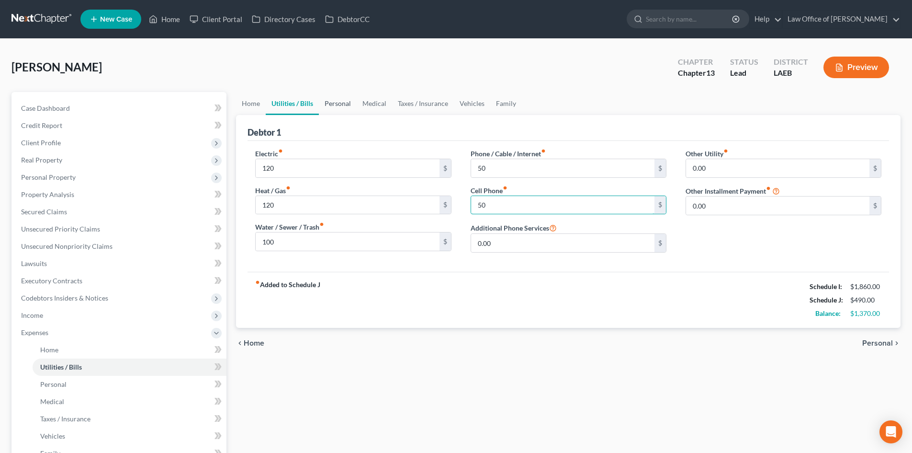
type input "50"
click at [341, 106] on link "Personal" at bounding box center [338, 103] width 38 height 23
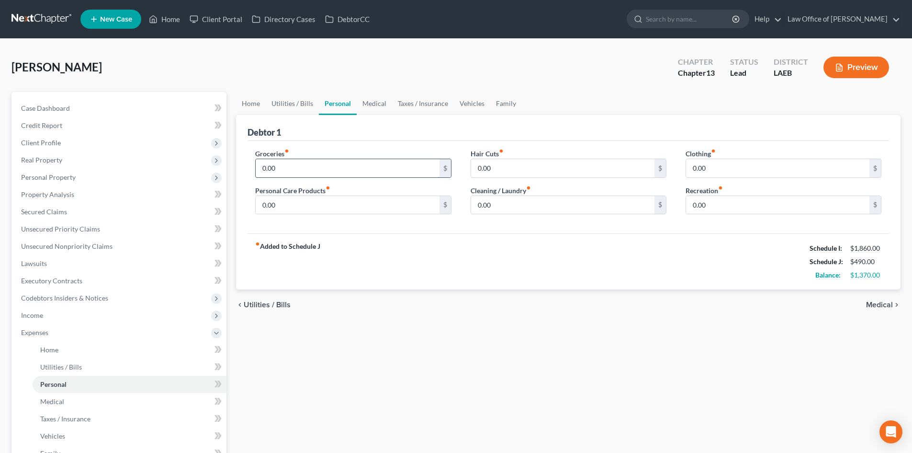
click at [299, 170] on input "0.00" at bounding box center [347, 168] width 183 height 18
type input "400"
type input "20"
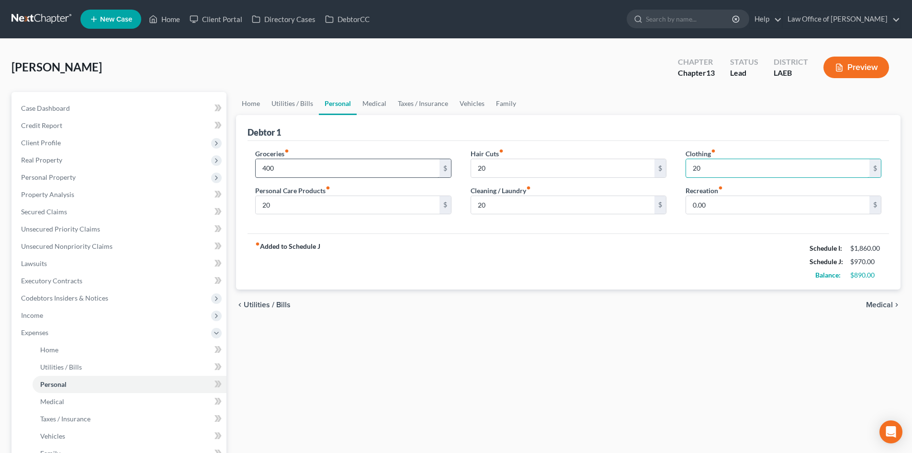
type input "20"
click at [463, 102] on link "Vehicles" at bounding box center [472, 103] width 36 height 23
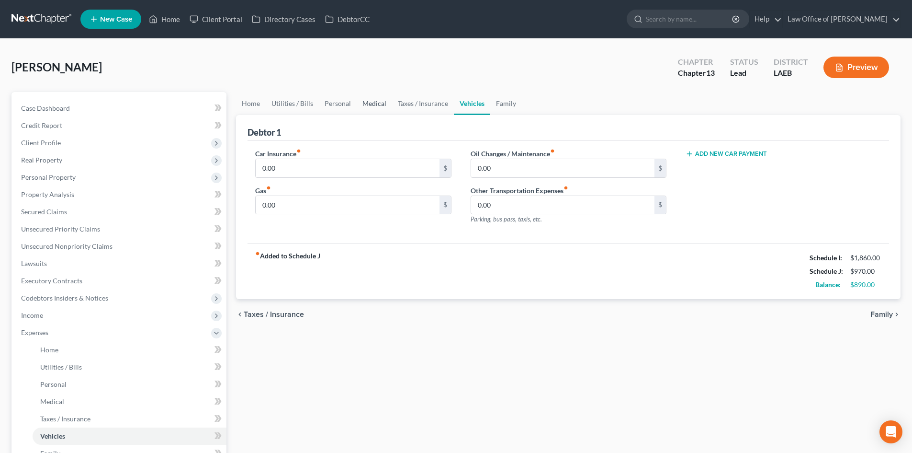
click at [373, 103] on link "Medical" at bounding box center [374, 103] width 35 height 23
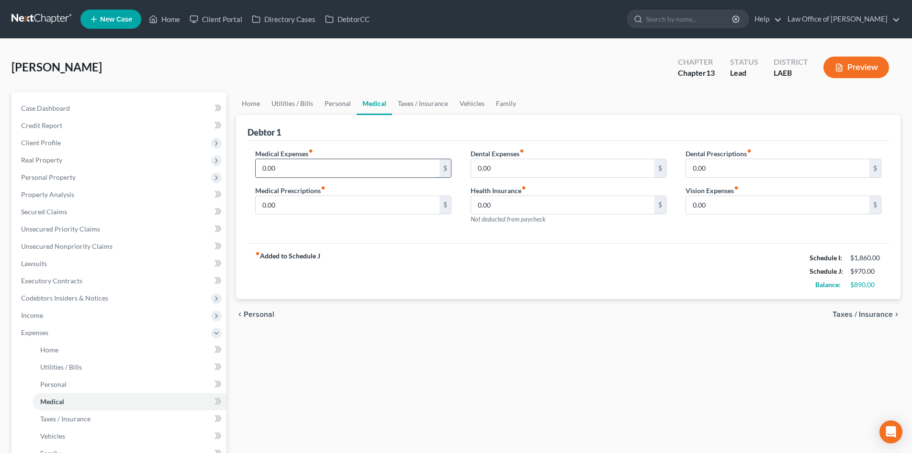
click at [307, 170] on input "0.00" at bounding box center [347, 168] width 183 height 18
type input "75"
click at [471, 103] on link "Vehicles" at bounding box center [472, 103] width 36 height 23
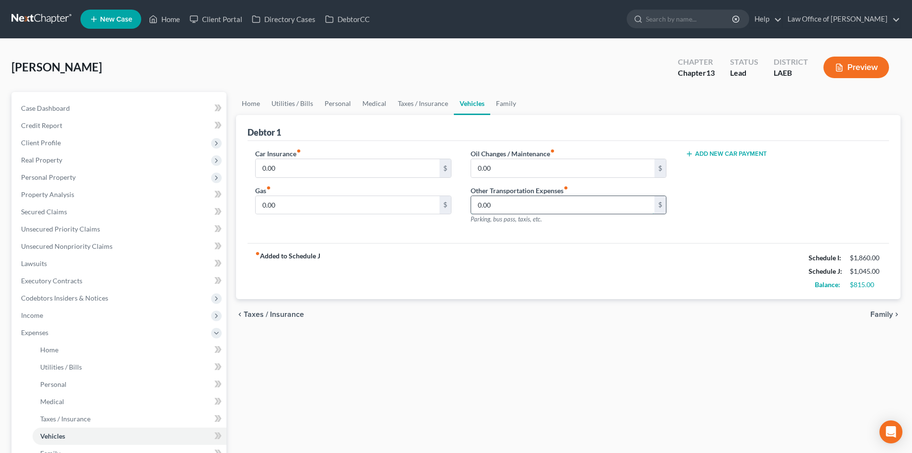
click at [510, 207] on input "0.00" at bounding box center [562, 205] width 183 height 18
type input "75"
click at [368, 104] on link "Medical" at bounding box center [374, 103] width 35 height 23
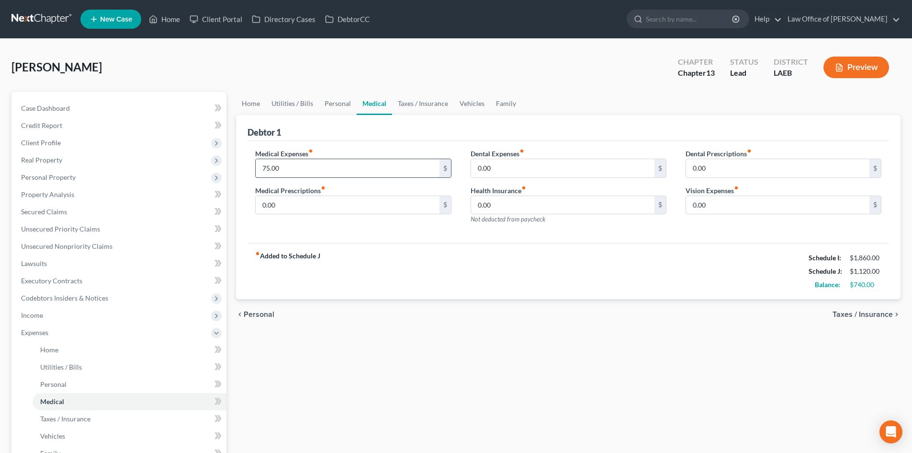
click at [307, 172] on input "75.00" at bounding box center [347, 168] width 183 height 18
type input "1"
click at [491, 345] on div "Home Utilities / Bills Personal Medical Taxes / Insurance Vehicles Family Debto…" at bounding box center [568, 360] width 674 height 536
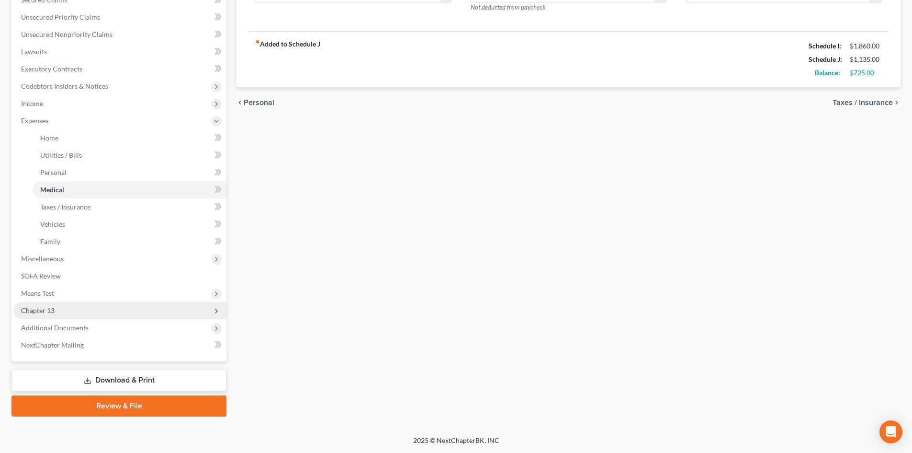
click at [53, 311] on span "Chapter 13" at bounding box center [38, 310] width 34 height 8
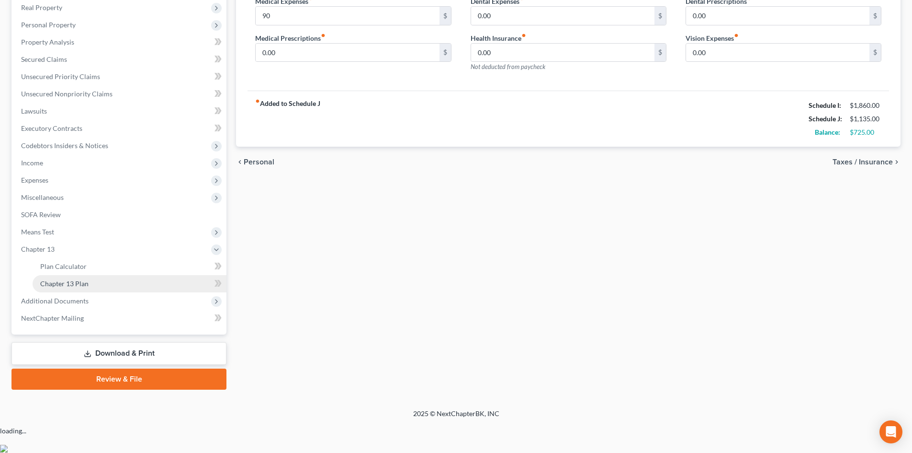
scroll to position [125, 0]
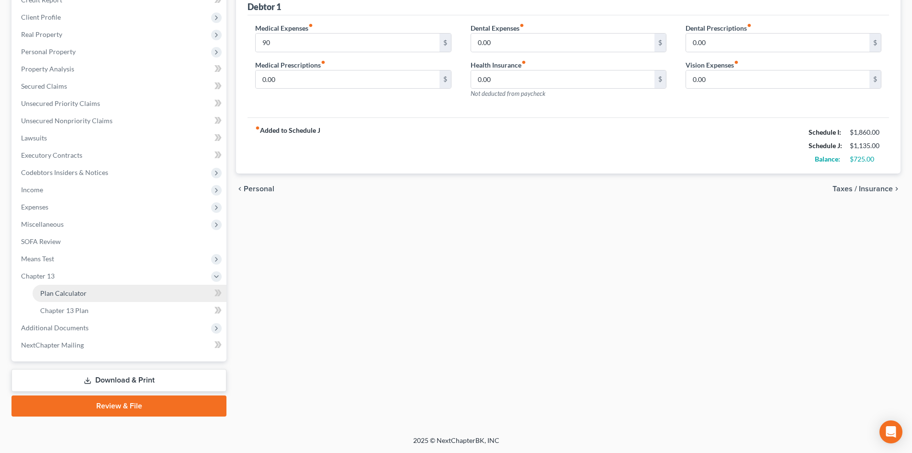
click at [64, 294] on span "Plan Calculator" at bounding box center [63, 293] width 46 height 8
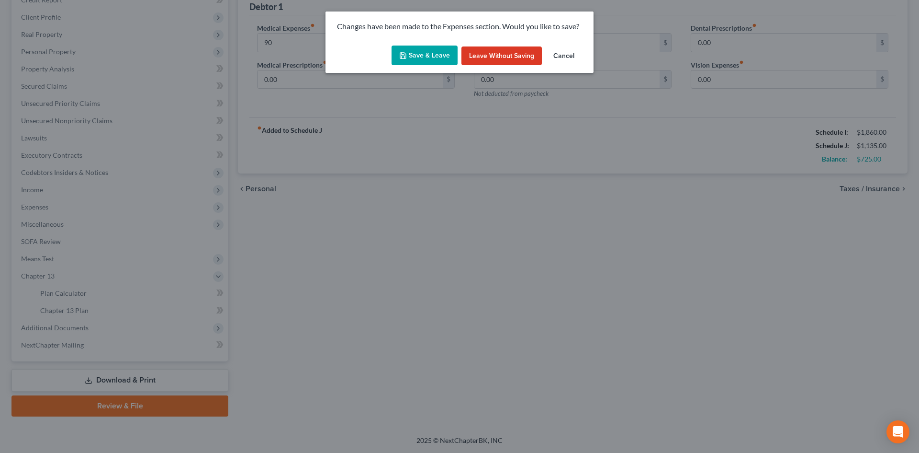
click at [417, 46] on button "Save & Leave" at bounding box center [425, 55] width 66 height 20
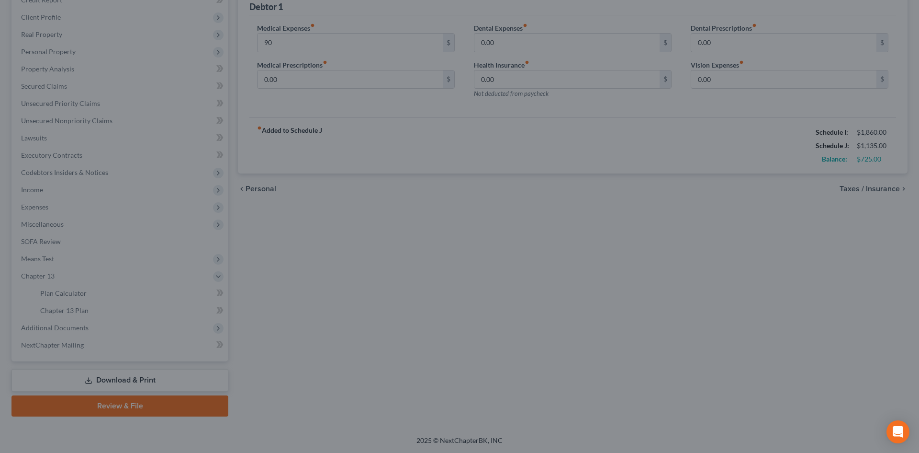
type input "90.00"
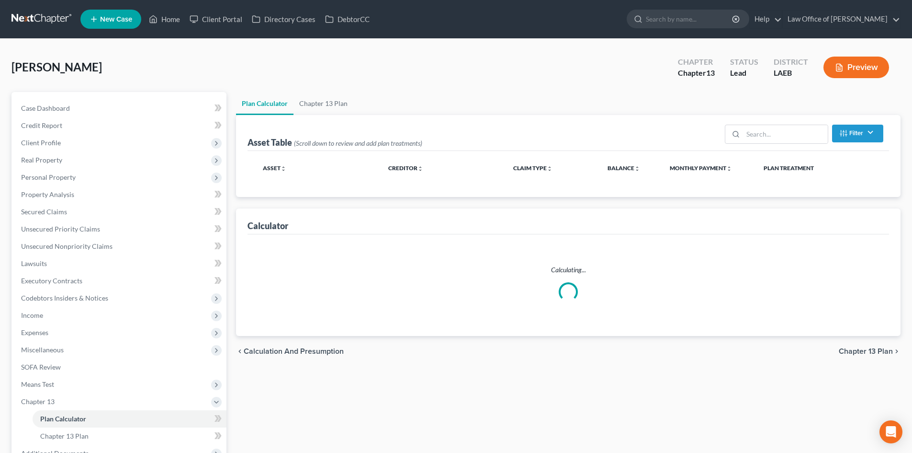
select select "59"
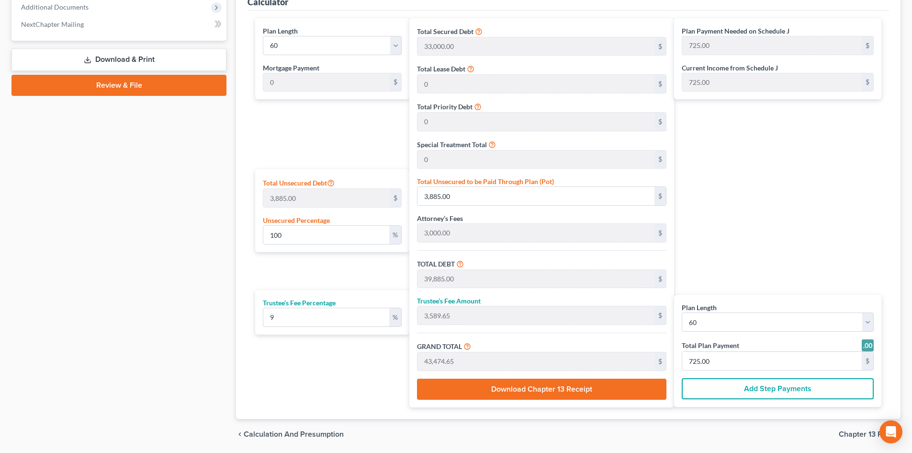
scroll to position [479, 0]
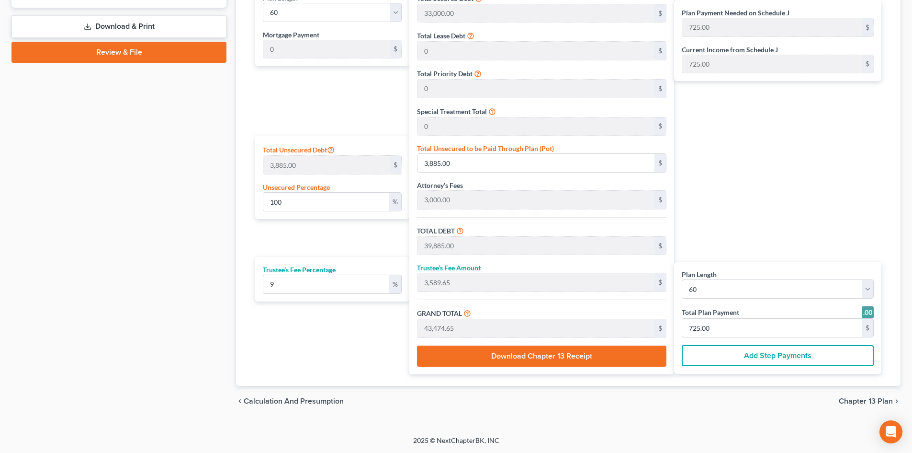
click at [865, 402] on span "Chapter 13 Plan" at bounding box center [866, 401] width 54 height 8
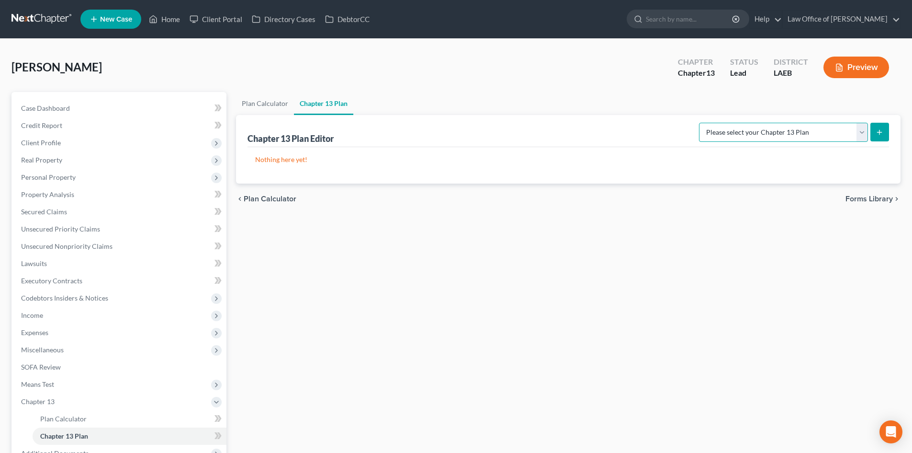
click at [798, 137] on select "Please select your Chapter 13 Plan Eastern District of Louisiana Eastern Distri…" at bounding box center [783, 132] width 169 height 19
select select "2"
click at [699, 123] on select "Please select your Chapter 13 Plan Eastern District of Louisiana Eastern Distri…" at bounding box center [783, 132] width 169 height 19
click at [876, 137] on button "submit" at bounding box center [880, 132] width 19 height 19
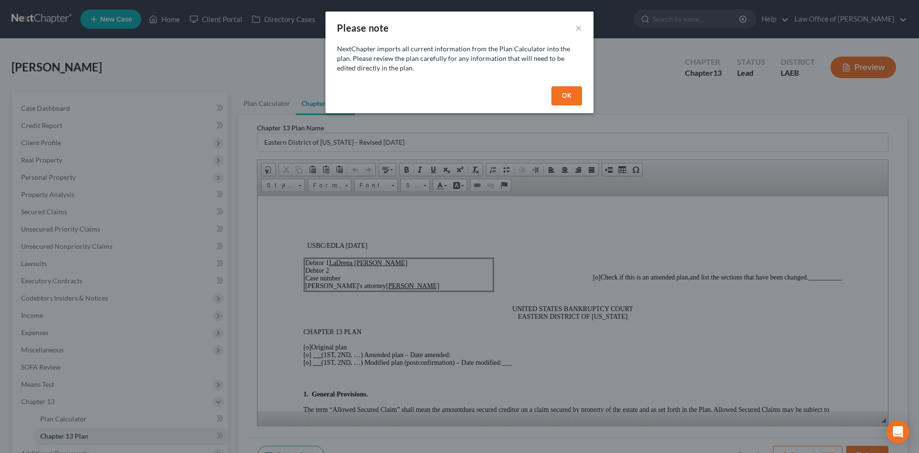
click at [567, 98] on button "OK" at bounding box center [567, 95] width 31 height 19
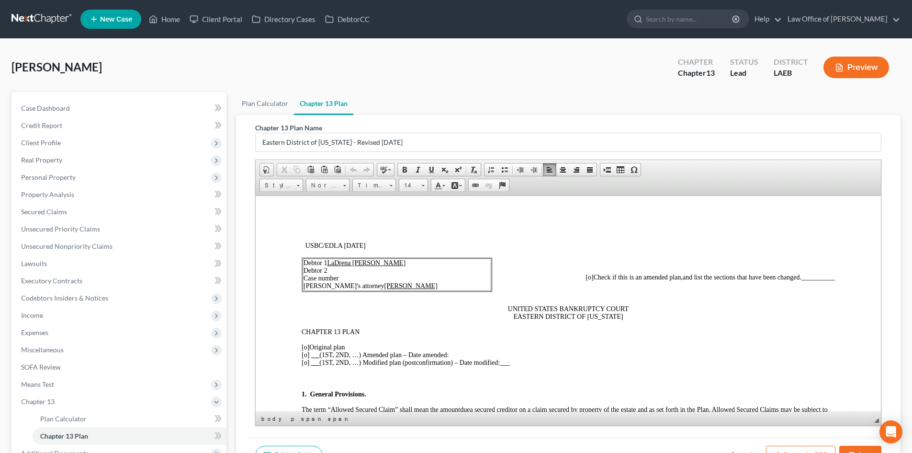
click at [306, 346] on span "[o]" at bounding box center [306, 346] width 8 height 7
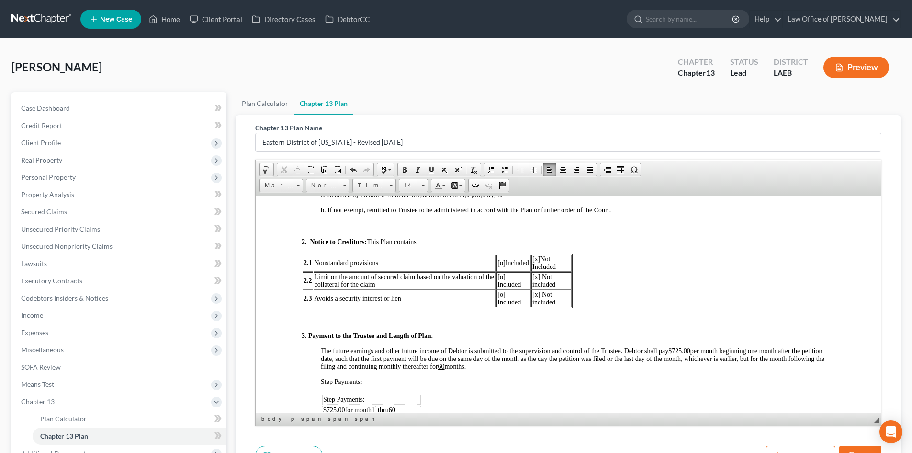
scroll to position [383, 0]
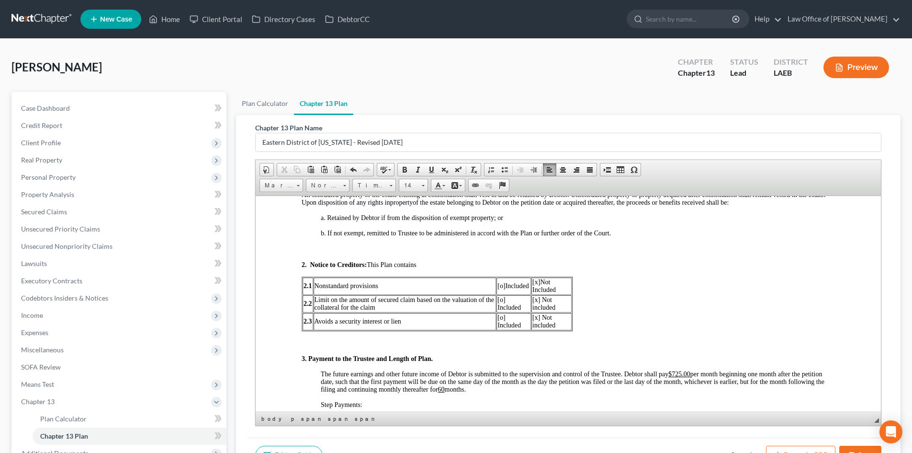
click at [499, 285] on span "[o]" at bounding box center [502, 285] width 8 height 7
click at [540, 281] on span "[x] Not Included" at bounding box center [544, 285] width 23 height 15
click at [537, 282] on span "[x]" at bounding box center [537, 281] width 8 height 7
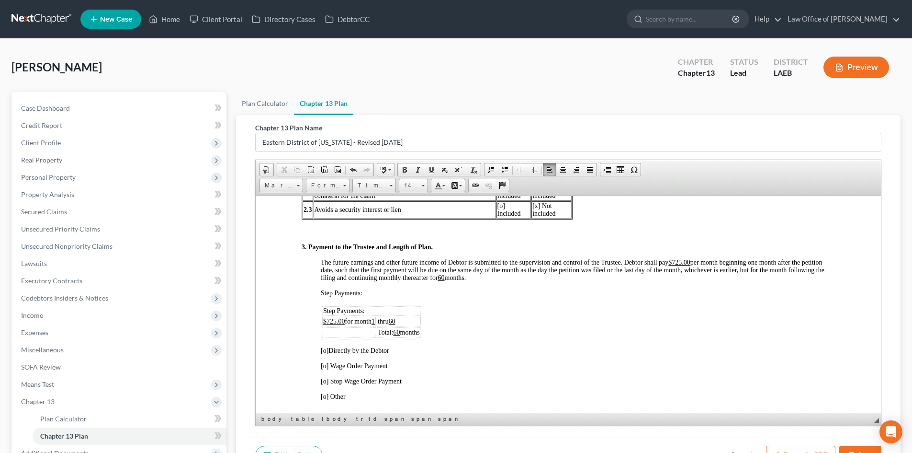
scroll to position [575, 0]
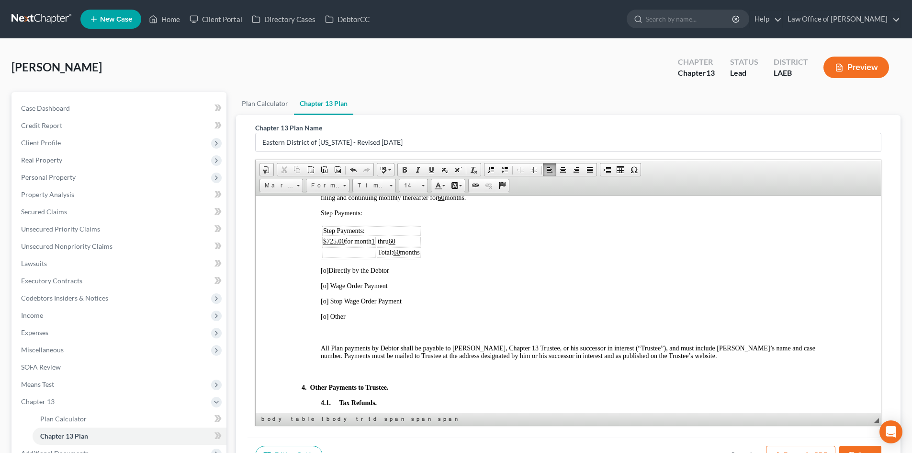
click at [324, 270] on span "[o]" at bounding box center [325, 269] width 8 height 7
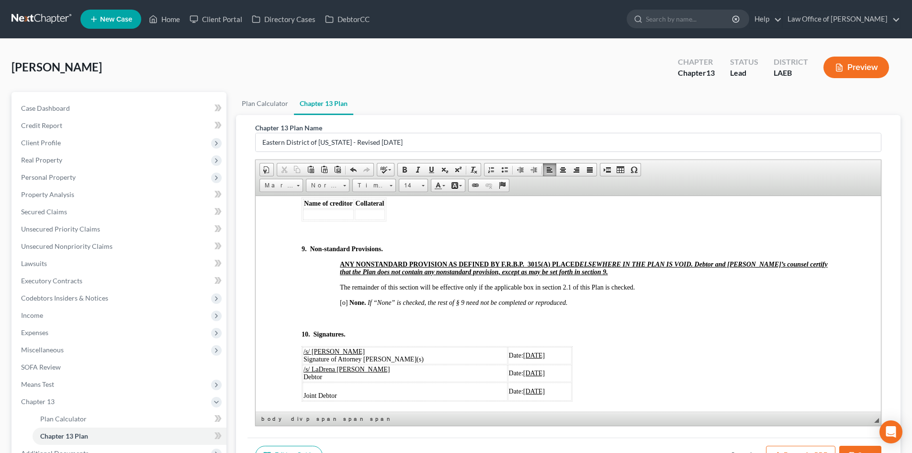
scroll to position [3047, 0]
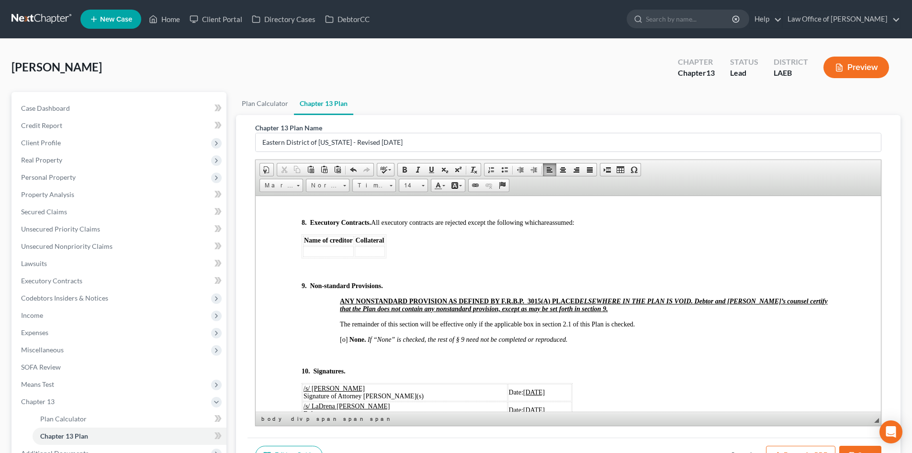
click at [358, 359] on p at bounding box center [568, 355] width 533 height 9
click at [538, 168] on span at bounding box center [534, 170] width 8 height 8
click at [504, 359] on p "Debtor has non-dischargeable student loan debts. She shall pay those directly o…" at bounding box center [587, 355] width 495 height 9
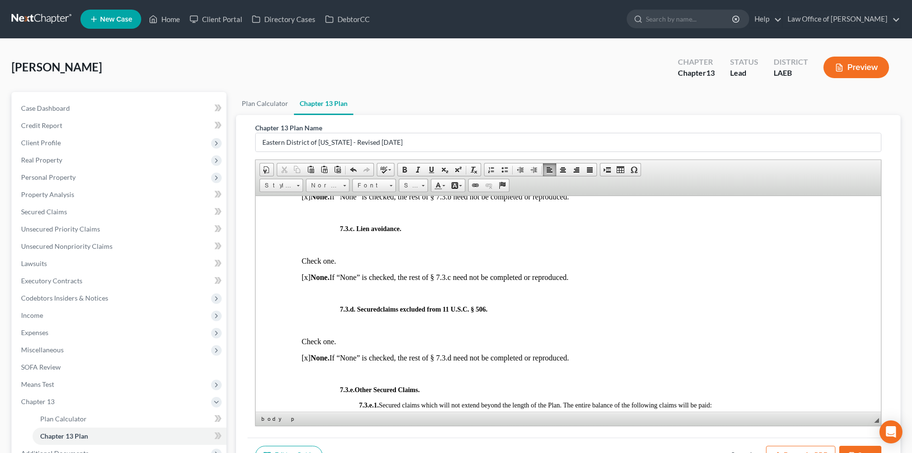
scroll to position [96, 0]
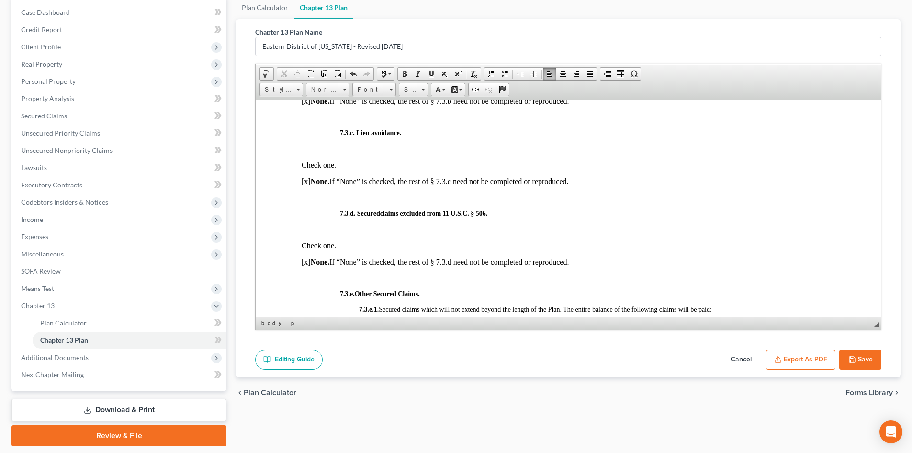
click at [857, 358] on button "Save" at bounding box center [861, 360] width 42 height 20
select select "2"
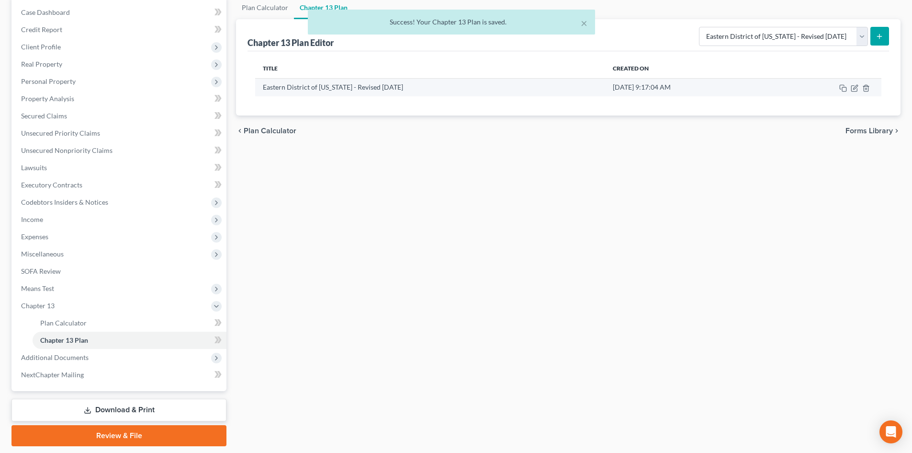
click at [859, 86] on td at bounding box center [826, 87] width 112 height 18
click at [855, 88] on icon "button" at bounding box center [855, 88] width 8 height 8
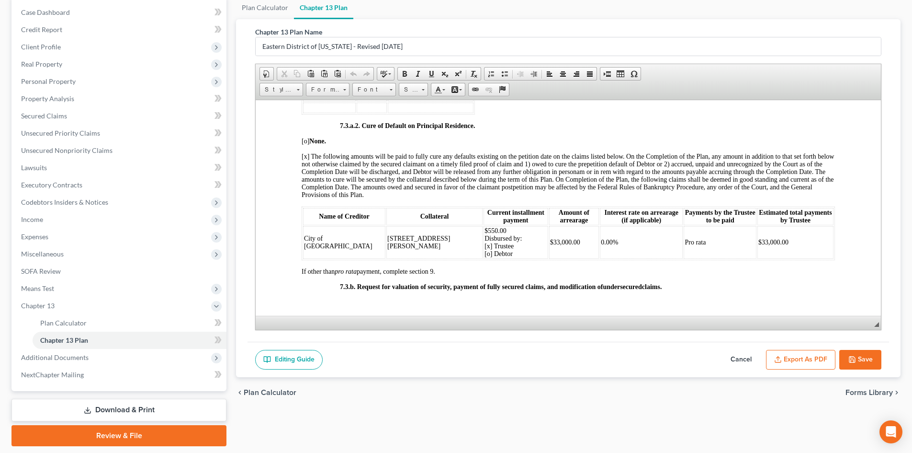
scroll to position [2011, 0]
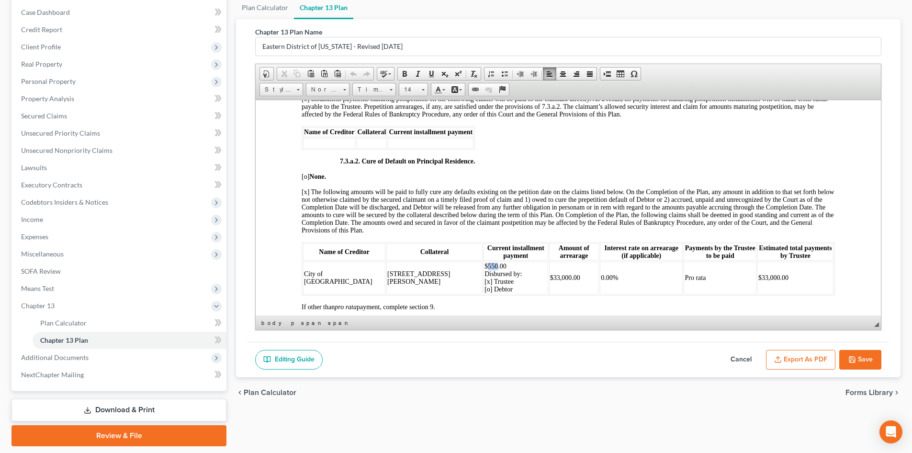
drag, startPoint x: 420, startPoint y: 272, endPoint x: 412, endPoint y: 272, distance: 7.2
click at [485, 272] on span "$550.00 Disbursed by: [x] Trustee [o] Debtor" at bounding box center [503, 277] width 37 height 30
click at [485, 287] on span "$110.00 Disbursed by: [x] Trustee [o] Debtor" at bounding box center [503, 277] width 37 height 30
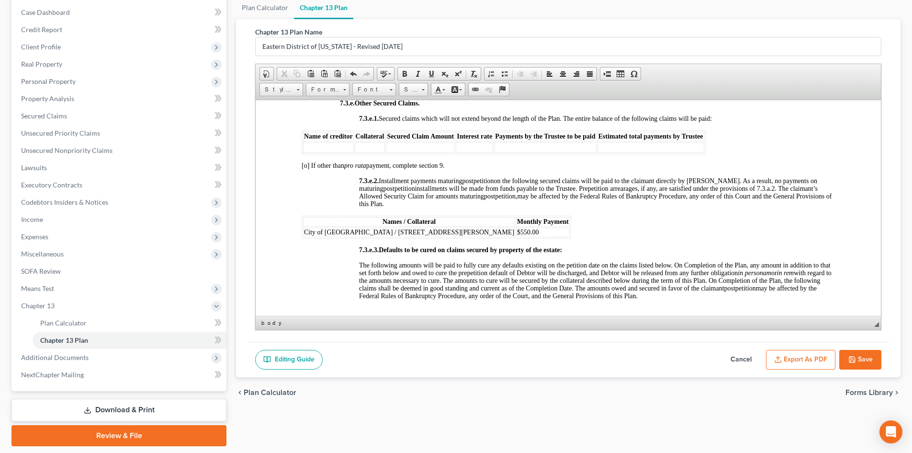
scroll to position [2490, 0]
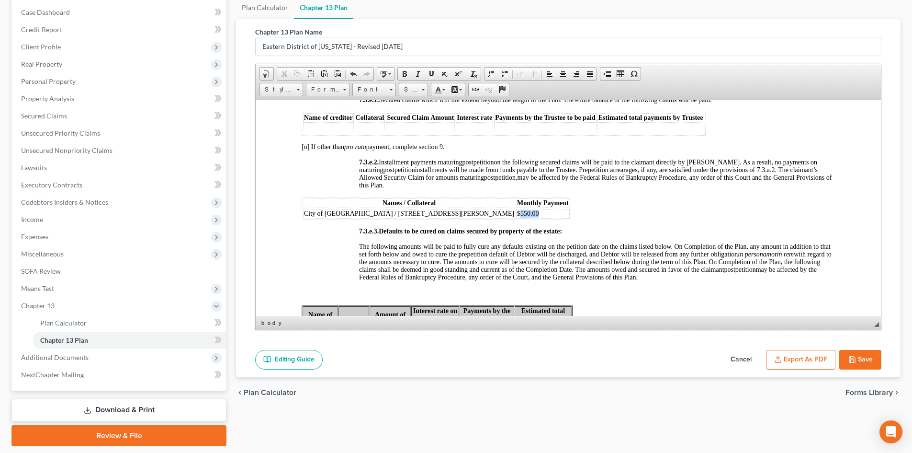
drag, startPoint x: 442, startPoint y: 221, endPoint x: 425, endPoint y: 221, distance: 17.2
click at [517, 216] on span "$550.00" at bounding box center [528, 212] width 22 height 7
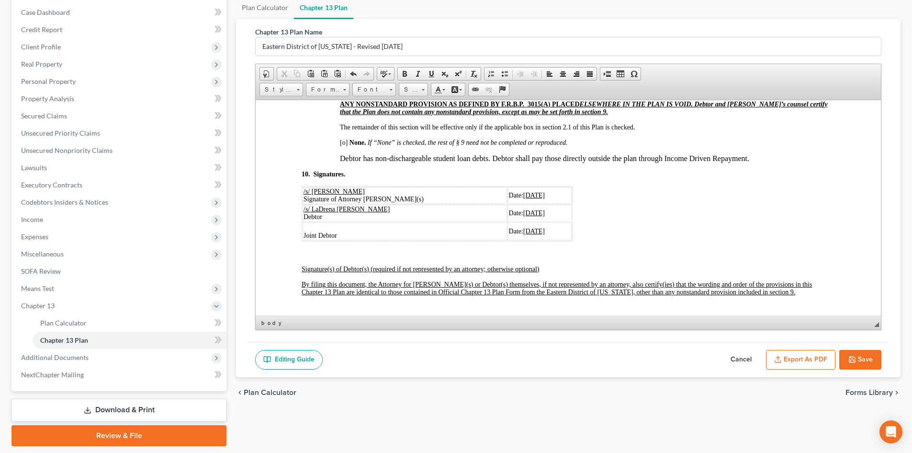
scroll to position [3161, 0]
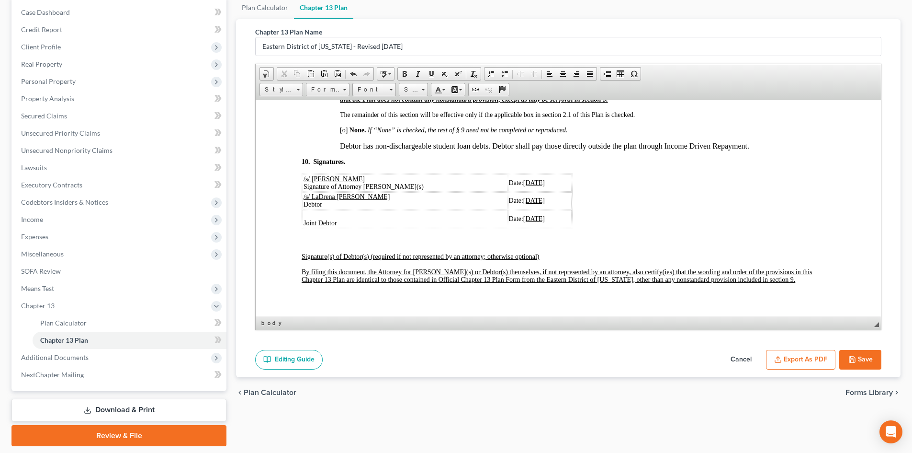
click at [859, 357] on button "Save" at bounding box center [861, 360] width 42 height 20
select select "2"
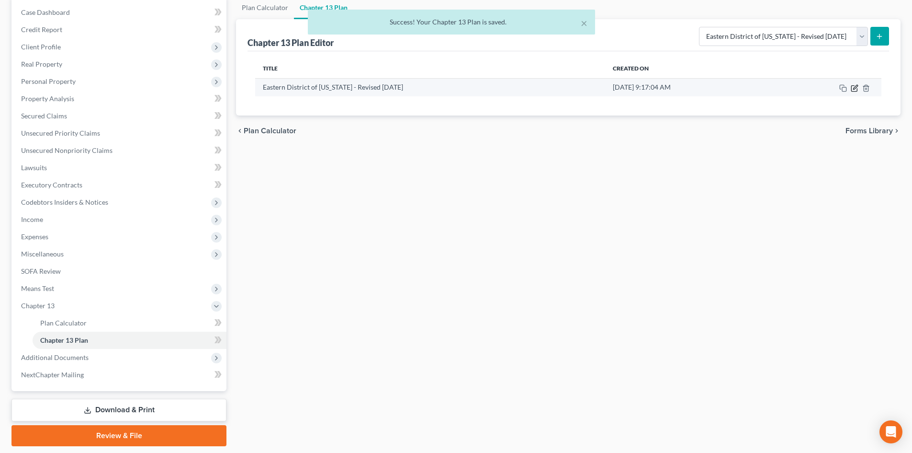
click at [854, 87] on icon "button" at bounding box center [855, 88] width 8 height 8
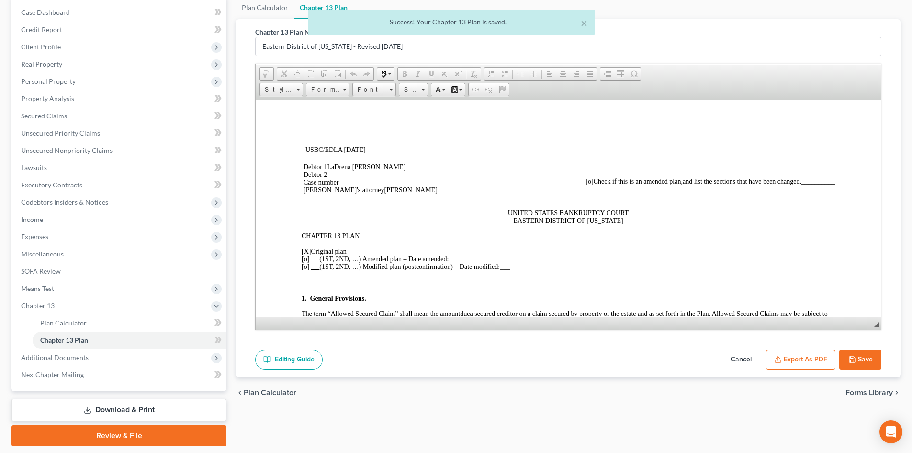
scroll to position [0, 0]
click at [801, 356] on button "Export as PDF" at bounding box center [800, 360] width 69 height 20
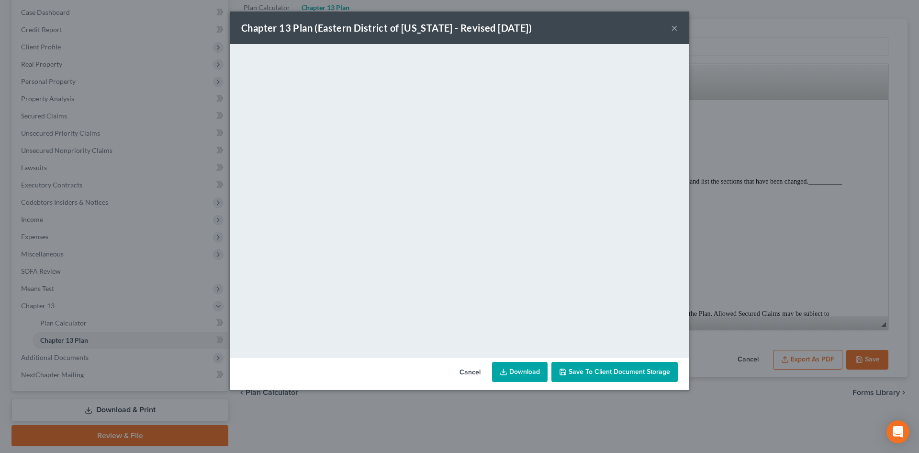
click at [516, 377] on link "Download" at bounding box center [520, 372] width 56 height 20
click at [675, 26] on button "×" at bounding box center [674, 27] width 7 height 11
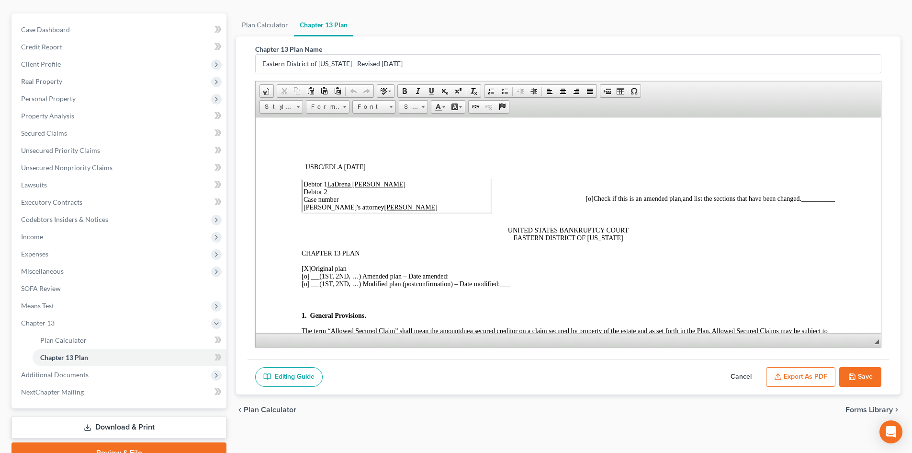
scroll to position [125, 0]
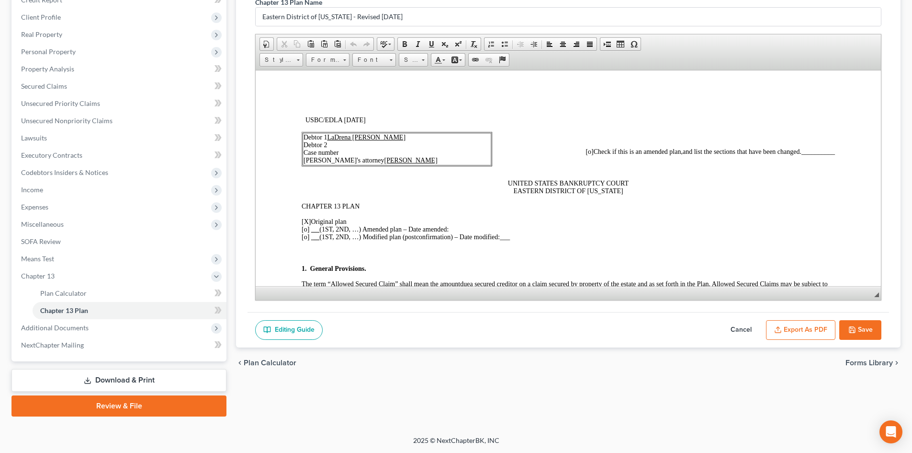
click at [113, 381] on link "Download & Print" at bounding box center [118, 380] width 215 height 23
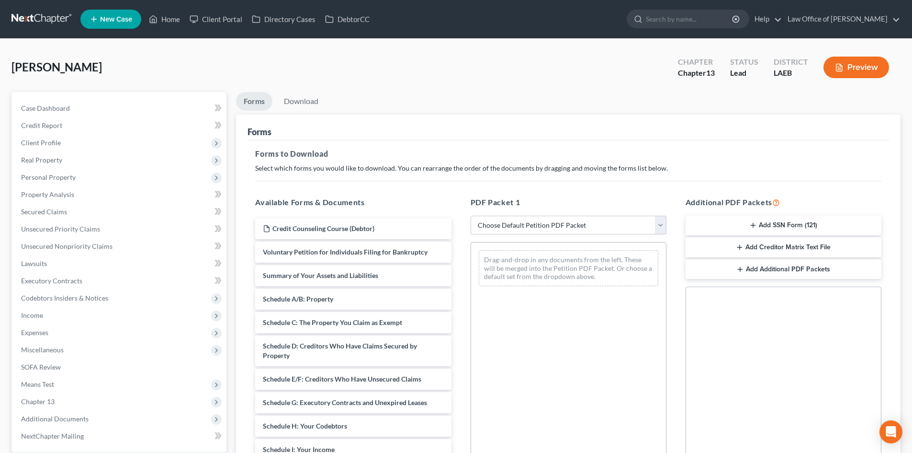
click at [507, 227] on select "Choose Default Petition PDF Packet Complete Bankruptcy Petition (all forms and …" at bounding box center [569, 225] width 196 height 19
drag, startPoint x: 306, startPoint y: 384, endPoint x: 485, endPoint y: 304, distance: 195.7
click at [459, 262] on div "Schedule E/F: Creditors Who Have Unsecured Claims Credit Counseling Course (Deb…" at bounding box center [353, 430] width 211 height 425
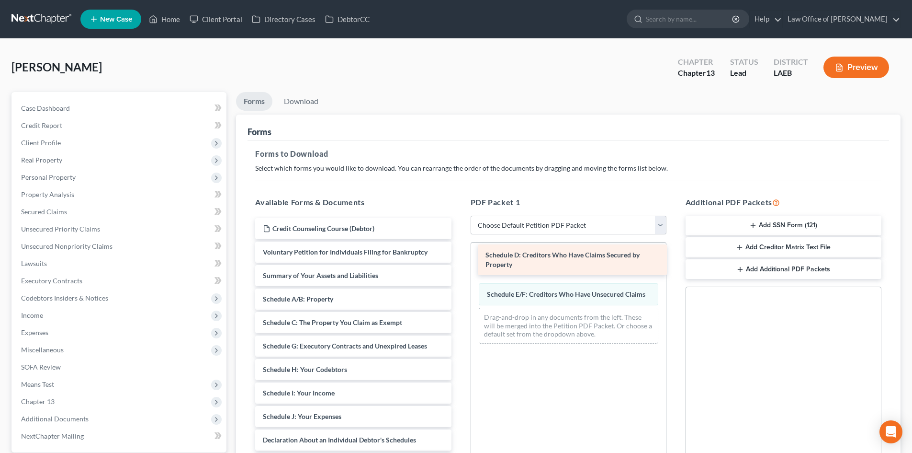
drag, startPoint x: 317, startPoint y: 354, endPoint x: 540, endPoint y: 263, distance: 240.6
click at [459, 263] on div "Schedule D: Creditors Who Have Claims Secured by Property Credit Counseling Cou…" at bounding box center [353, 414] width 211 height 392
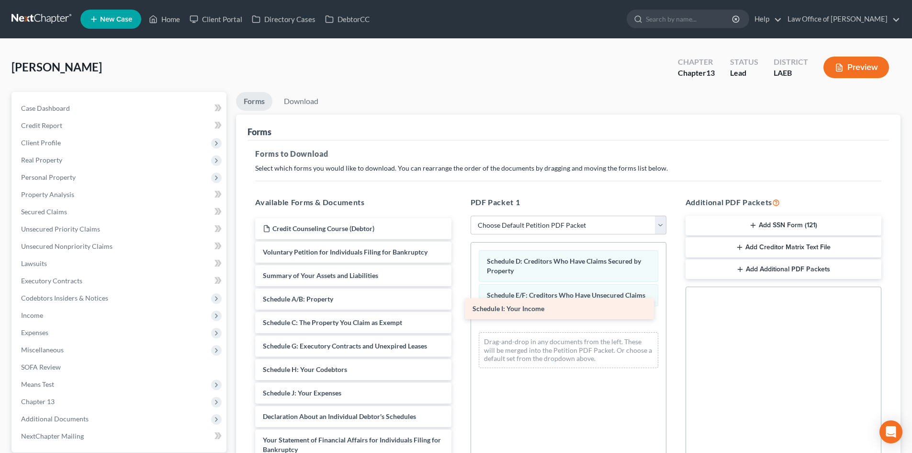
drag, startPoint x: 329, startPoint y: 391, endPoint x: 539, endPoint y: 306, distance: 226.1
click at [459, 306] on div "Schedule I: Your Income Credit Counseling Course (Debtor) Voluntary Petition fo…" at bounding box center [353, 402] width 211 height 369
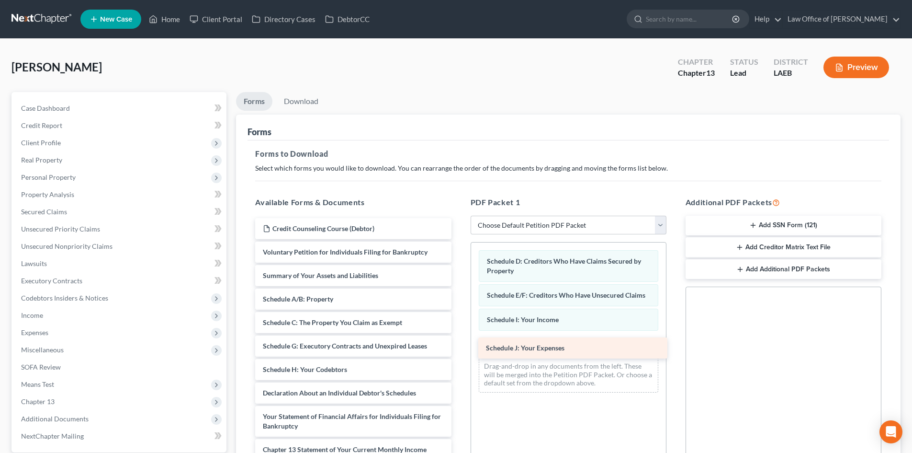
drag, startPoint x: 331, startPoint y: 395, endPoint x: 555, endPoint y: 350, distance: 227.7
click at [459, 350] on div "Schedule J: Your Expenses Credit Counseling Course (Debtor) Voluntary Petition …" at bounding box center [353, 390] width 211 height 345
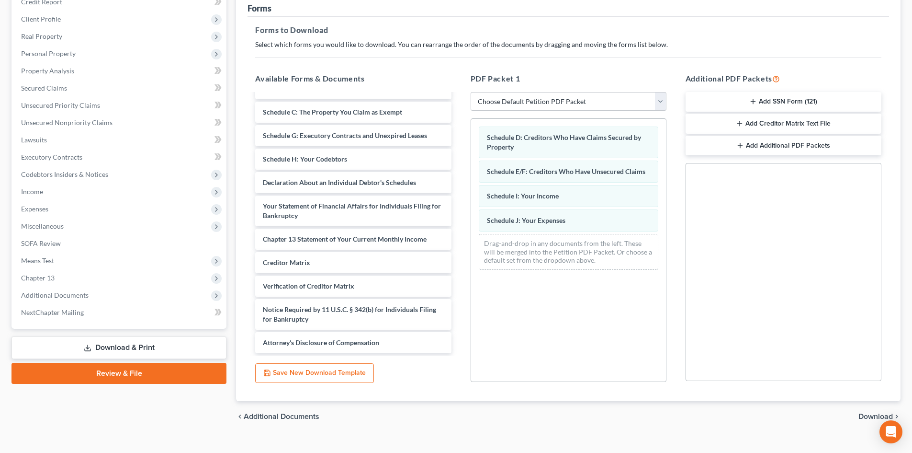
scroll to position [139, 0]
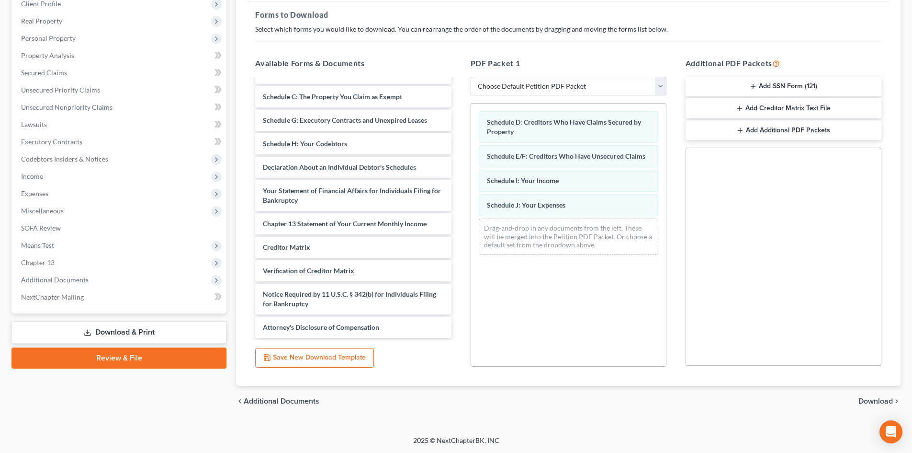
click at [881, 399] on span "Download" at bounding box center [876, 401] width 34 height 8
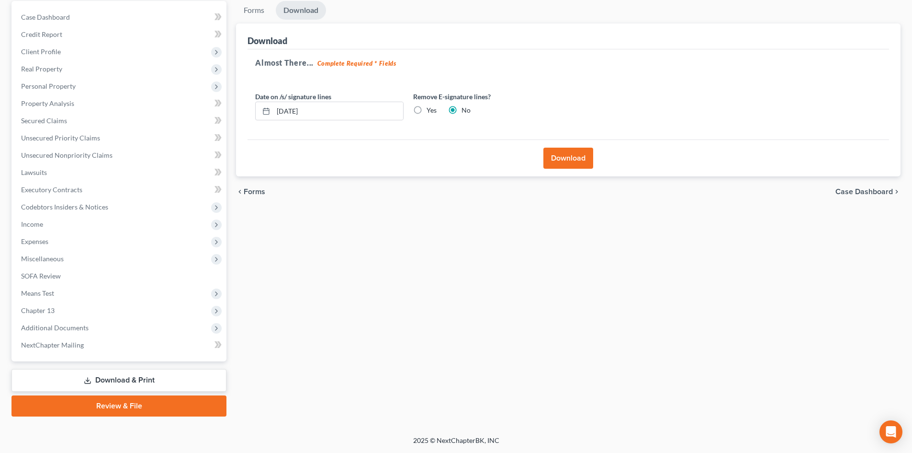
click at [572, 157] on button "Download" at bounding box center [569, 158] width 50 height 21
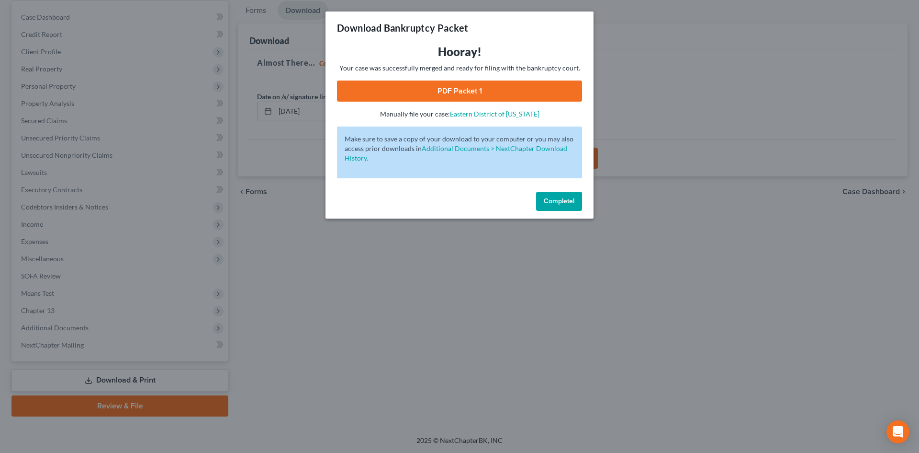
drag, startPoint x: 422, startPoint y: 92, endPoint x: 413, endPoint y: 100, distance: 11.9
click at [422, 93] on link "PDF Packet 1" at bounding box center [459, 90] width 245 height 21
click at [563, 206] on button "Complete!" at bounding box center [559, 201] width 46 height 19
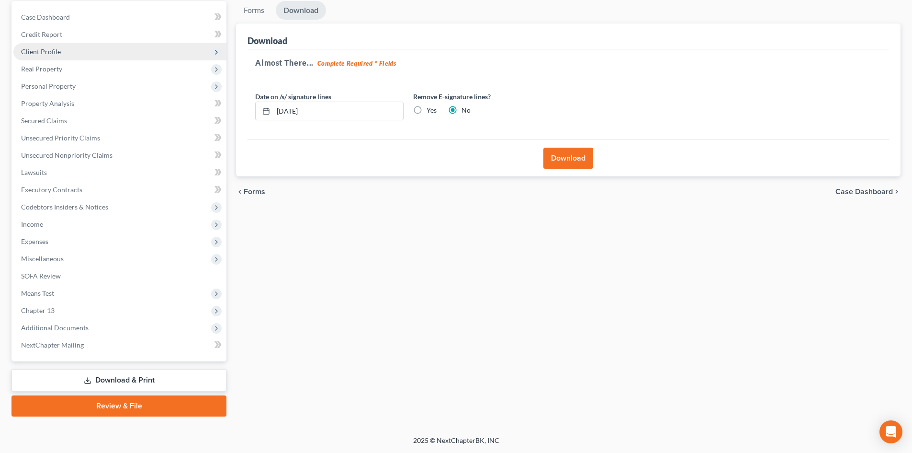
click at [49, 52] on span "Client Profile" at bounding box center [41, 51] width 40 height 8
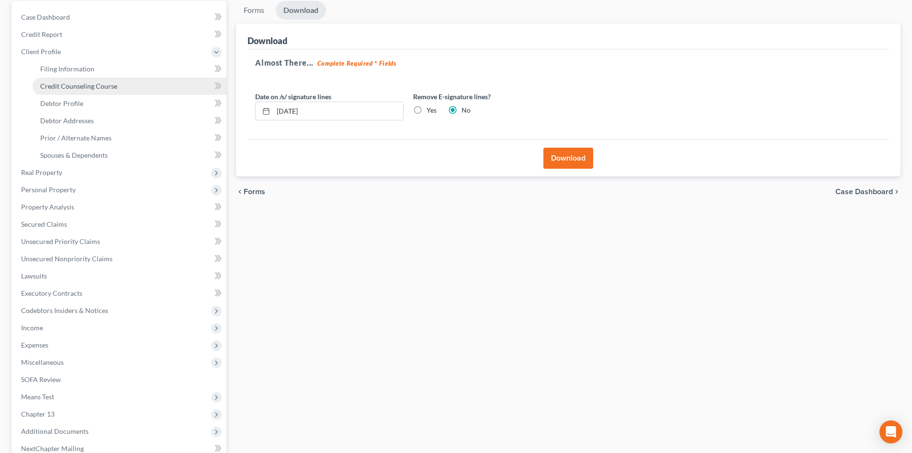
click at [52, 86] on span "Credit Counseling Course" at bounding box center [78, 86] width 77 height 8
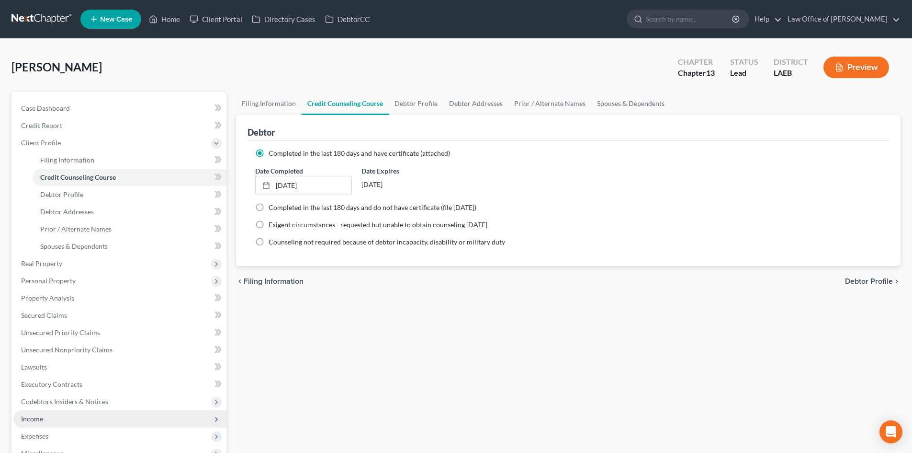
click at [40, 416] on span "Income" at bounding box center [32, 418] width 22 height 8
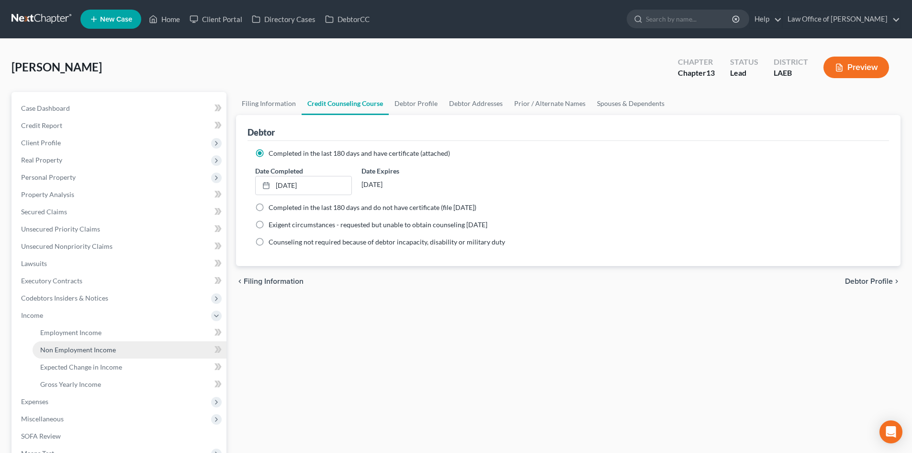
click at [69, 355] on link "Non Employment Income" at bounding box center [130, 349] width 194 height 17
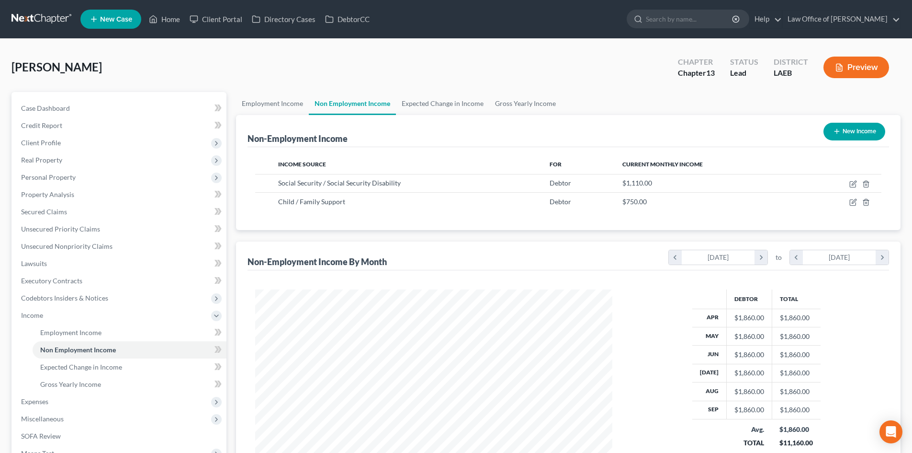
scroll to position [179, 376]
click at [25, 18] on link at bounding box center [41, 19] width 61 height 17
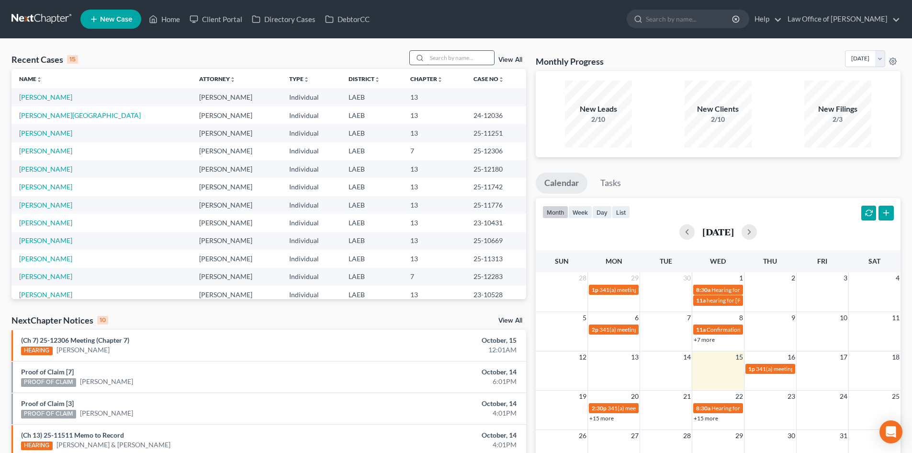
click at [451, 58] on input "search" at bounding box center [460, 58] width 67 height 14
click at [109, 21] on span "New Case" at bounding box center [116, 19] width 32 height 7
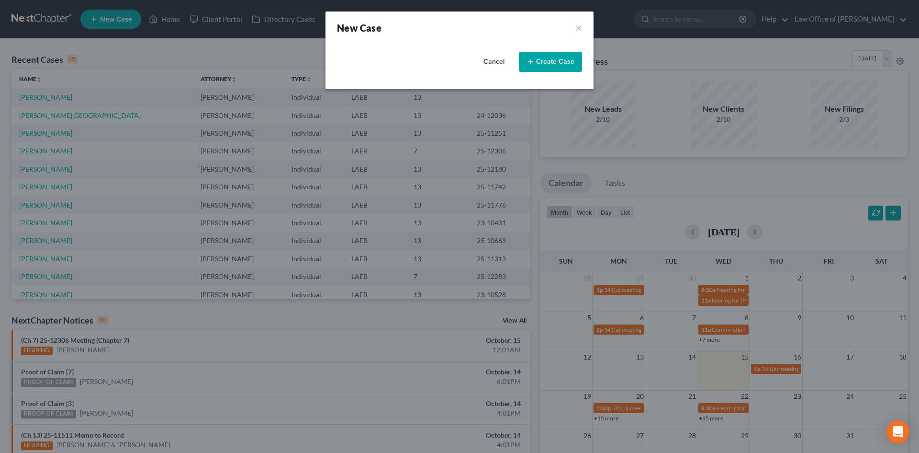
select select "34"
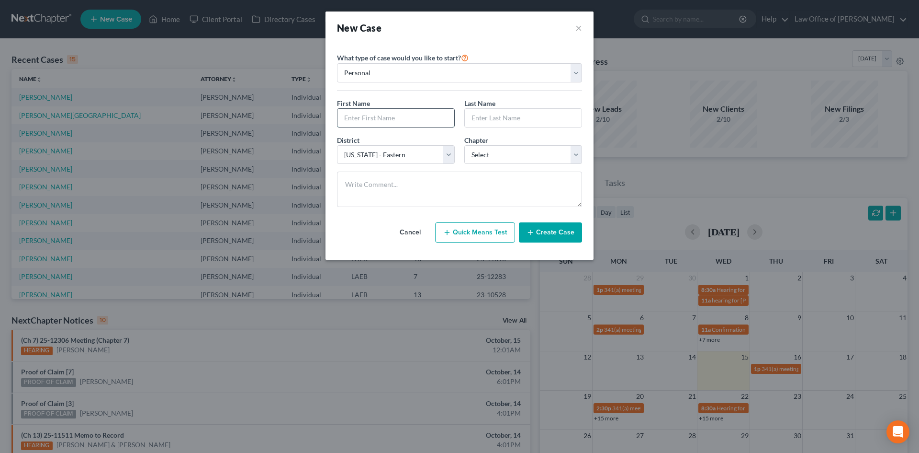
click at [369, 112] on input "text" at bounding box center [396, 118] width 117 height 18
type input "[PERSON_NAME]"
select select "3"
click at [561, 237] on button "Create Case" at bounding box center [550, 232] width 63 height 20
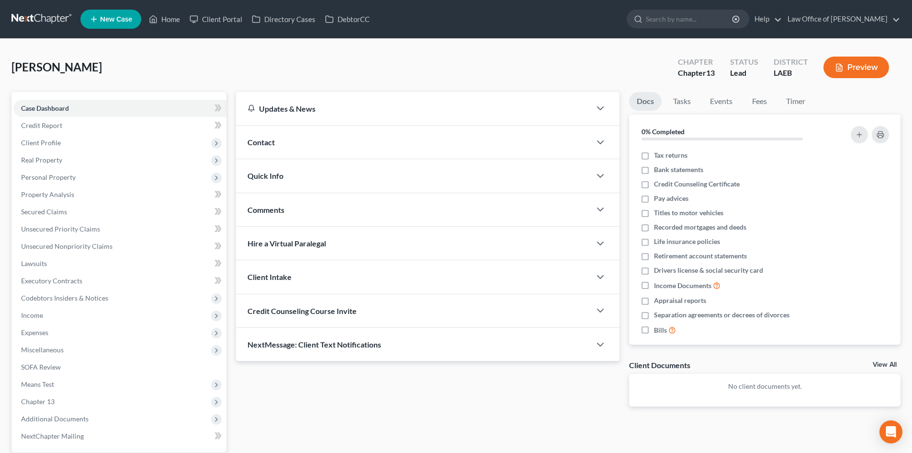
click at [282, 140] on div "Contact" at bounding box center [413, 141] width 355 height 33
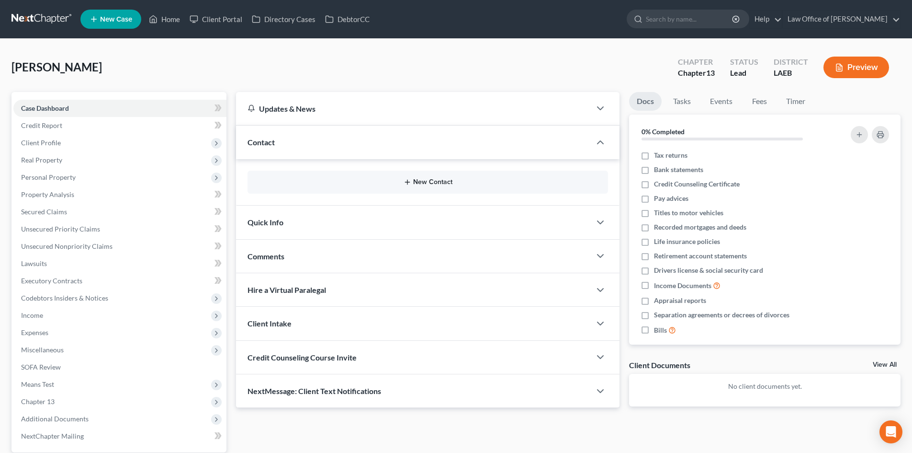
click at [416, 183] on button "New Contact" at bounding box center [427, 182] width 345 height 8
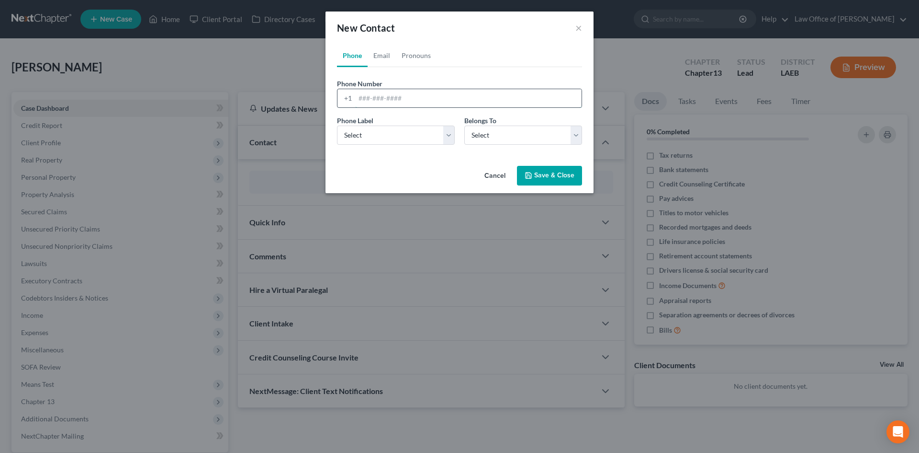
click at [376, 94] on input "tel" at bounding box center [468, 98] width 227 height 18
type input "[PHONE_NUMBER]"
click at [384, 137] on select "Select Mobile Home Work Other" at bounding box center [396, 134] width 118 height 19
select select "0"
click at [337, 125] on select "Select Mobile Home Work Other" at bounding box center [396, 134] width 118 height 19
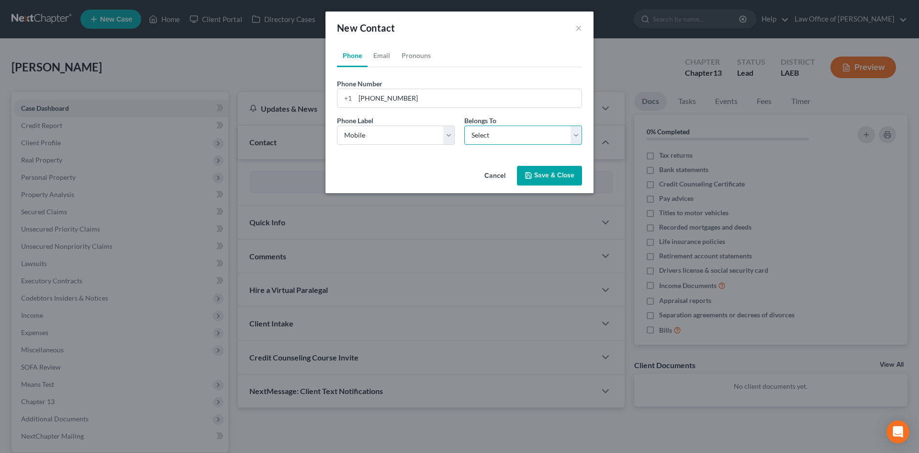
click at [478, 141] on select "Select Client Other" at bounding box center [524, 134] width 118 height 19
select select "0"
click at [465, 125] on select "Select Client Other" at bounding box center [524, 134] width 118 height 19
select select "0"
click at [385, 58] on link "Email" at bounding box center [382, 55] width 28 height 23
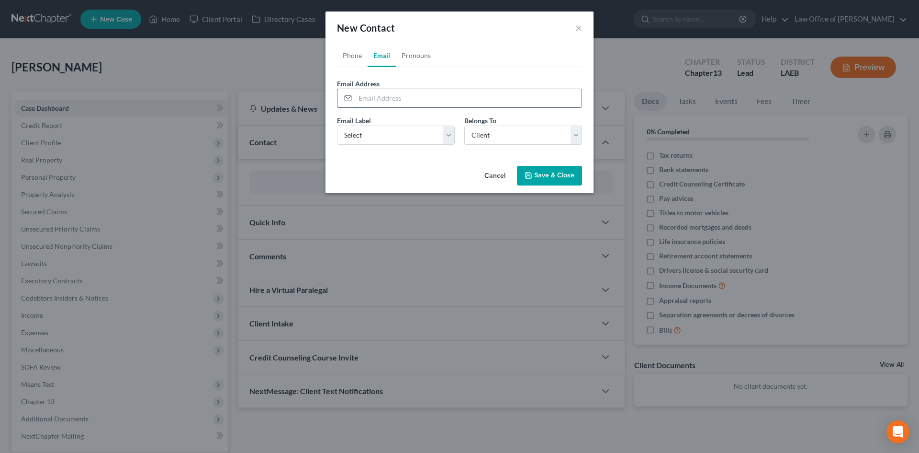
click at [397, 99] on input "email" at bounding box center [468, 98] width 227 height 18
type input "[EMAIL_ADDRESS][DOMAIN_NAME]"
click at [392, 139] on select "Select Home Work Other" at bounding box center [396, 134] width 118 height 19
select select "0"
click at [337, 125] on select "Select Home Work Other" at bounding box center [396, 134] width 118 height 19
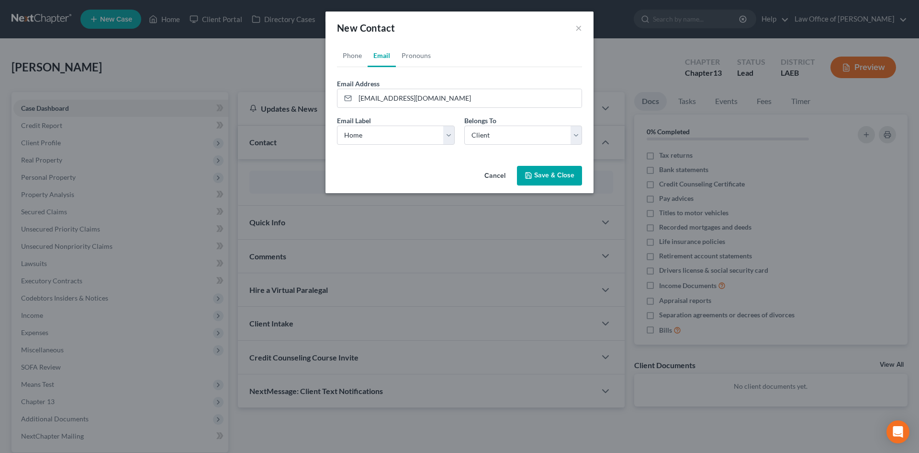
click at [549, 178] on button "Save & Close" at bounding box center [549, 176] width 65 height 20
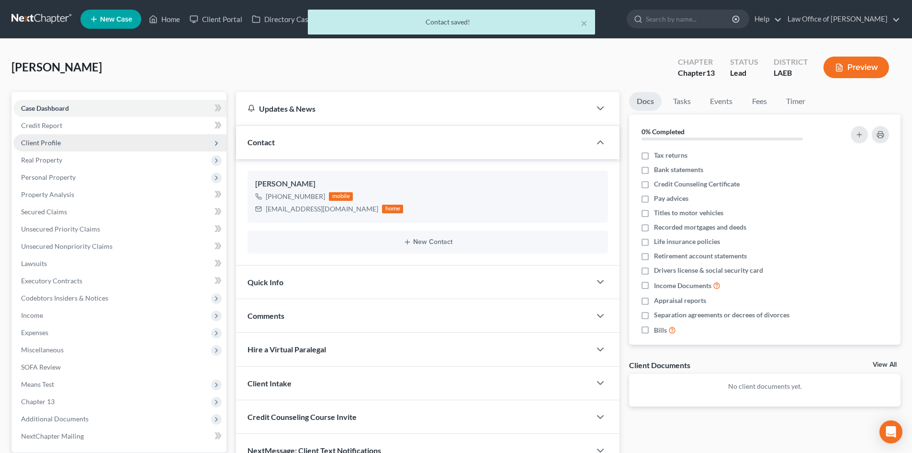
click at [52, 149] on span "Client Profile" at bounding box center [119, 142] width 213 height 17
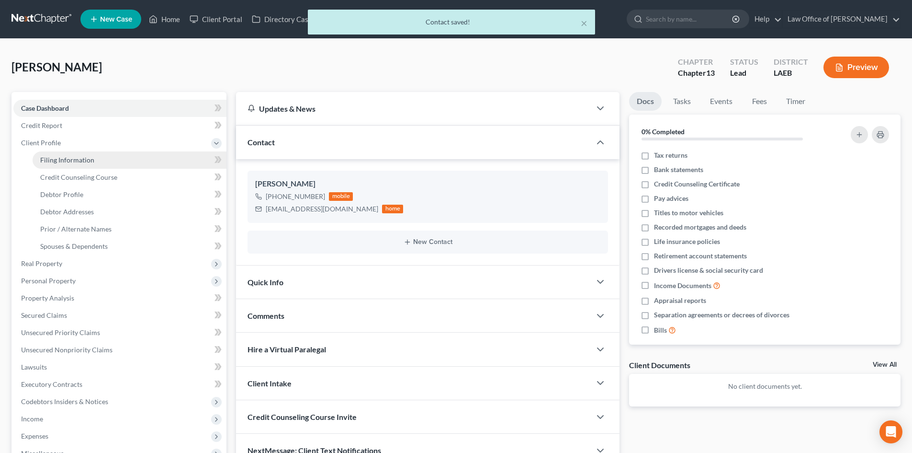
click at [82, 162] on span "Filing Information" at bounding box center [67, 160] width 54 height 8
select select "1"
select select "0"
select select "3"
select select "34"
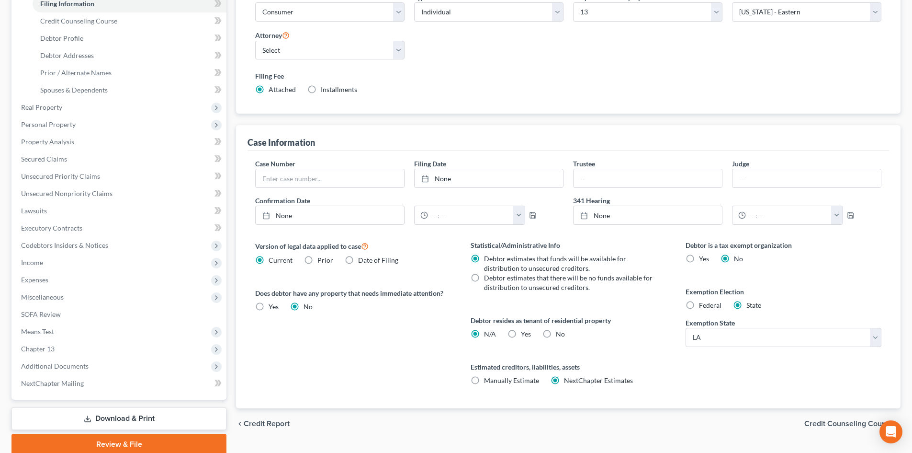
scroll to position [192, 0]
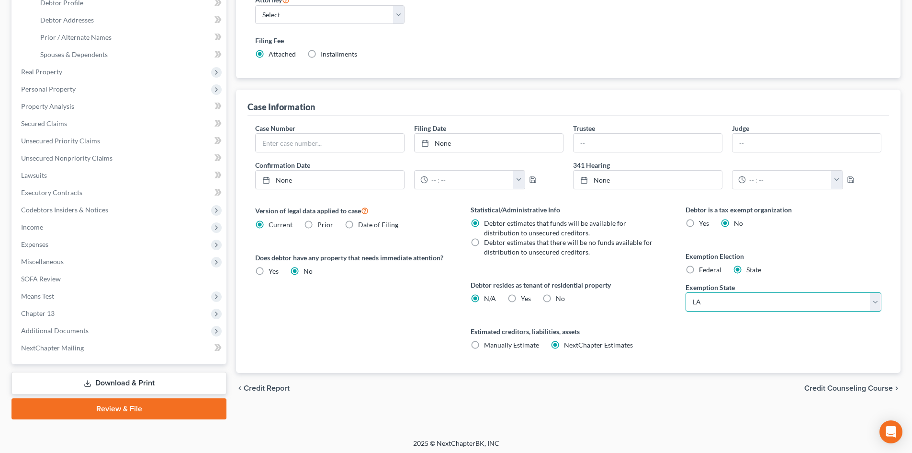
click at [739, 303] on select "State AL AK AR AZ CA CO CT DE DC FL GA GU HI ID IL IN IA KS KY LA ME MD MA MI M…" at bounding box center [784, 301] width 196 height 19
select select "0"
click at [686, 292] on select "State AL AK AR AZ CA CO CT DE DC FL GA GU HI ID IL IN IA KS KY LA ME MD MA MI M…" at bounding box center [784, 301] width 196 height 19
click at [817, 234] on div "Debtor is a tax exempt organization Yes No Exemption Election Federal State Exe…" at bounding box center [783, 288] width 215 height 168
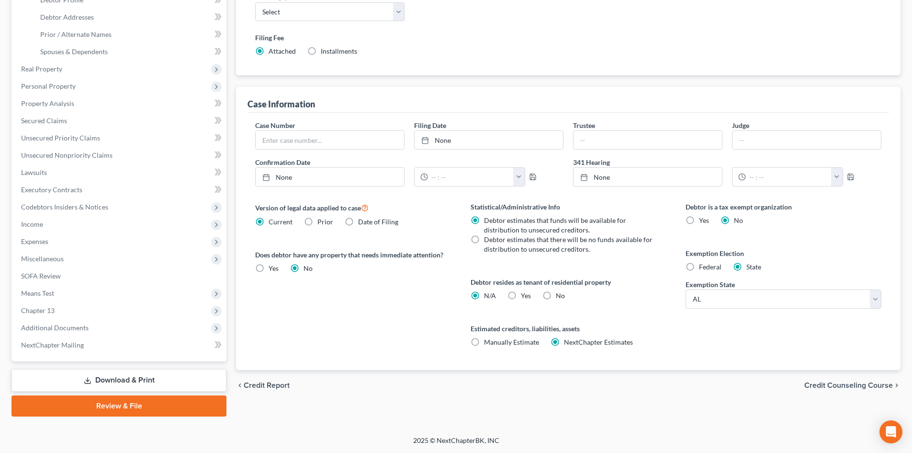
click at [521, 297] on label "Yes Yes" at bounding box center [526, 296] width 10 height 10
click at [525, 297] on input "Yes Yes" at bounding box center [528, 294] width 6 height 6
radio input "true"
radio input "false"
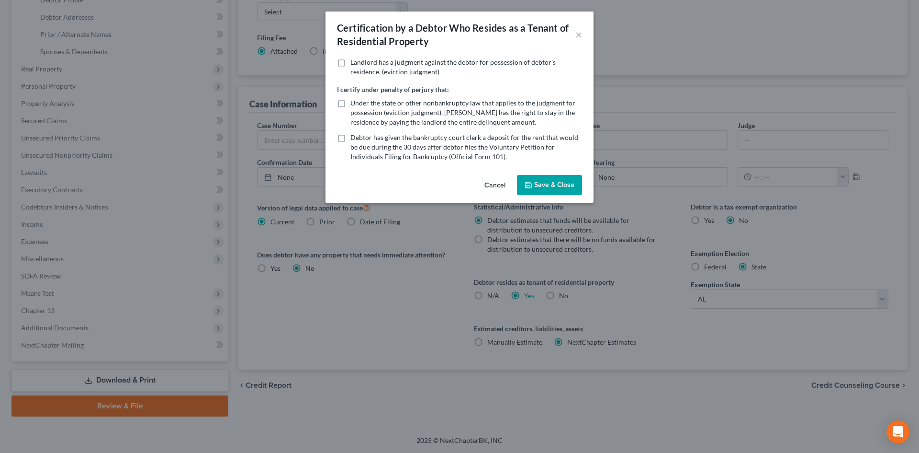
click at [555, 186] on button "Save & Close" at bounding box center [549, 185] width 65 height 20
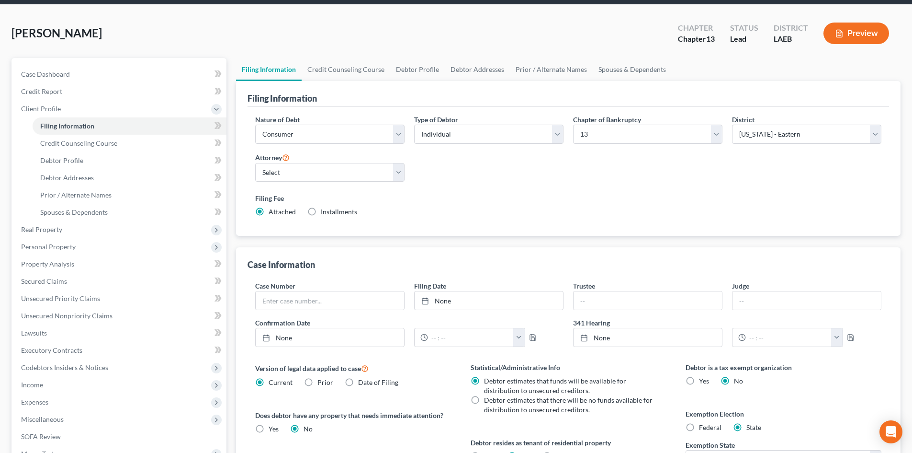
scroll to position [3, 0]
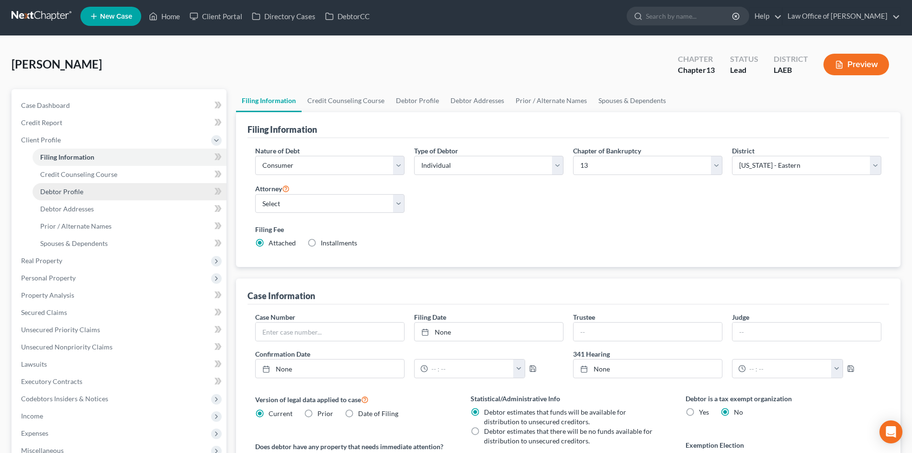
click at [77, 190] on span "Debtor Profile" at bounding box center [61, 191] width 43 height 8
select select "0"
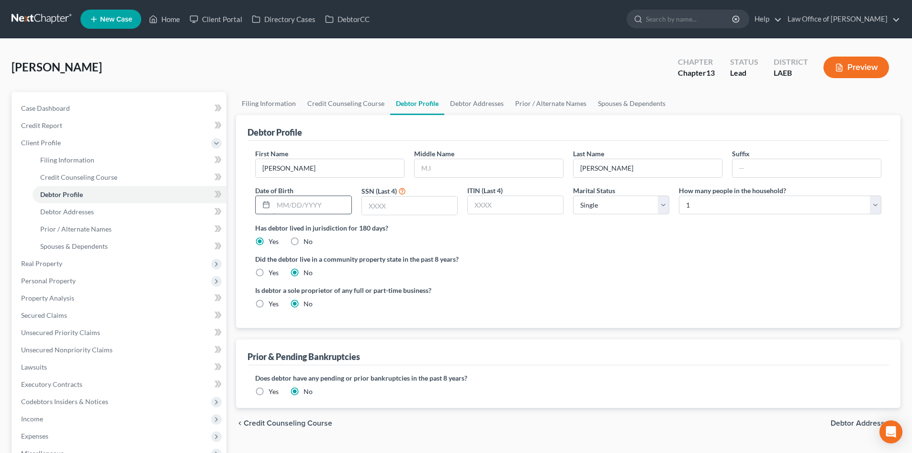
click at [316, 206] on input "text" at bounding box center [312, 205] width 78 height 18
type input "07/04/1982"
click at [605, 285] on div "Is debtor a sole proprietor of any full or part-time business? Yes No" at bounding box center [568, 300] width 636 height 31
click at [410, 206] on input "text" at bounding box center [409, 205] width 95 height 18
click at [665, 254] on label "Did the debtor live in a community property state in the past 8 years?" at bounding box center [568, 259] width 626 height 10
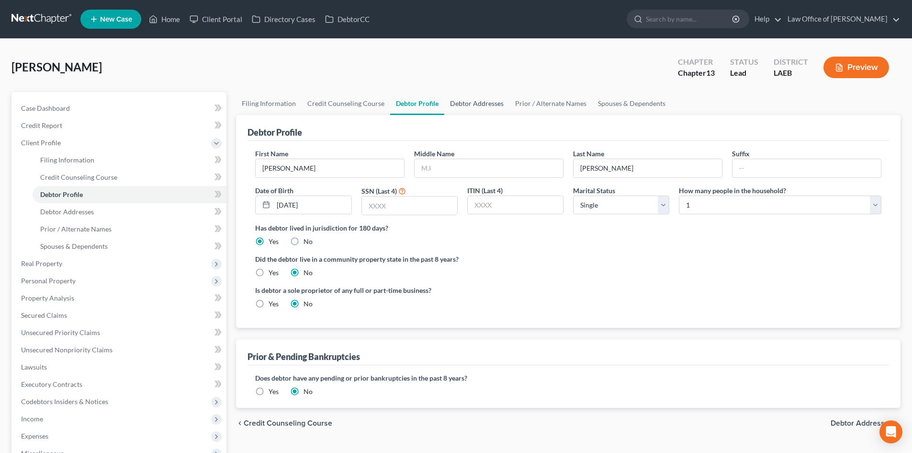
click at [466, 105] on link "Debtor Addresses" at bounding box center [476, 103] width 65 height 23
select select "0"
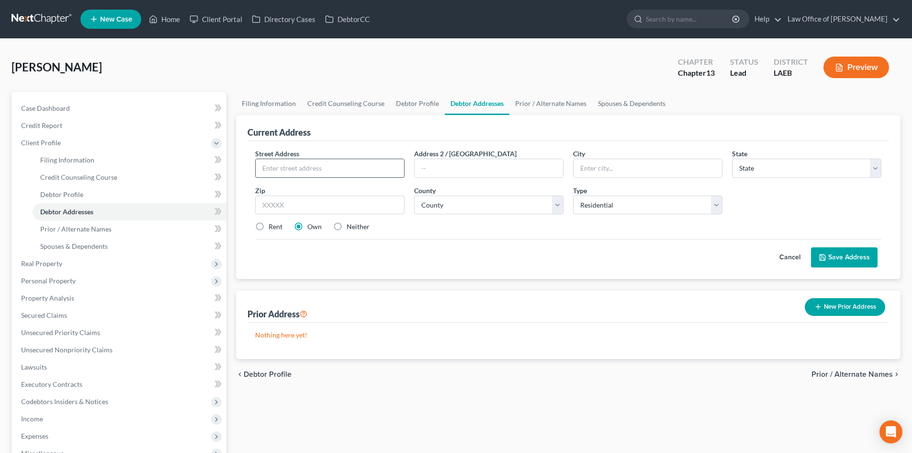
click at [328, 166] on input "text" at bounding box center [330, 168] width 148 height 18
type input "2604 Gravier St."
type input "Apt. F303"
type input "70119"
type input "New Orleans"
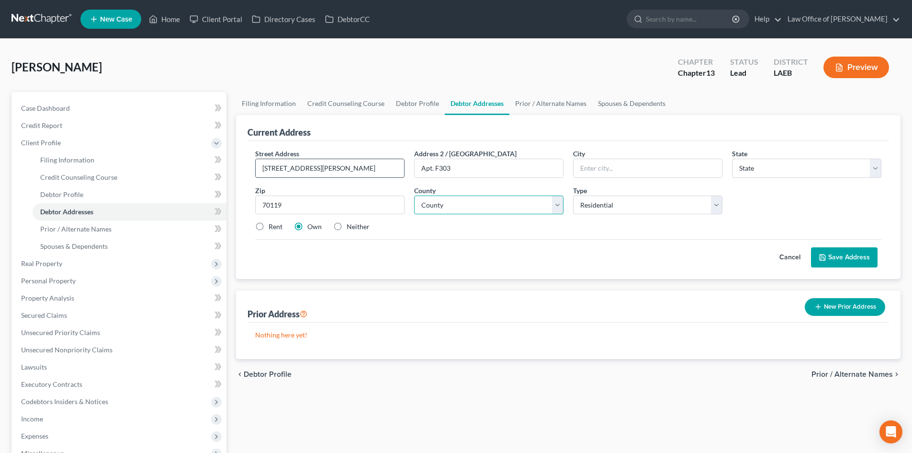
select select "19"
click at [492, 208] on select "County Acadia Allen Ascension Assumption Avoyelles Beauregard Bienville Bossier…" at bounding box center [488, 204] width 149 height 19
select select "35"
click at [414, 195] on select "County Acadia Allen Ascension Assumption Avoyelles Beauregard Bienville Bossier…" at bounding box center [488, 204] width 149 height 19
click at [269, 225] on label "Rent" at bounding box center [276, 227] width 14 height 10
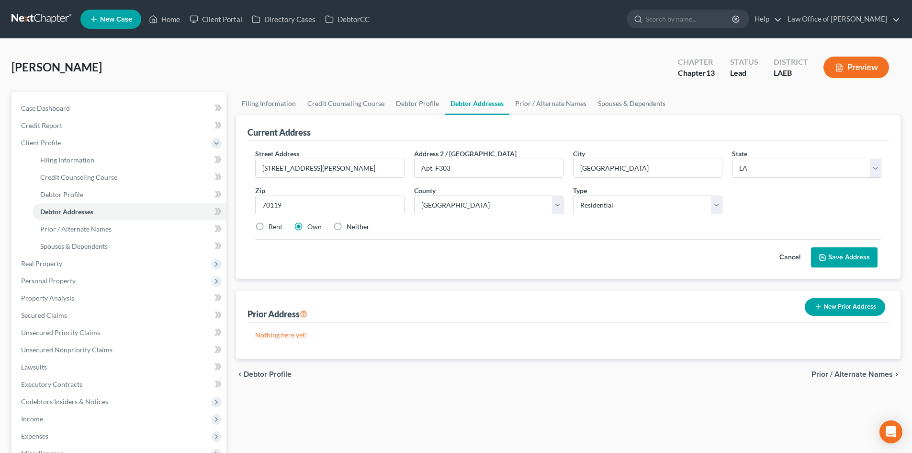
click at [272, 225] on input "Rent" at bounding box center [275, 225] width 6 height 6
radio input "true"
click at [857, 257] on button "Save Address" at bounding box center [844, 257] width 67 height 20
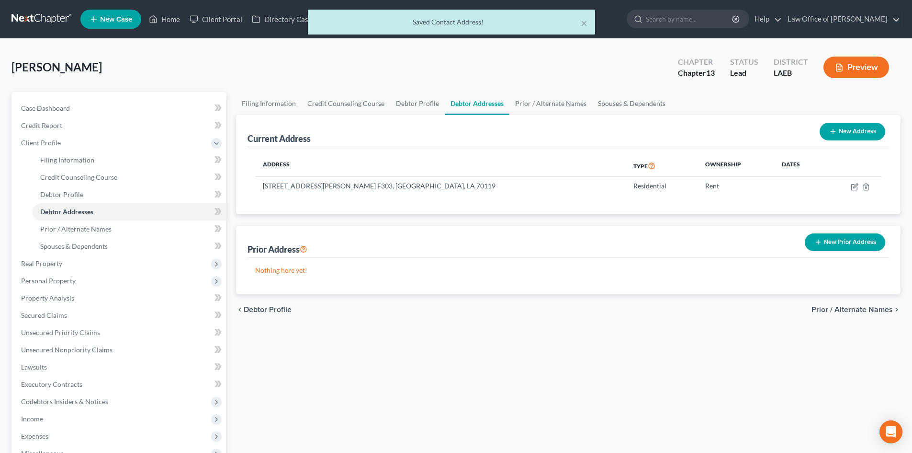
click at [856, 248] on button "New Prior Address" at bounding box center [845, 242] width 80 height 18
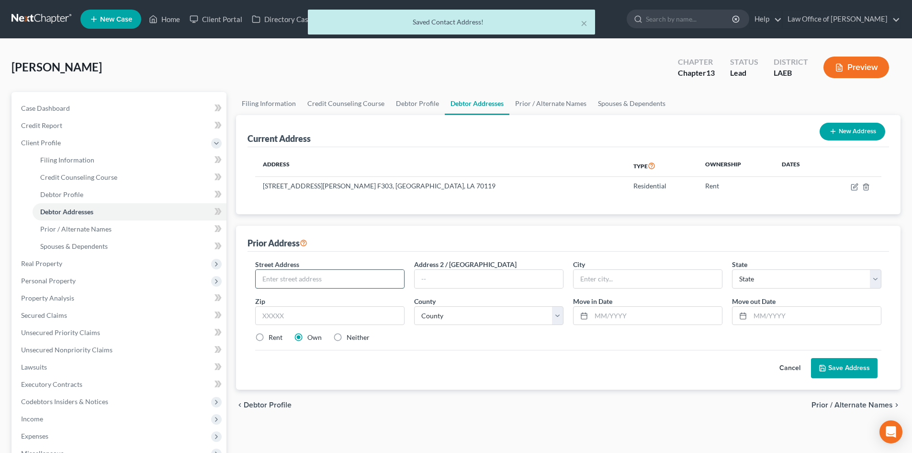
click at [278, 276] on input "text" at bounding box center [330, 279] width 148 height 18
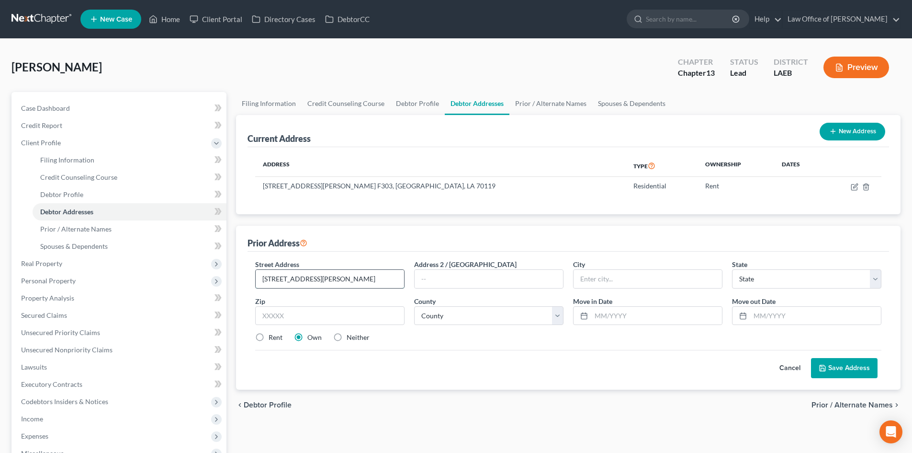
type input "514 E. Jackson St."
type input "7"
type input "36732"
type input "Demopolis"
select select "0"
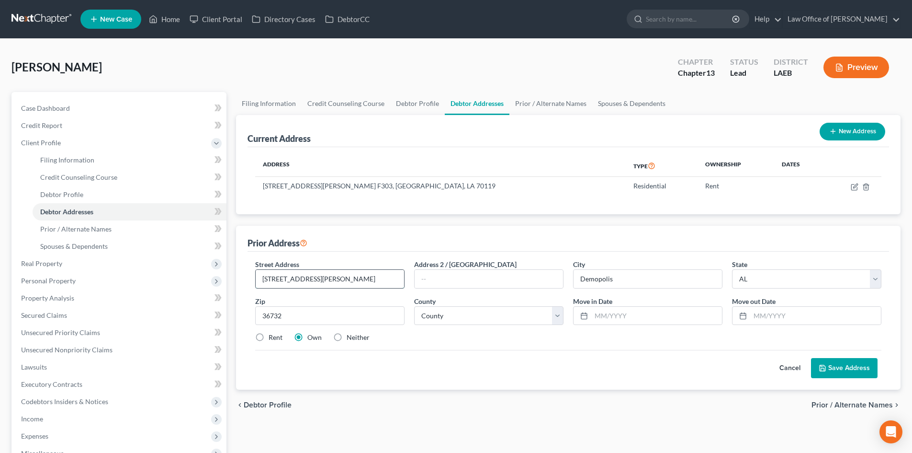
drag, startPoint x: 347, startPoint y: 277, endPoint x: 261, endPoint y: 278, distance: 86.2
click at [261, 278] on input "514 E. Jackson St." at bounding box center [330, 279] width 148 height 18
click at [450, 316] on select "County Autauga County Baldwin County Barbour County Bibb County Blount County B…" at bounding box center [488, 315] width 149 height 19
select select "45"
click at [414, 306] on select "County Autauga County Baldwin County Barbour County Bibb County Blount County B…" at bounding box center [488, 315] width 149 height 19
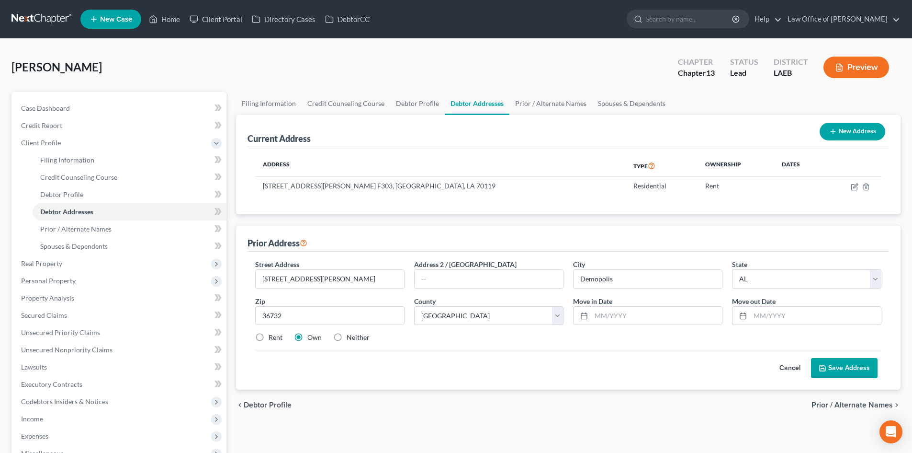
click at [648, 347] on div "Street Address * 514 E. Jackson St. Address 2 / PO Box City * Demopolis State *…" at bounding box center [568, 304] width 636 height 91
click at [644, 321] on input "text" at bounding box center [656, 315] width 131 height 18
click at [769, 321] on input "text" at bounding box center [815, 315] width 131 height 18
type input "02/2025"
click at [624, 336] on div "Rent Own Neither" at bounding box center [568, 337] width 636 height 10
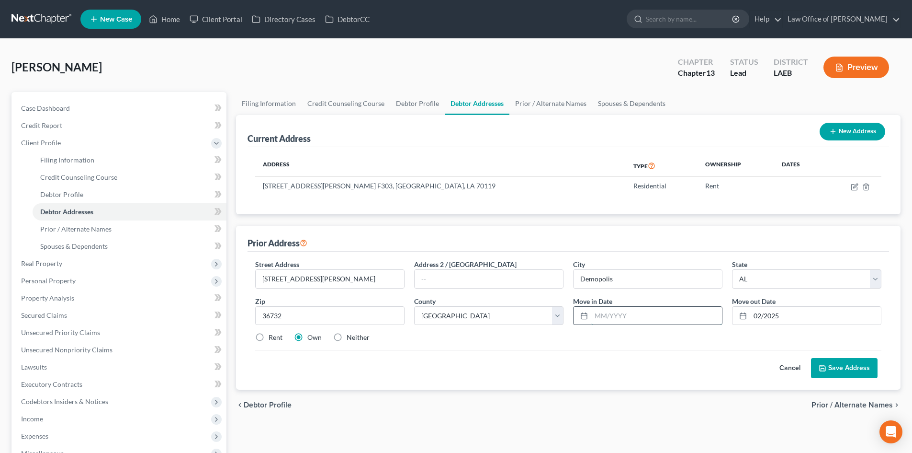
click at [613, 310] on input "text" at bounding box center [656, 315] width 131 height 18
click at [613, 316] on input "text" at bounding box center [656, 315] width 131 height 18
type input "04/12/2022"
click at [628, 335] on div "Rent Own Neither" at bounding box center [568, 337] width 636 height 10
click at [852, 367] on button "Save Address" at bounding box center [844, 368] width 67 height 20
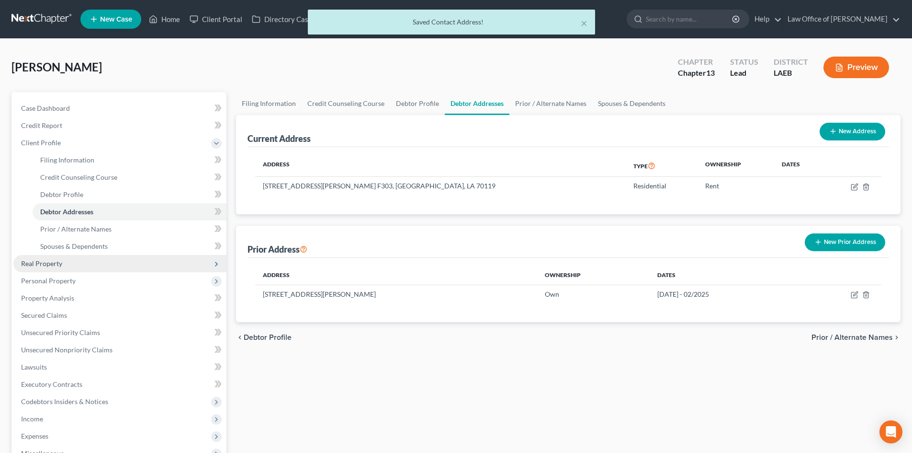
click at [46, 261] on span "Real Property" at bounding box center [41, 263] width 41 height 8
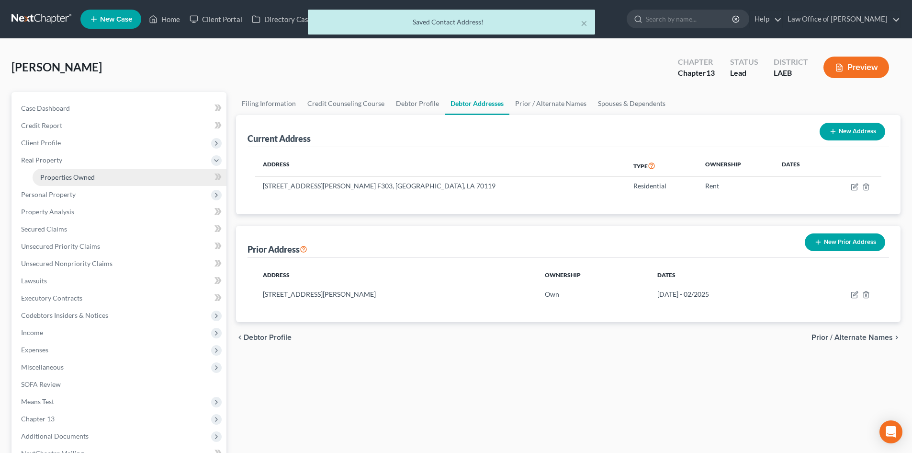
click at [62, 178] on span "Properties Owned" at bounding box center [67, 177] width 55 height 8
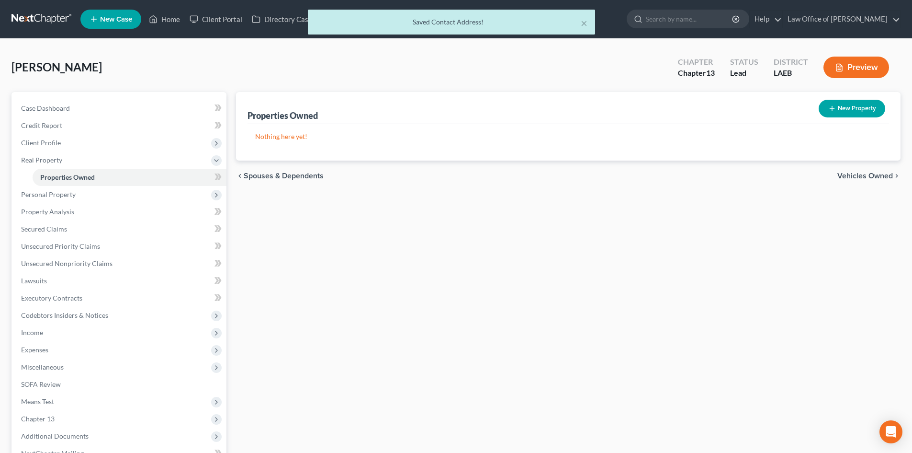
click at [845, 108] on button "New Property" at bounding box center [852, 109] width 67 height 18
select select "19"
select select "35"
select select "0"
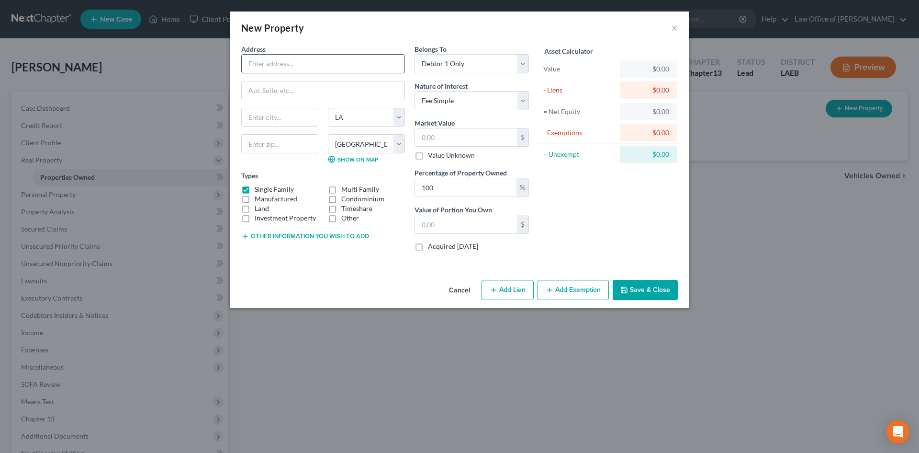
click at [311, 66] on input "text" at bounding box center [323, 64] width 163 height 18
type input "514 E. Jackson St."
type input "`"
type input "36732"
type input "Demopolis"
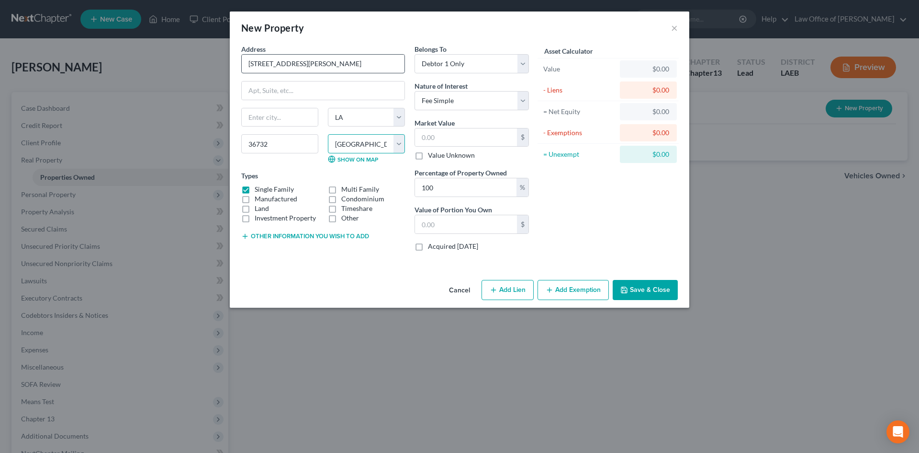
select select "0"
select select
click at [452, 93] on select "Select Fee Simple Joint Tenant Life Estate Equitable Interest Future Interest T…" at bounding box center [472, 100] width 114 height 19
click at [443, 138] on input "text" at bounding box center [466, 137] width 102 height 18
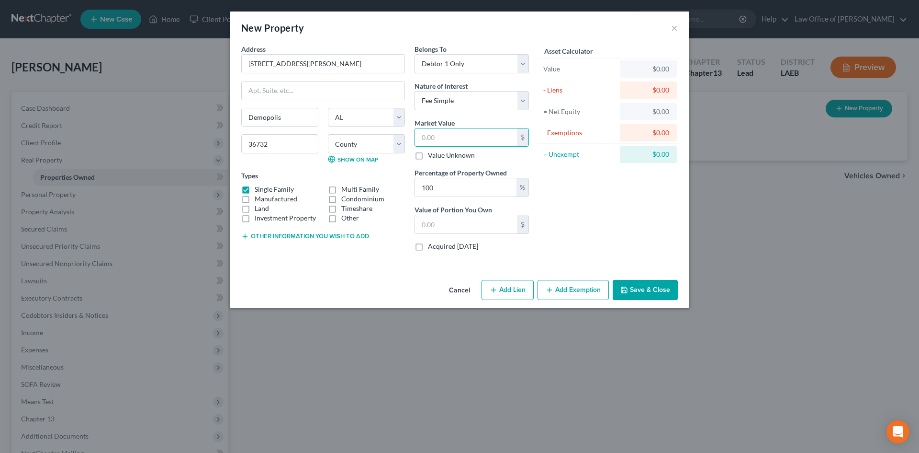
type input "9"
type input "9.00"
type input "90"
type input "90.00"
type input "900"
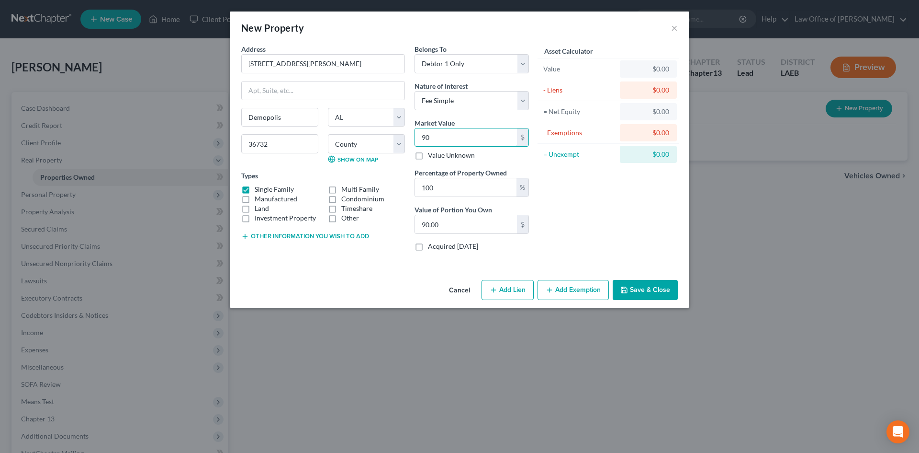
type input "900.00"
type input "9000"
type input "9,000.00"
type input "9,0000"
type input "90,000.00"
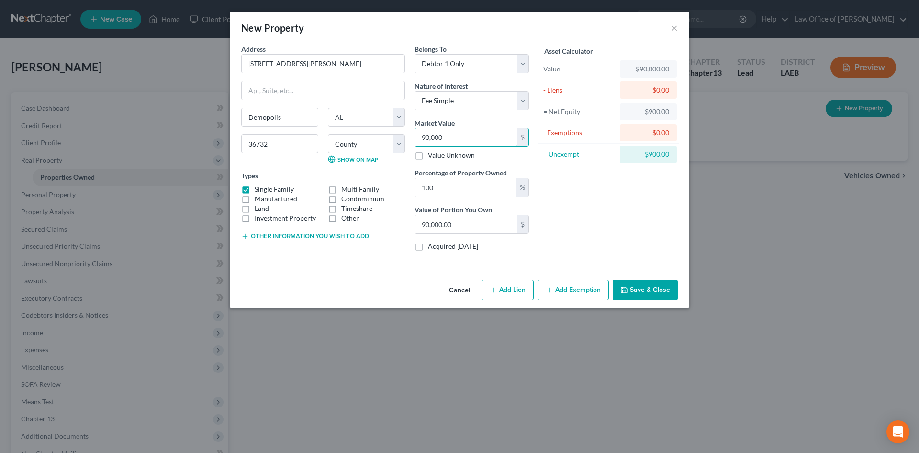
type input "90,000"
click at [641, 217] on div "Asset Calculator Value $90,000.00 - Liens $0.00 = Net Equity $900.00 - Exemptio…" at bounding box center [608, 151] width 149 height 215
click at [641, 296] on button "Save & Close" at bounding box center [645, 290] width 65 height 20
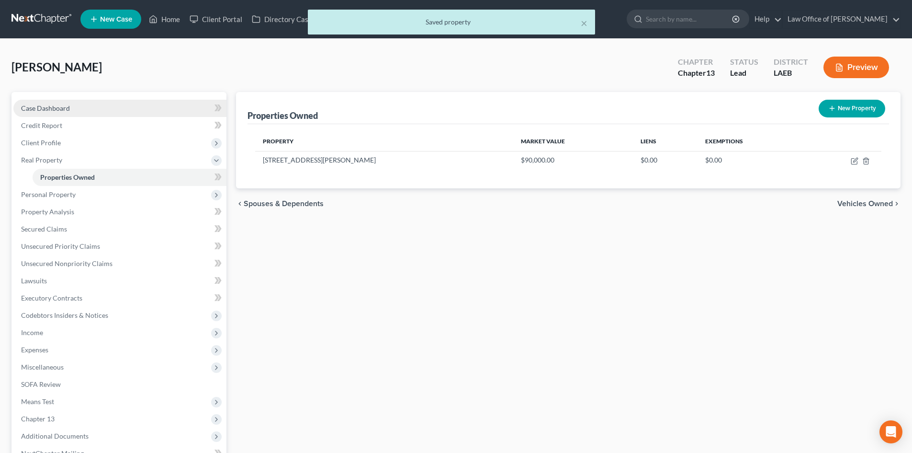
click at [46, 109] on span "Case Dashboard" at bounding box center [45, 108] width 49 height 8
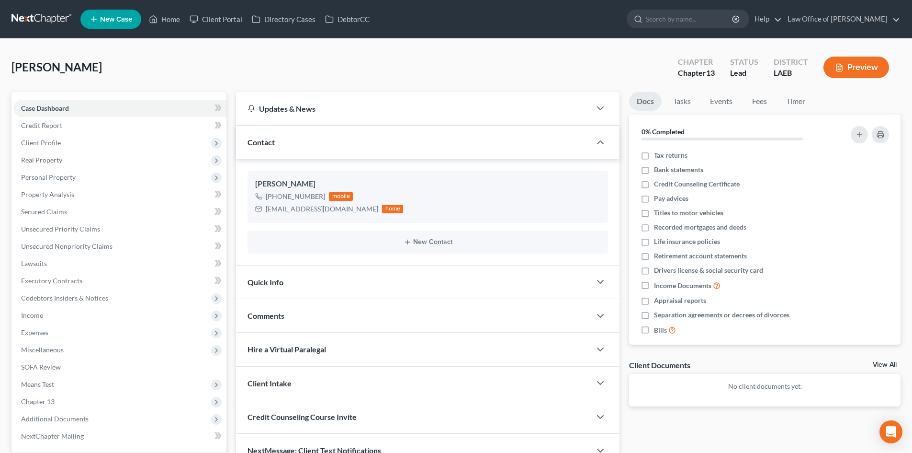
click at [35, 17] on link at bounding box center [41, 19] width 61 height 17
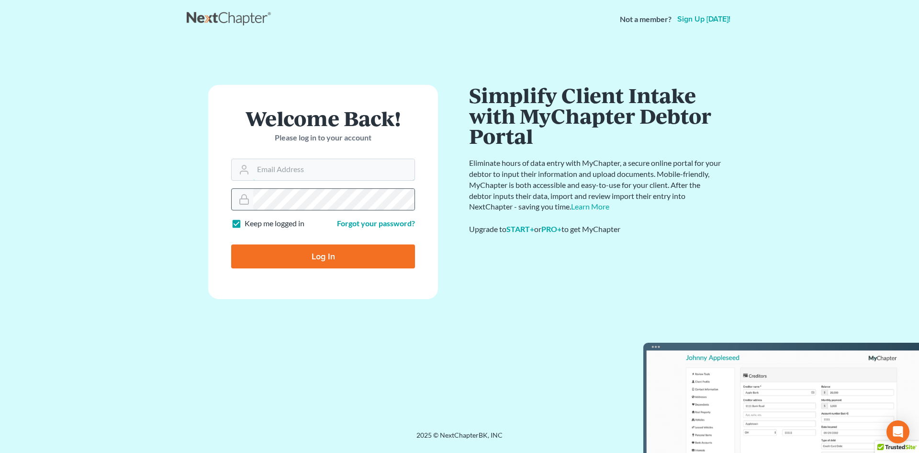
type input "[PERSON_NAME][EMAIL_ADDRESS][DOMAIN_NAME]"
click at [298, 256] on input "Log In" at bounding box center [323, 256] width 184 height 24
type input "Thinking..."
type input "[PERSON_NAME][EMAIL_ADDRESS][DOMAIN_NAME]"
click at [290, 258] on input "Log In" at bounding box center [323, 256] width 184 height 24
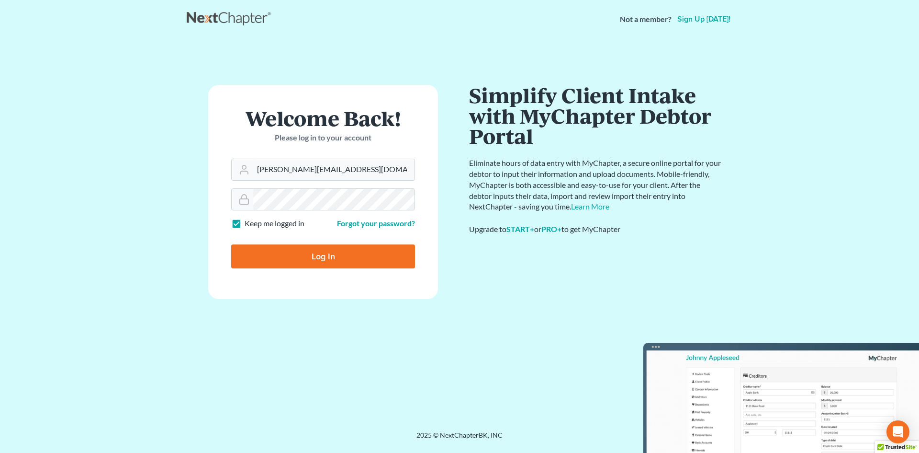
type input "Thinking..."
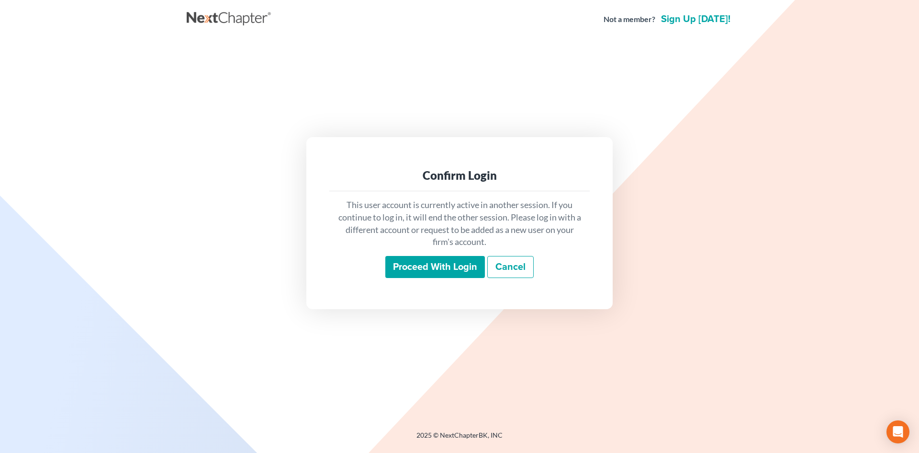
click at [422, 262] on input "Proceed with login" at bounding box center [436, 267] width 100 height 22
click at [421, 276] on input "Proceed with login" at bounding box center [436, 267] width 100 height 22
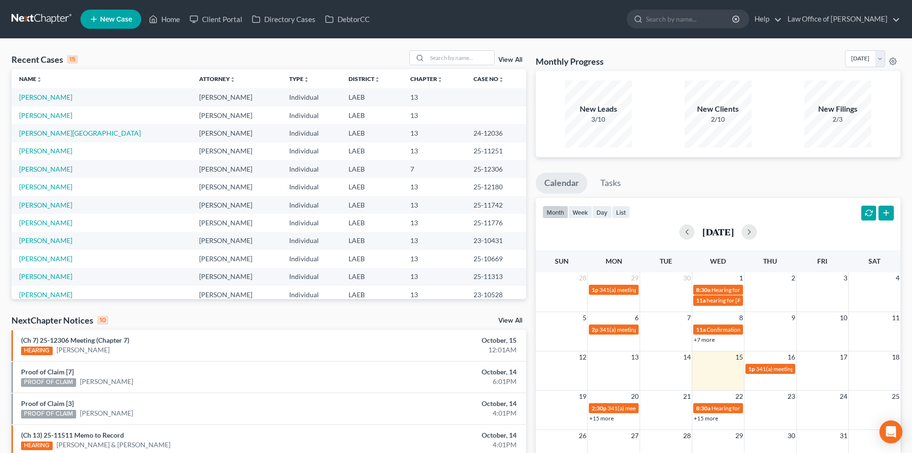
scroll to position [96, 0]
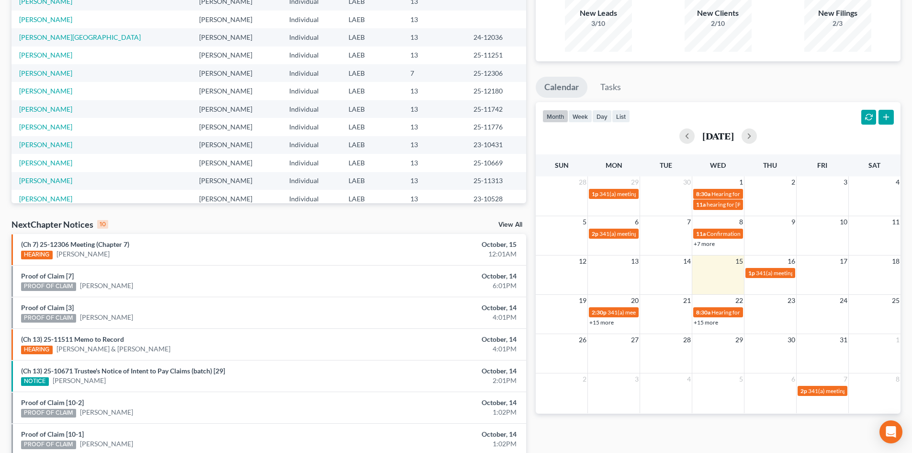
click at [704, 323] on link "+15 more" at bounding box center [706, 321] width 24 height 7
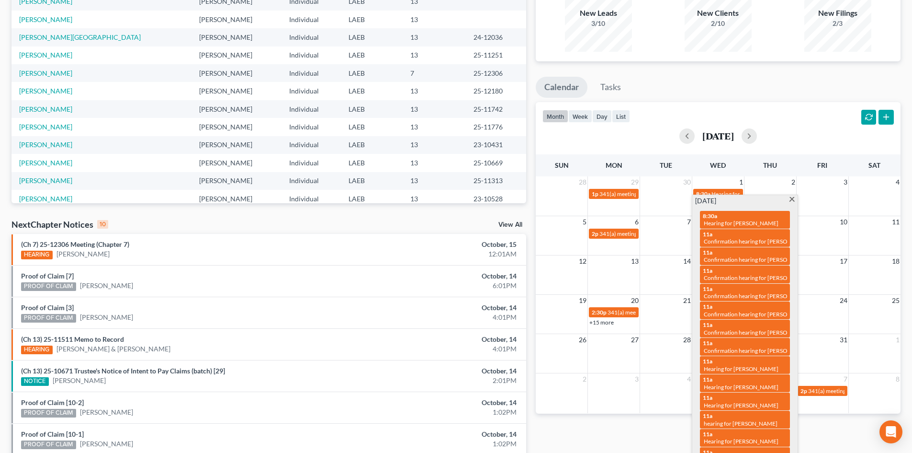
click at [732, 88] on ul "Calendar Tasks" at bounding box center [718, 89] width 365 height 25
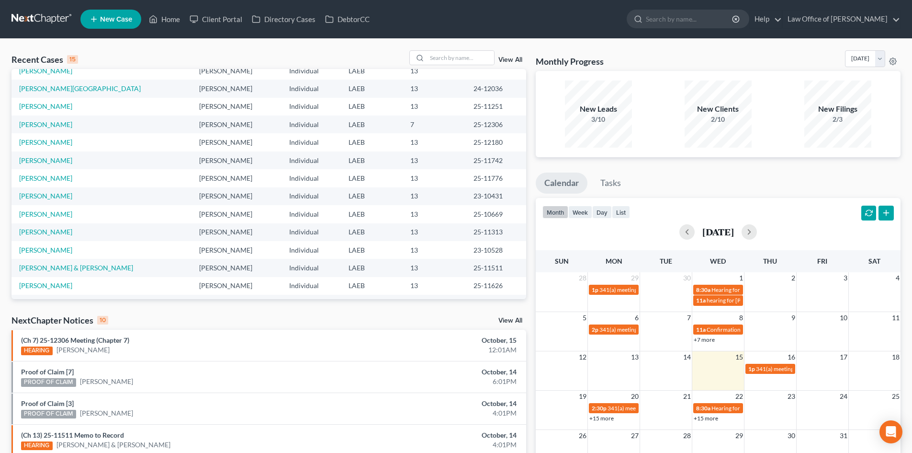
scroll to position [66, 0]
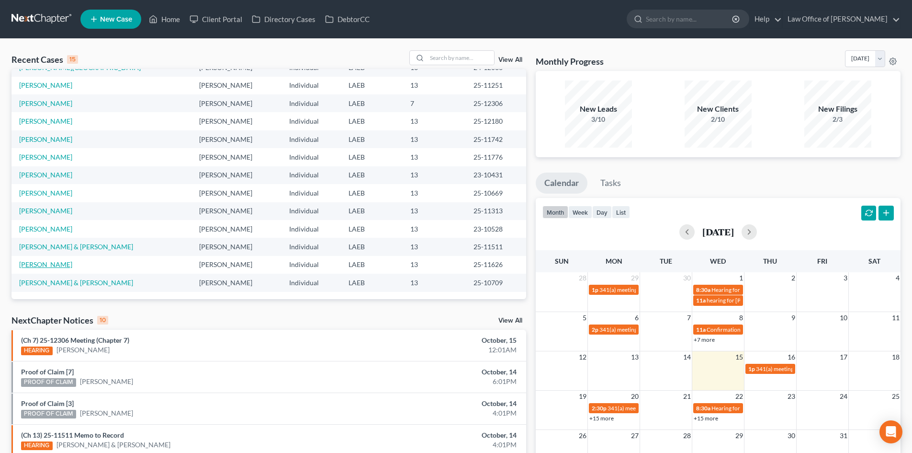
click at [39, 267] on link "[PERSON_NAME]" at bounding box center [45, 264] width 53 height 8
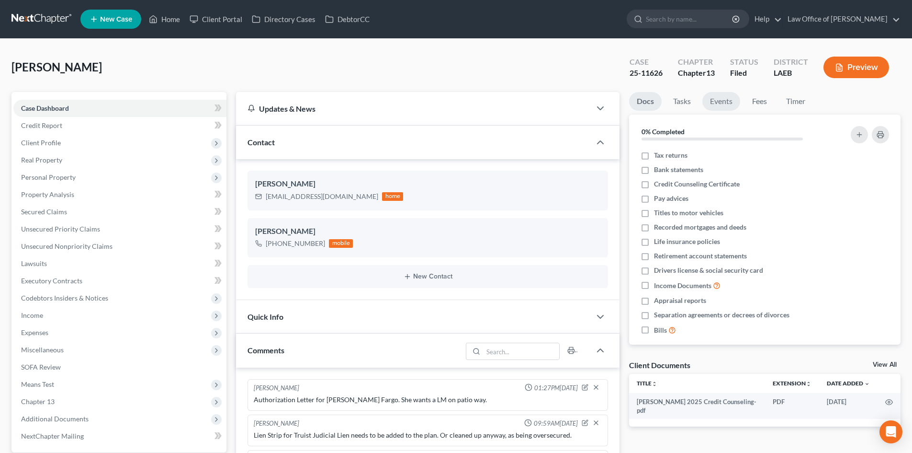
click at [711, 101] on link "Events" at bounding box center [722, 101] width 38 height 19
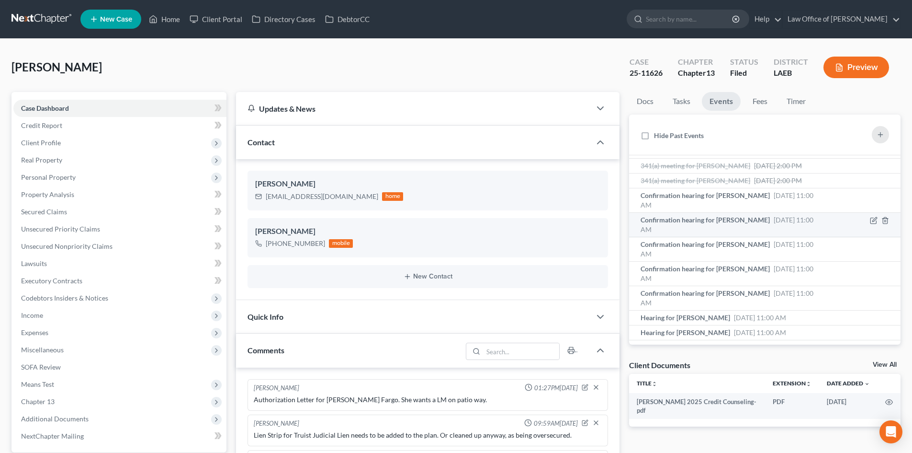
scroll to position [59, 0]
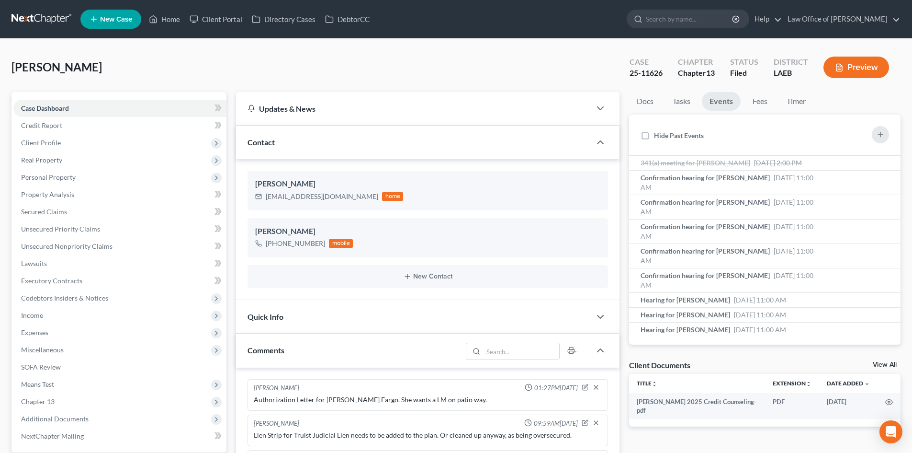
click at [240, 58] on div "[PERSON_NAME] Upgraded Case 25-11626 Chapter Chapter 13 Status Filed District L…" at bounding box center [455, 71] width 889 height 42
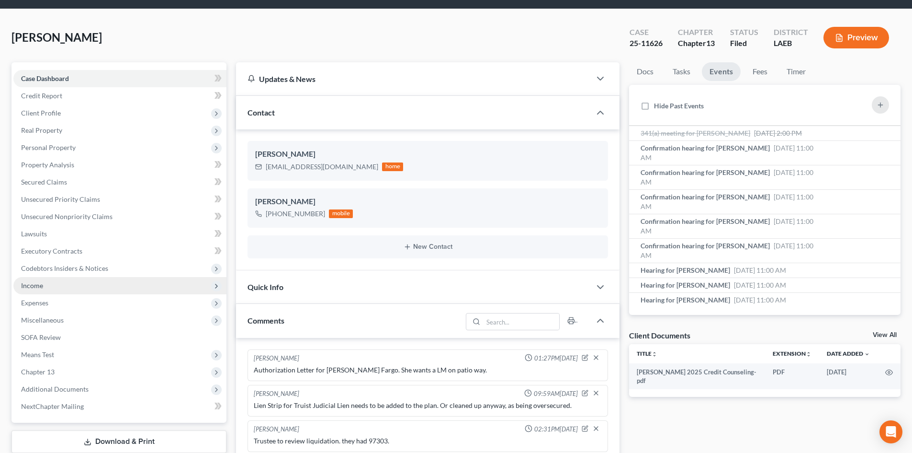
scroll to position [283, 0]
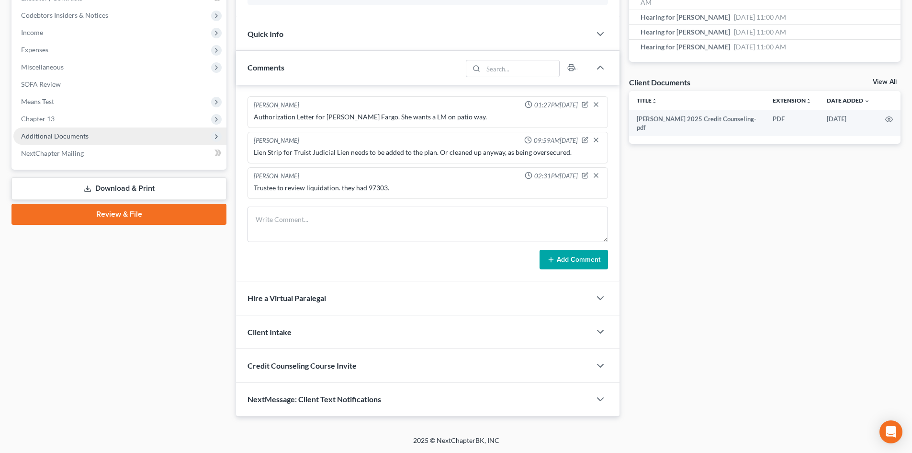
click at [54, 137] on span "Additional Documents" at bounding box center [55, 136] width 68 height 8
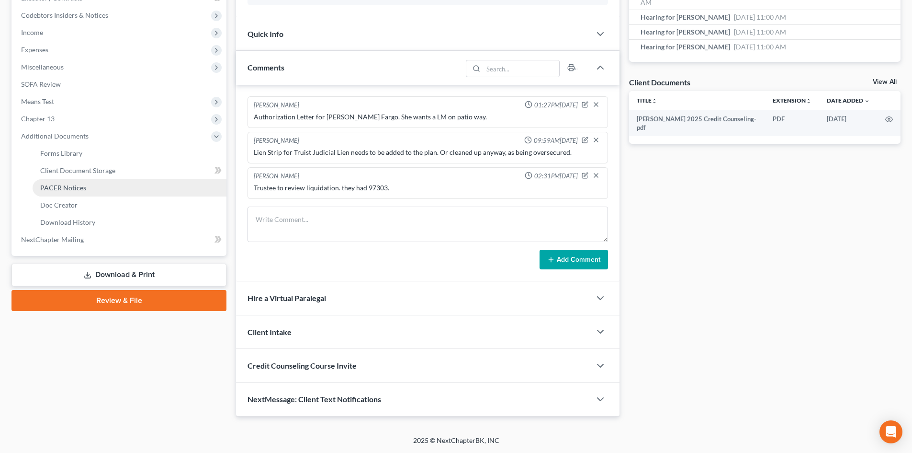
click at [56, 189] on span "PACER Notices" at bounding box center [63, 187] width 46 height 8
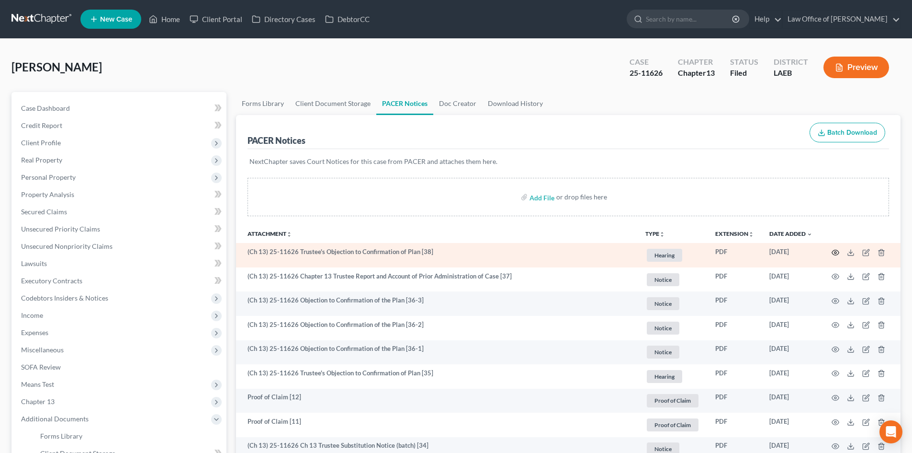
click at [832, 254] on icon "button" at bounding box center [836, 253] width 8 height 8
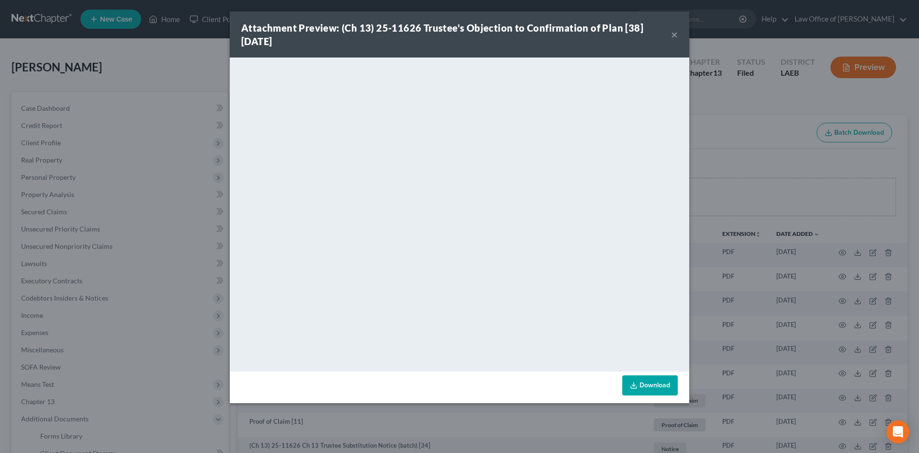
click at [676, 35] on button "×" at bounding box center [674, 34] width 7 height 11
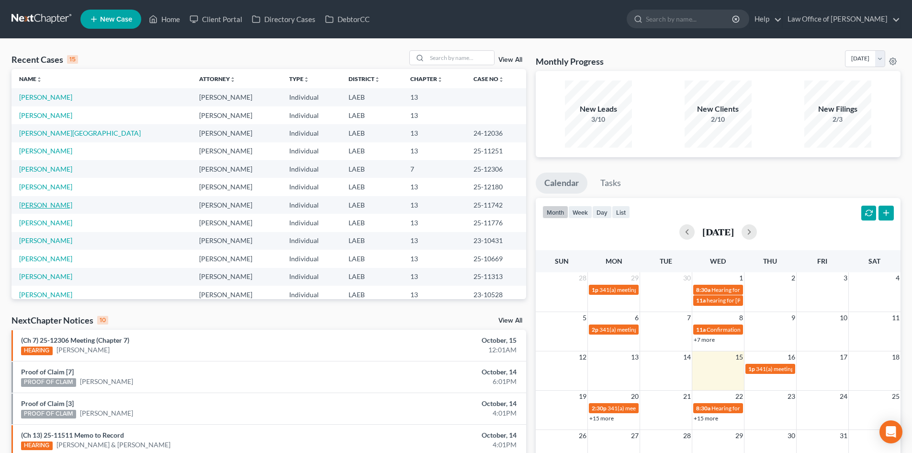
click at [41, 204] on link "[PERSON_NAME]" at bounding box center [45, 205] width 53 height 8
